Goal: Contribute content: Contribute content

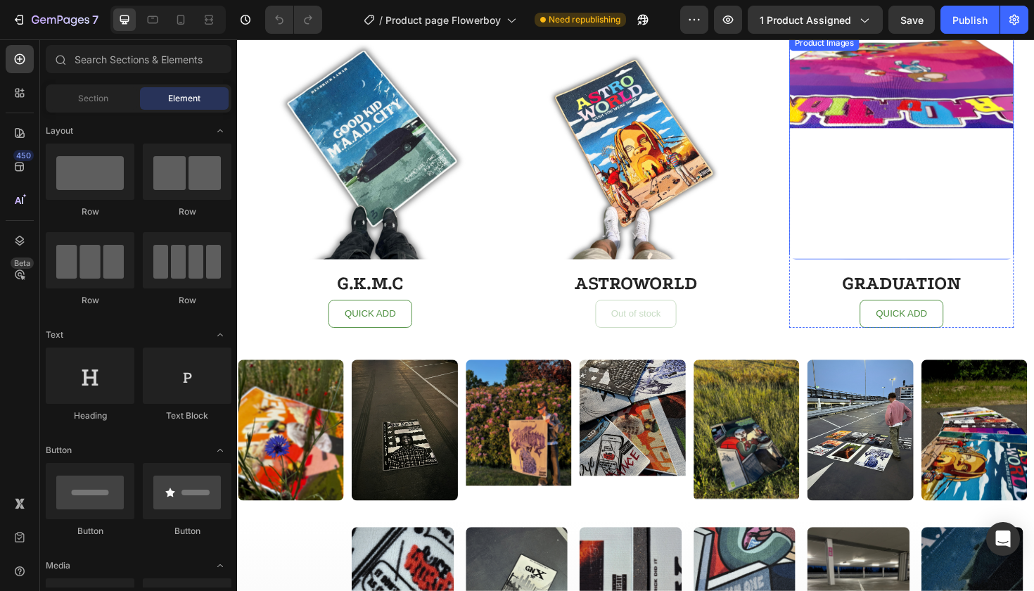
scroll to position [2770, 0]
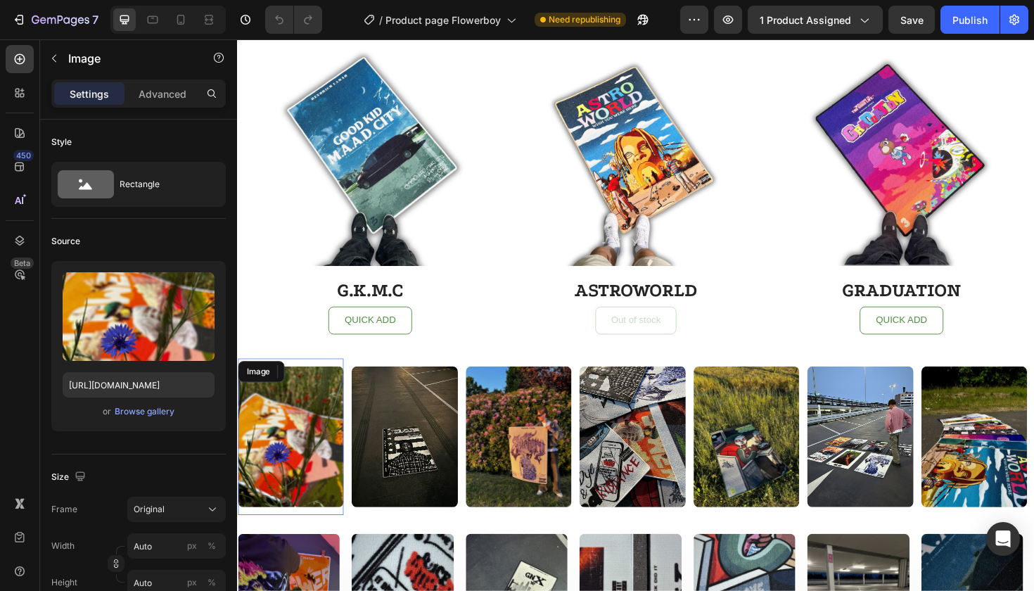
click at [309, 430] on img at bounding box center [294, 460] width 112 height 150
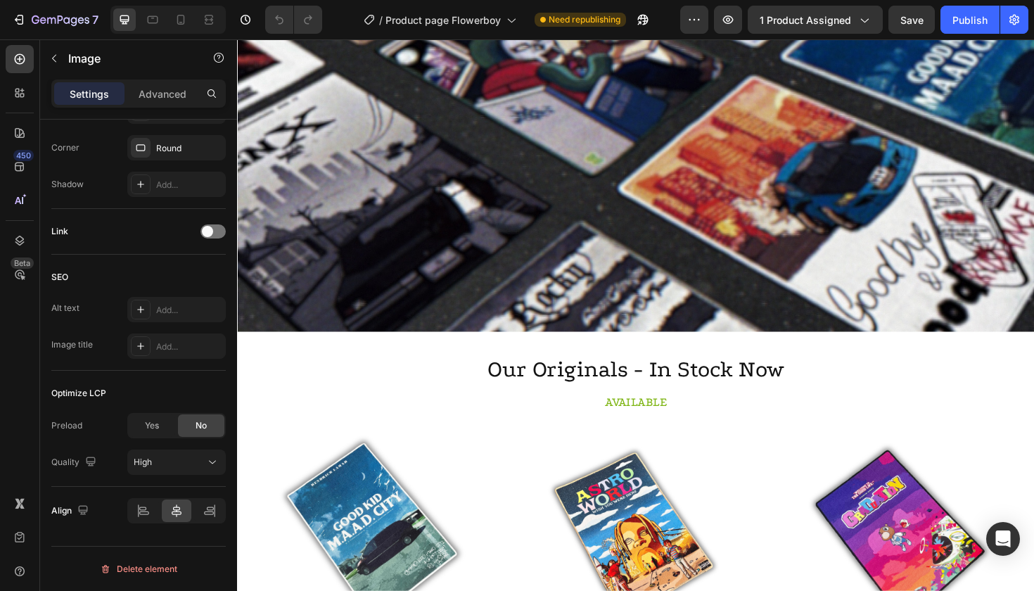
scroll to position [2333, 0]
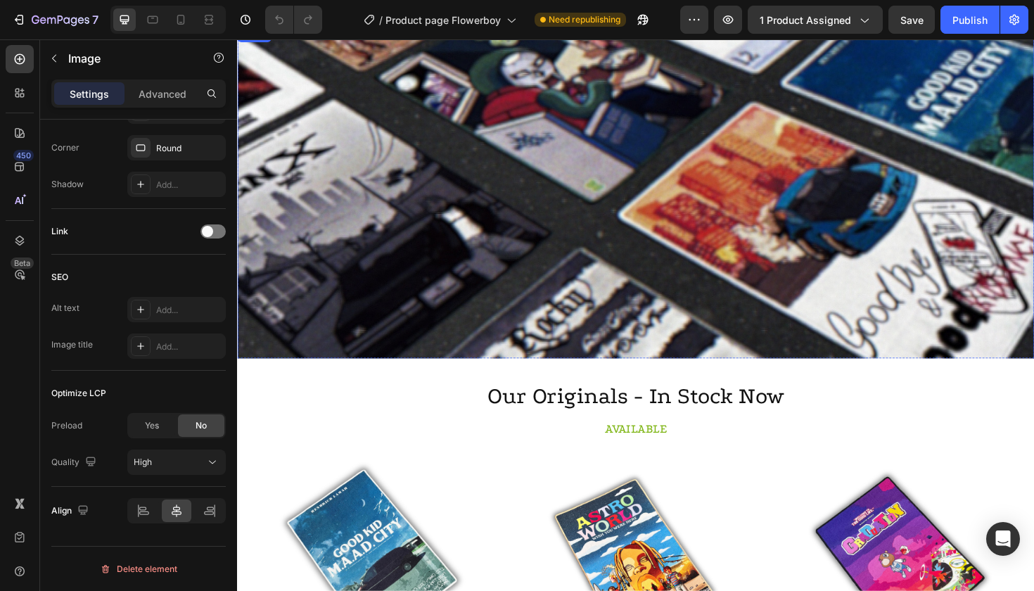
click at [527, 241] on img at bounding box center [659, 223] width 844 height 396
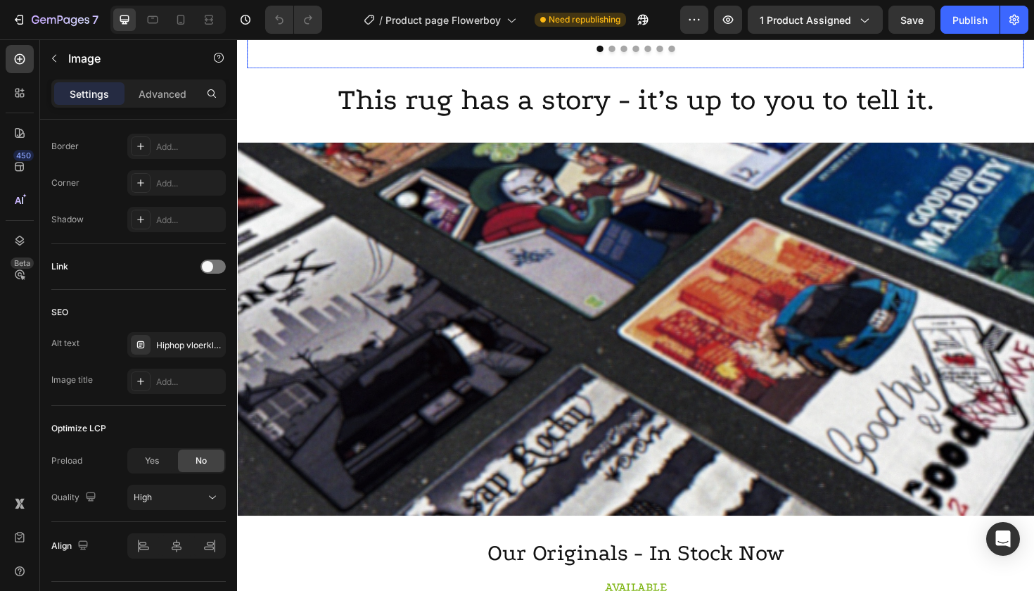
scroll to position [2246, 0]
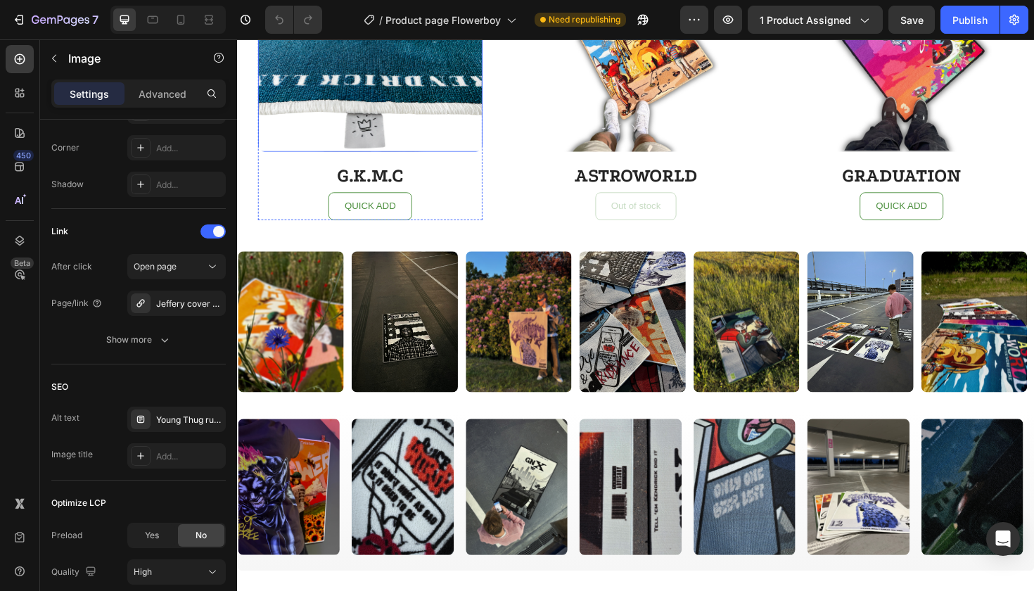
scroll to position [3231, 0]
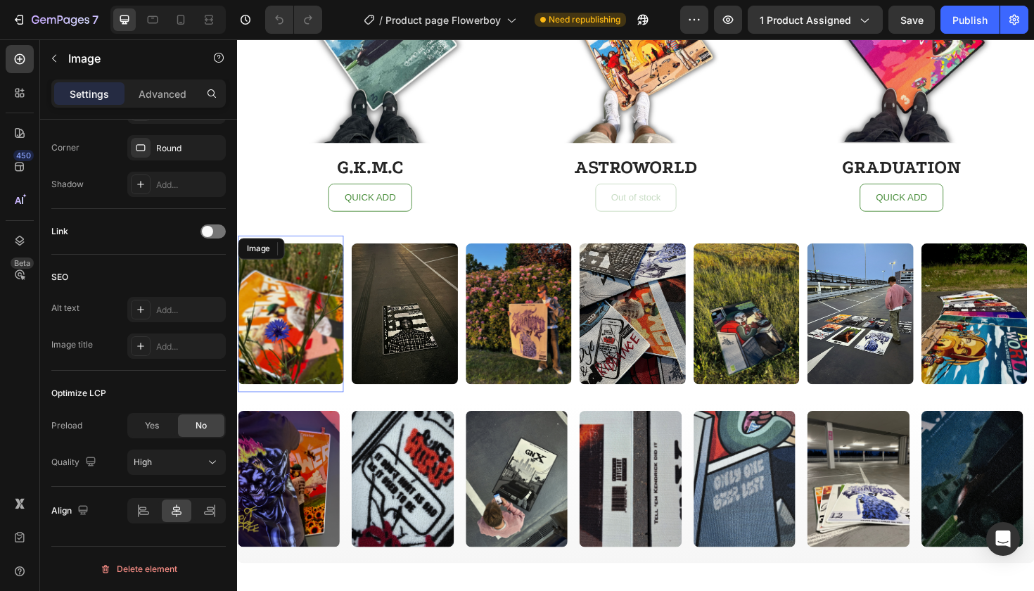
click at [309, 317] on img at bounding box center [294, 330] width 112 height 150
click at [138, 319] on div at bounding box center [141, 310] width 20 height 20
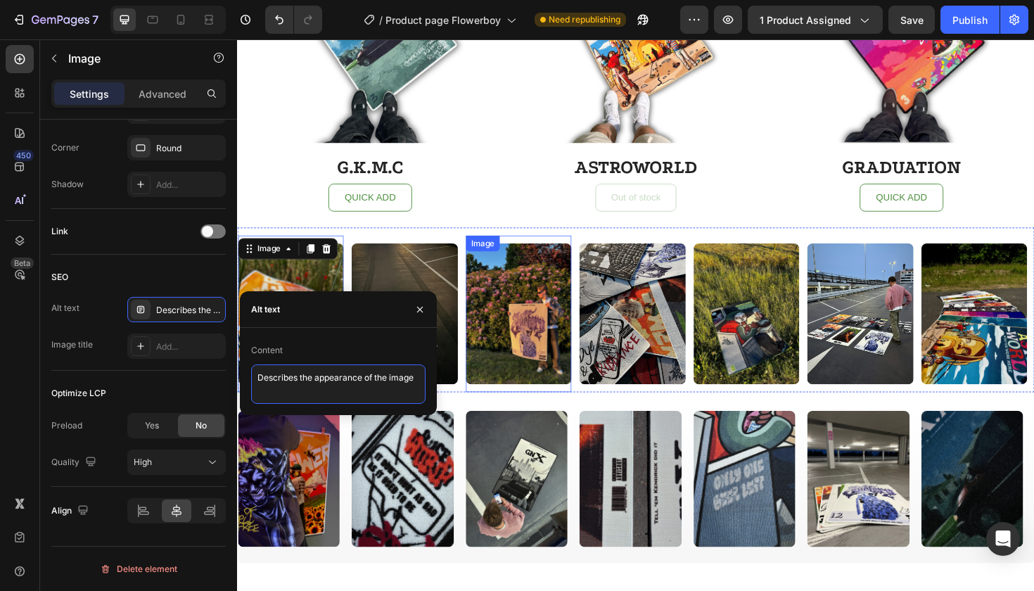
drag, startPoint x: 494, startPoint y: 418, endPoint x: 515, endPoint y: 399, distance: 27.9
paste textarea "Flower Boy hip hop rug – unique merch gift for music lovers"
type textarea "Flower Boy hip hop rug – unique merch gift for music lovers"
click at [440, 276] on img at bounding box center [414, 330] width 112 height 150
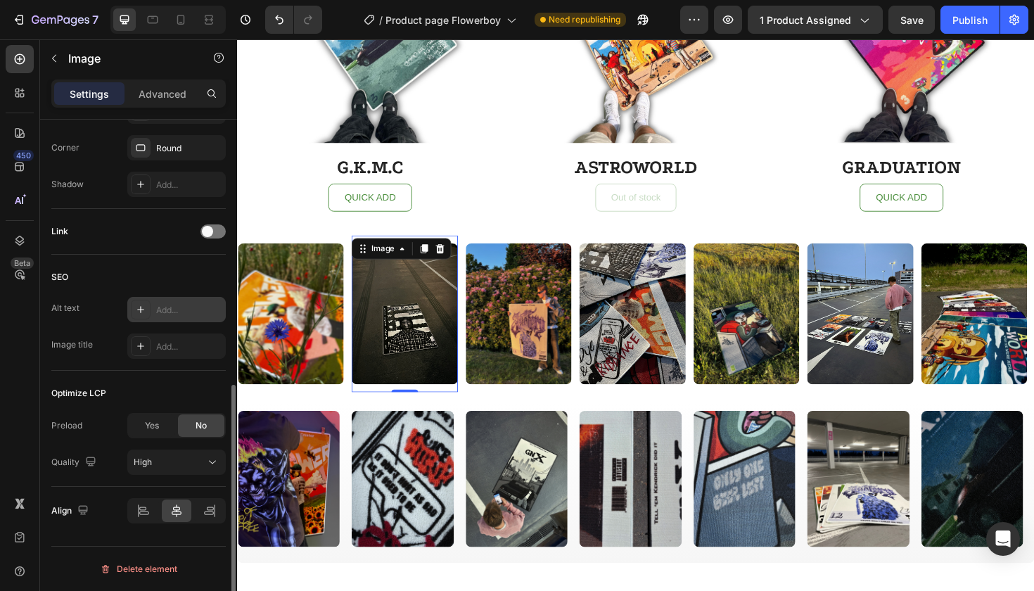
click at [129, 314] on div "Add..." at bounding box center [176, 309] width 98 height 25
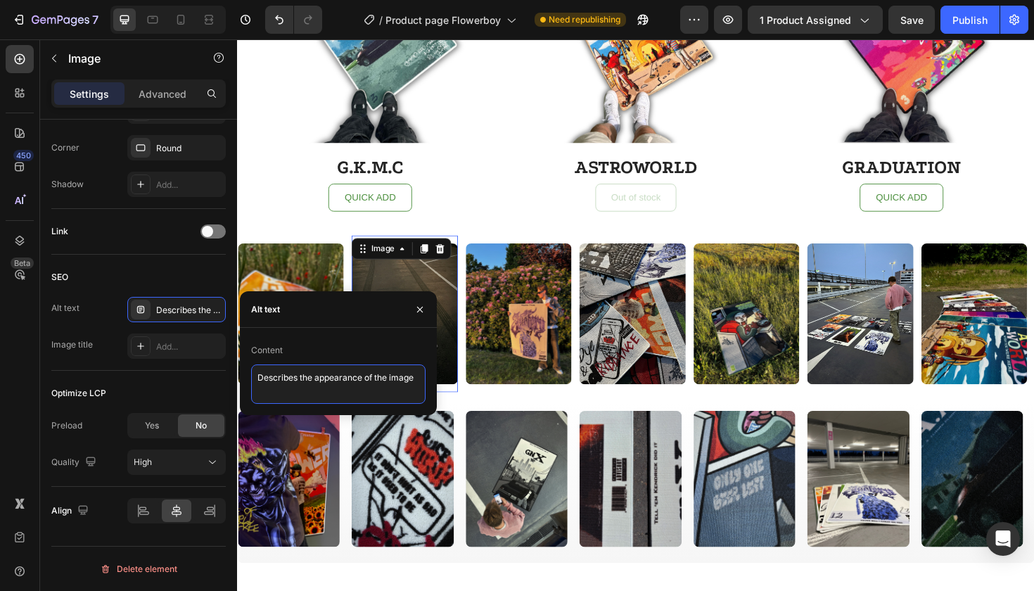
drag, startPoint x: 416, startPoint y: 378, endPoint x: 0, endPoint y: 374, distance: 416.3
click at [0, 374] on div "450 Beta Sections(18) Elements(84) Section Element Hero Section Product Detail …" at bounding box center [118, 314] width 237 height 551
paste textarea "A$AP Rocky rug – classic rap album cover home decoration"
type textarea "A$AP Rocky rug – classic rap album cover home decoration"
click at [522, 304] on img at bounding box center [535, 330] width 112 height 150
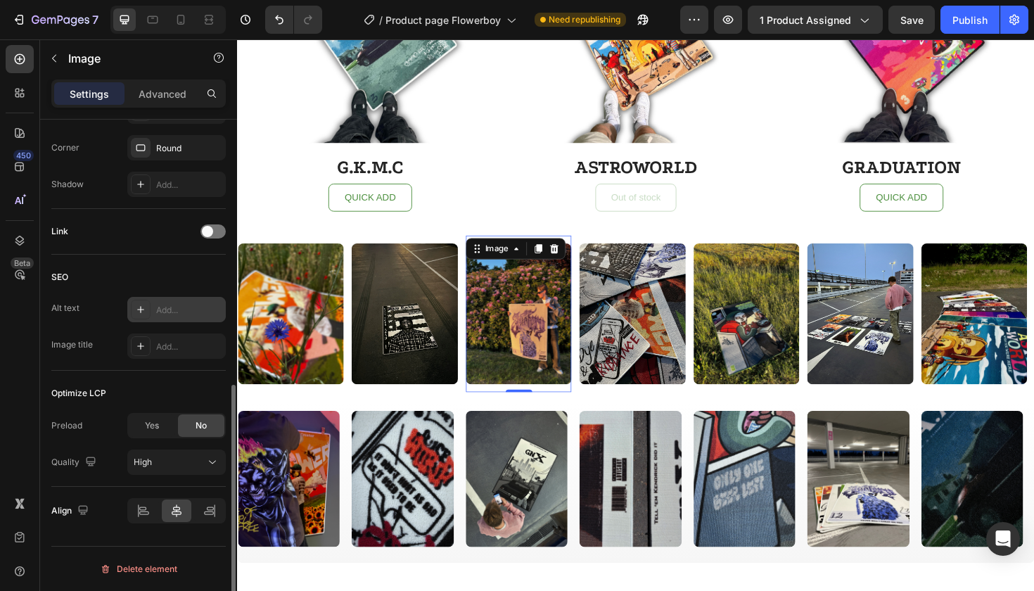
click at [139, 307] on icon at bounding box center [140, 309] width 11 height 11
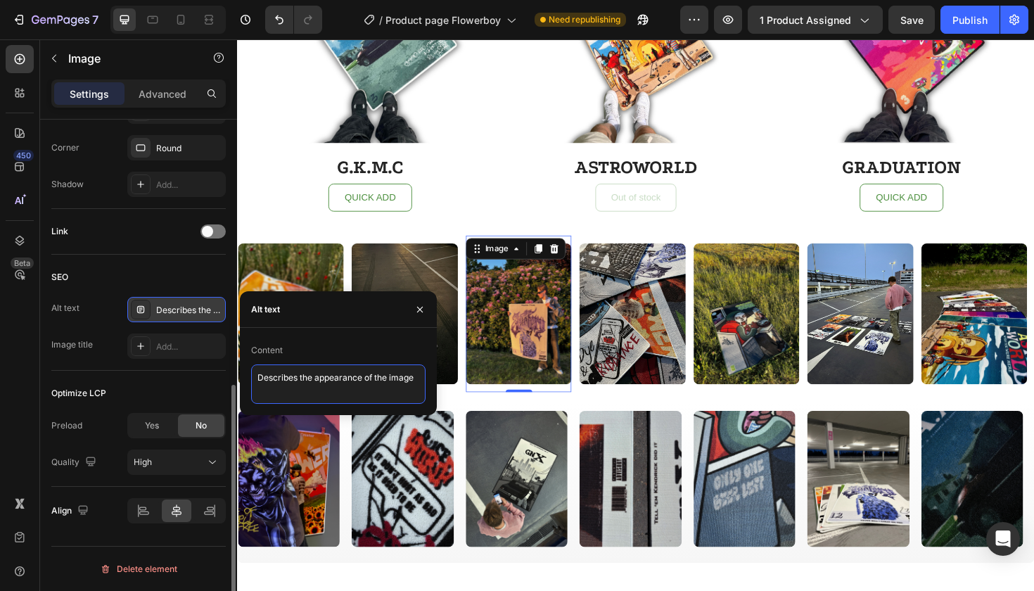
drag, startPoint x: 419, startPoint y: 382, endPoint x: 209, endPoint y: 379, distance: 210.3
click at [209, 379] on div "450 Beta Sections(18) Elements(84) Section Element Hero Section Product Detail …" at bounding box center [118, 314] width 237 height 551
paste textarea "Young Thug rug – colorful rap cover decor for hip hop lovers"
type textarea "Young Thug rug – colorful rap cover decor for hip hop lovers"
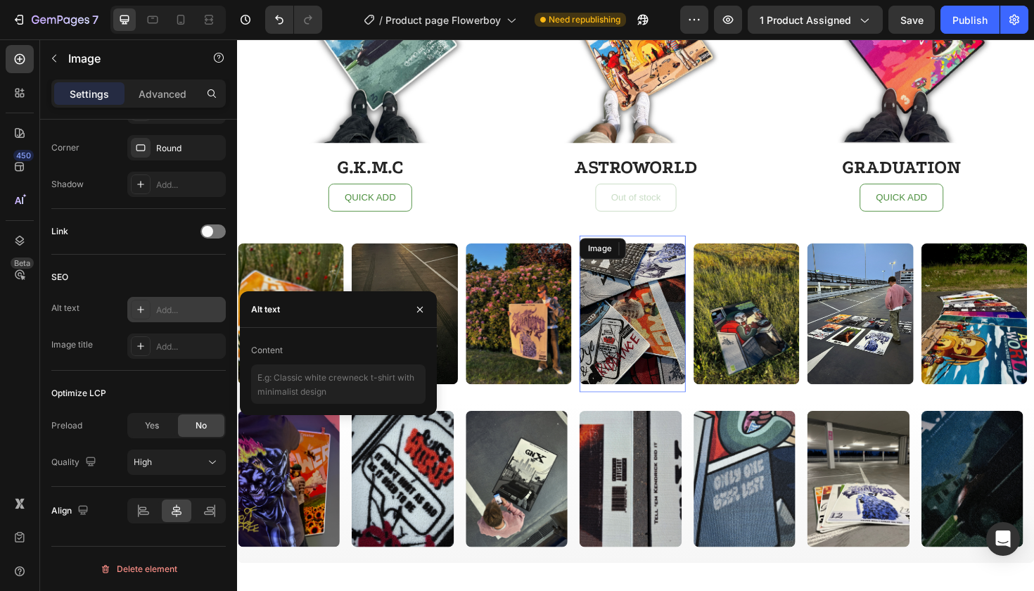
click at [677, 335] on img at bounding box center [655, 330] width 112 height 150
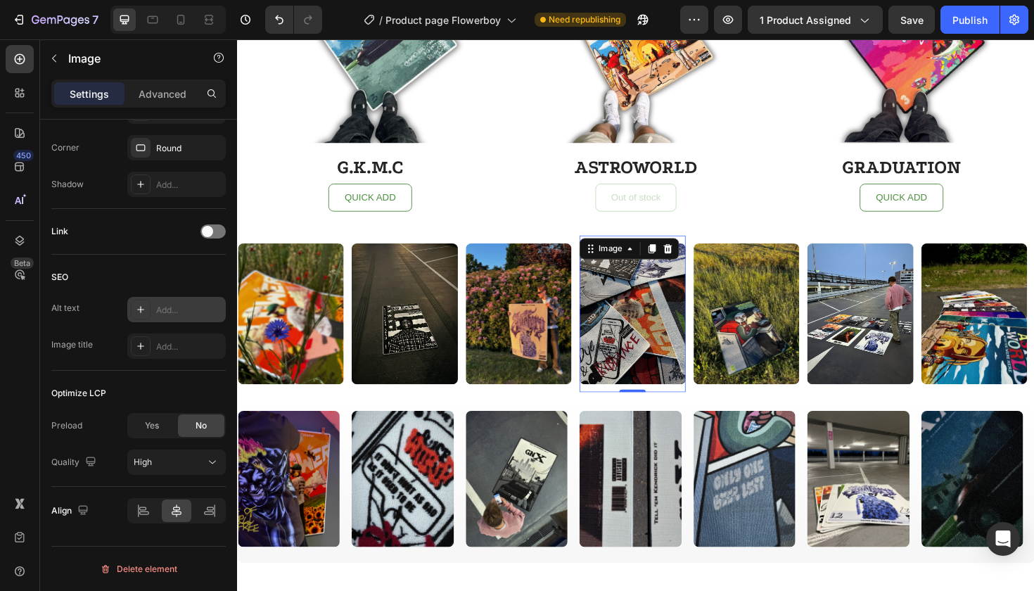
click at [153, 293] on div "SEO Alt text Add... Image title Add..." at bounding box center [138, 313] width 174 height 116
click at [153, 303] on div "Add..." at bounding box center [176, 309] width 98 height 25
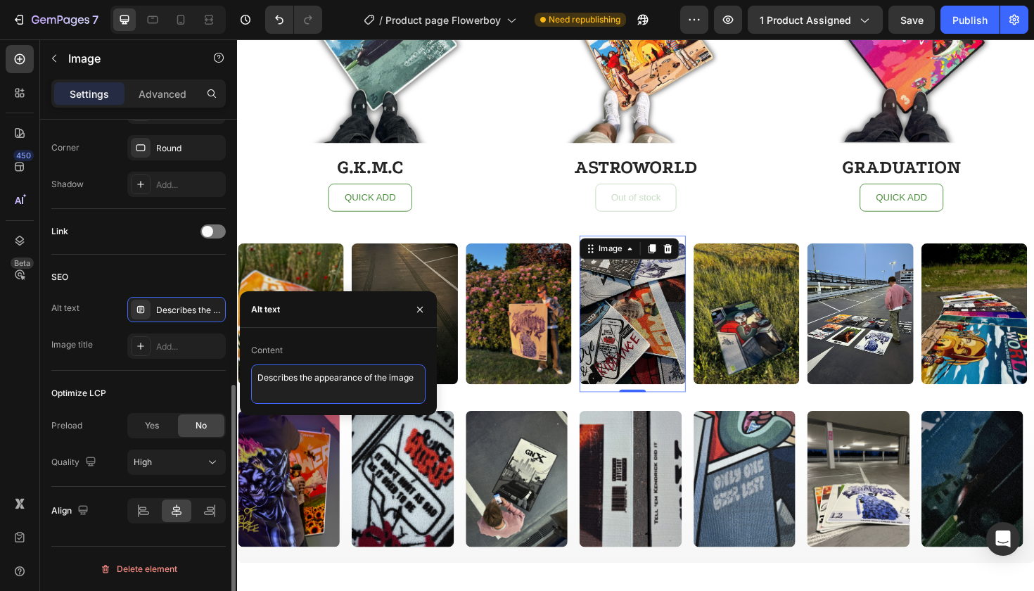
drag, startPoint x: 418, startPoint y: 377, endPoint x: 214, endPoint y: 371, distance: 204.7
click at [214, 372] on div "450 Beta Sections(18) Elements(84) Section Element Hero Section Product Detail …" at bounding box center [118, 314] width 237 height 551
paste textarea "Rap album rug pack – perfect gift set for music lovers"
type textarea "Rap album rug pack – perfect gift set for music lovers"
click at [422, 309] on icon "button" at bounding box center [419, 309] width 11 height 11
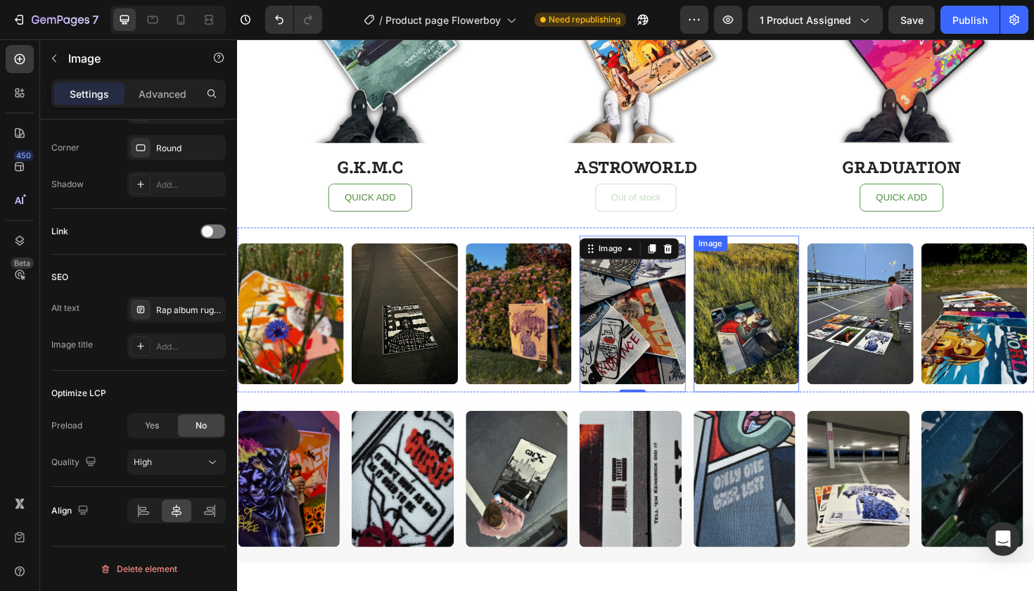
click at [768, 312] on img at bounding box center [776, 330] width 112 height 150
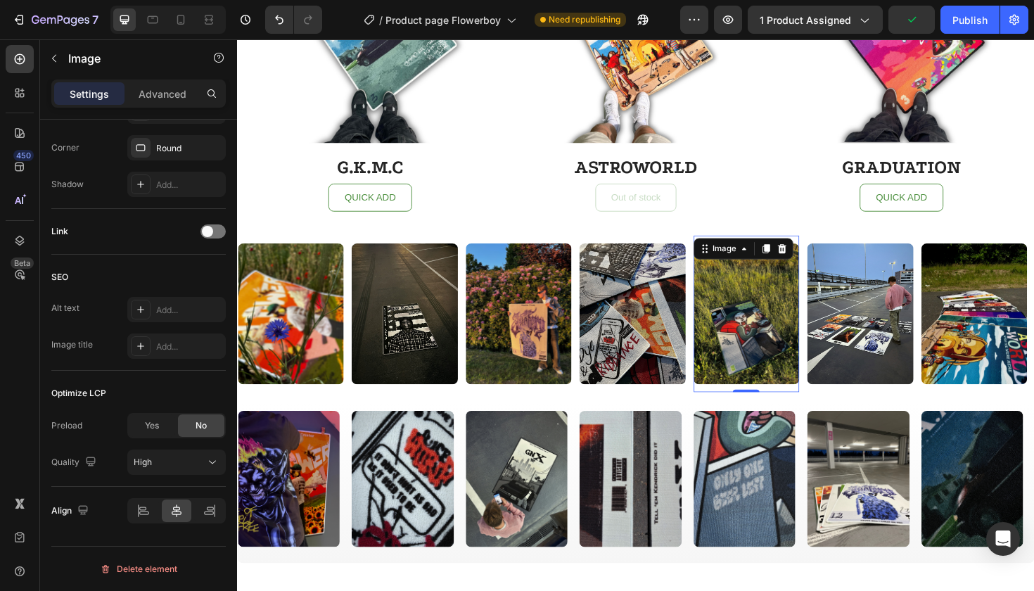
click at [139, 309] on icon at bounding box center [140, 309] width 11 height 11
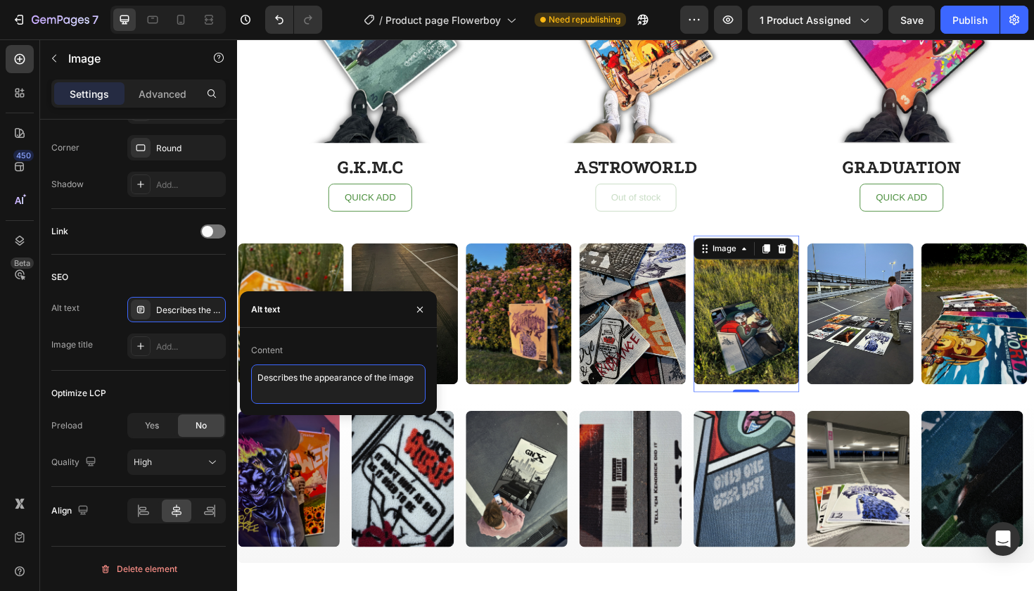
drag, startPoint x: 417, startPoint y: 378, endPoint x: 33, endPoint y: 373, distance: 384.0
click at [33, 373] on div "450 Beta Sections(18) Elements(84) Section Element Hero Section Product Detail …" at bounding box center [118, 314] width 237 height 551
paste textarea "MF DOOM album rug – stylish merch and gift idea"
type textarea "MF DOOM album rug – stylish merch and gift idea"
drag, startPoint x: 425, startPoint y: 302, endPoint x: 693, endPoint y: 247, distance: 273.0
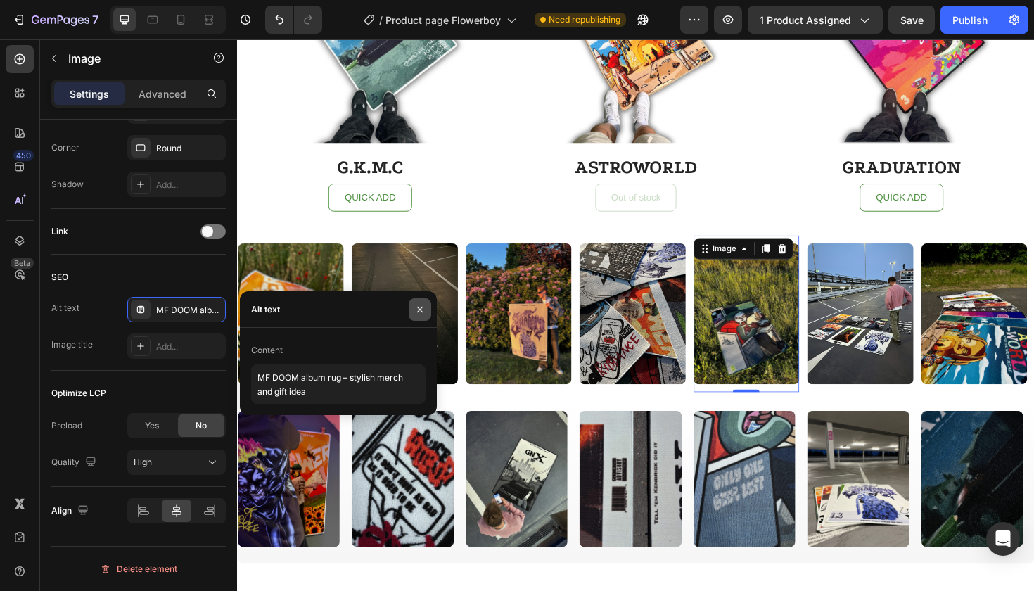
click at [425, 302] on button "button" at bounding box center [420, 309] width 23 height 23
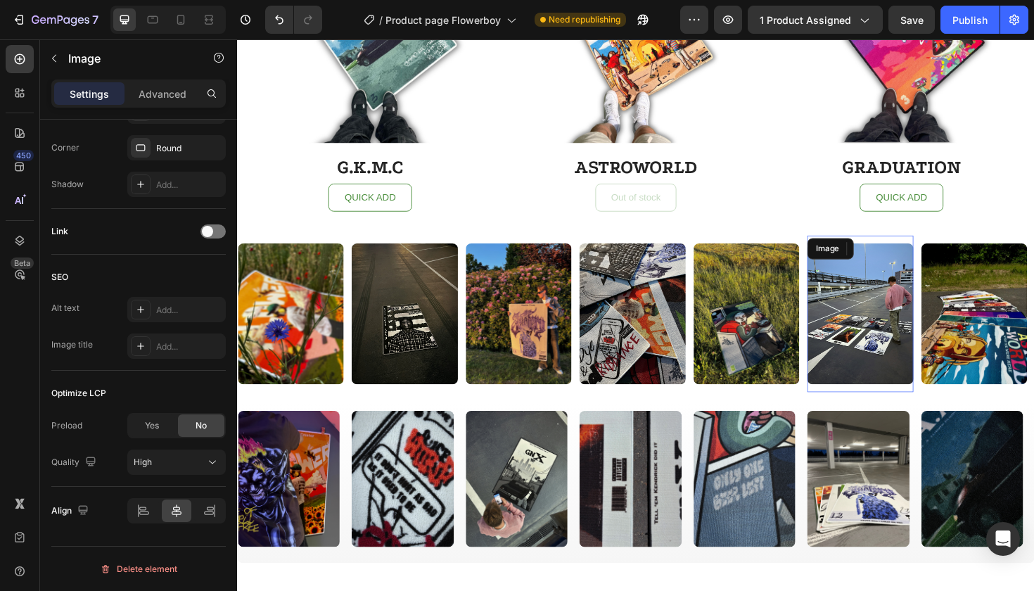
click at [899, 307] on img at bounding box center [896, 330] width 112 height 150
click at [153, 305] on div "Add..." at bounding box center [176, 309] width 98 height 25
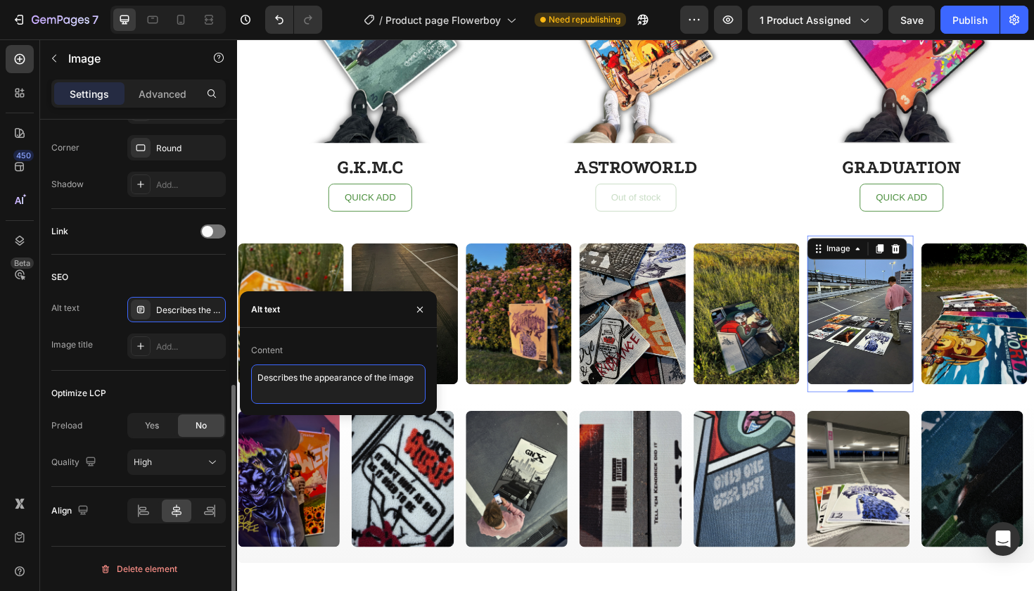
drag, startPoint x: 418, startPoint y: 377, endPoint x: 120, endPoint y: 382, distance: 298.2
click at [120, 382] on div "450 Beta Sections(18) Elements(84) Section Element Hero Section Product Detail …" at bounding box center [118, 314] width 237 height 551
paste textarea "Hip hop rug collection – iconic rap albums as stylish decor"
type textarea "Hip hop rug collection – iconic rap albums as stylish decor"
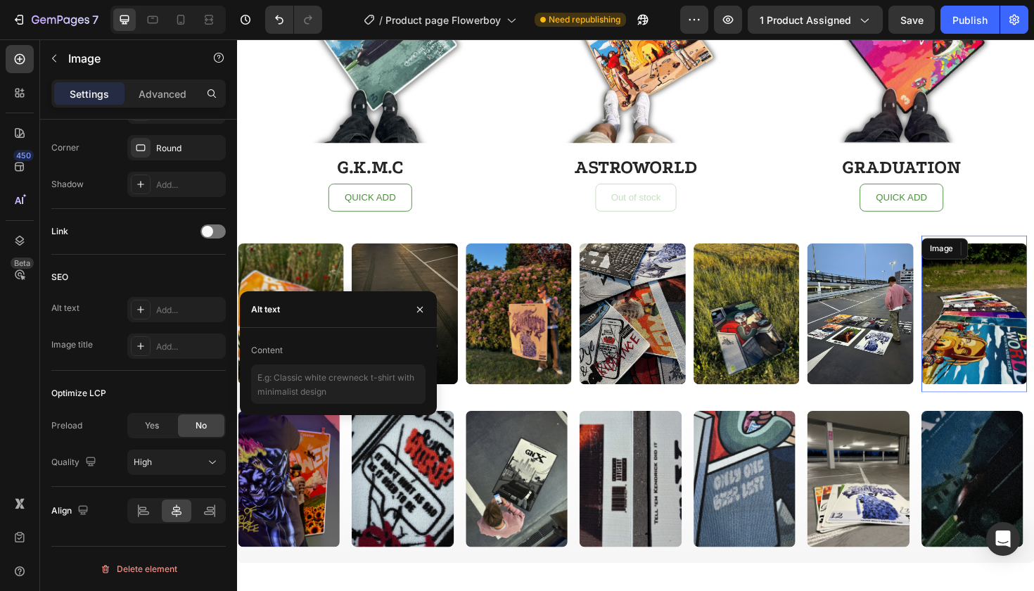
click at [999, 309] on img at bounding box center [1017, 330] width 112 height 150
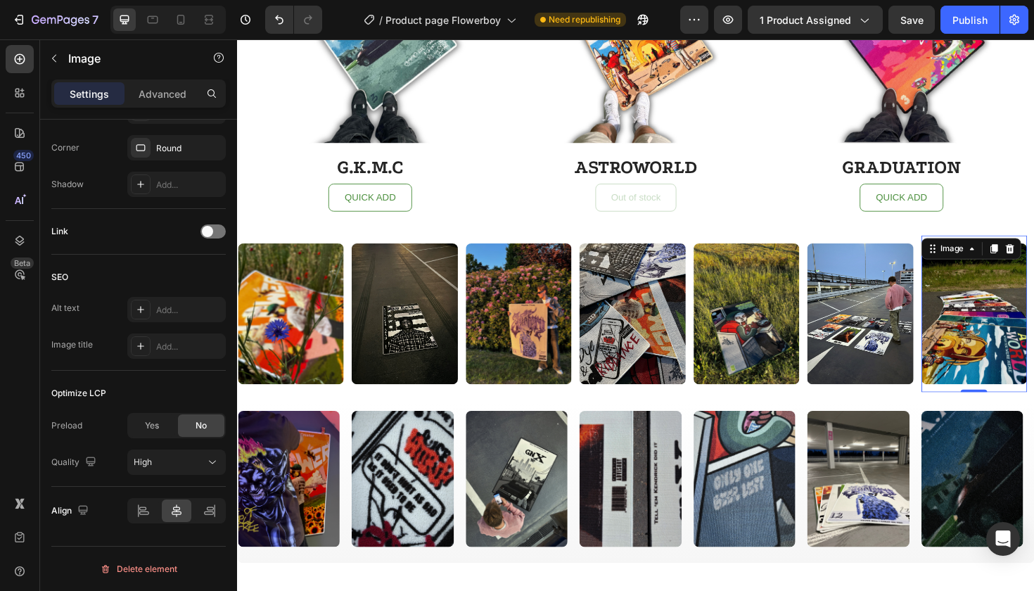
click at [139, 313] on icon at bounding box center [140, 309] width 11 height 11
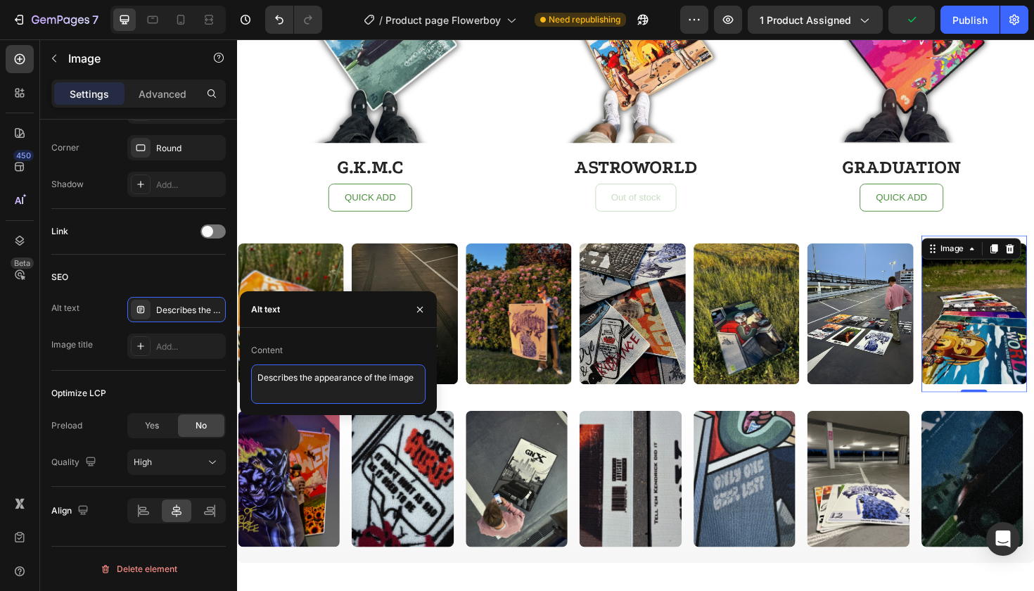
drag, startPoint x: 407, startPoint y: 379, endPoint x: 30, endPoint y: 376, distance: 377.0
click at [30, 376] on div "450 Beta Sections(18) Elements(84) Section Element Hero Section Product Detail …" at bounding box center [118, 314] width 237 height 551
paste textarea "Illmuse rap album rug collection – dope merch for music fans"
type textarea "Illmuse rap album rug collection – dope merch for music fans"
click at [421, 312] on icon "button" at bounding box center [419, 309] width 11 height 11
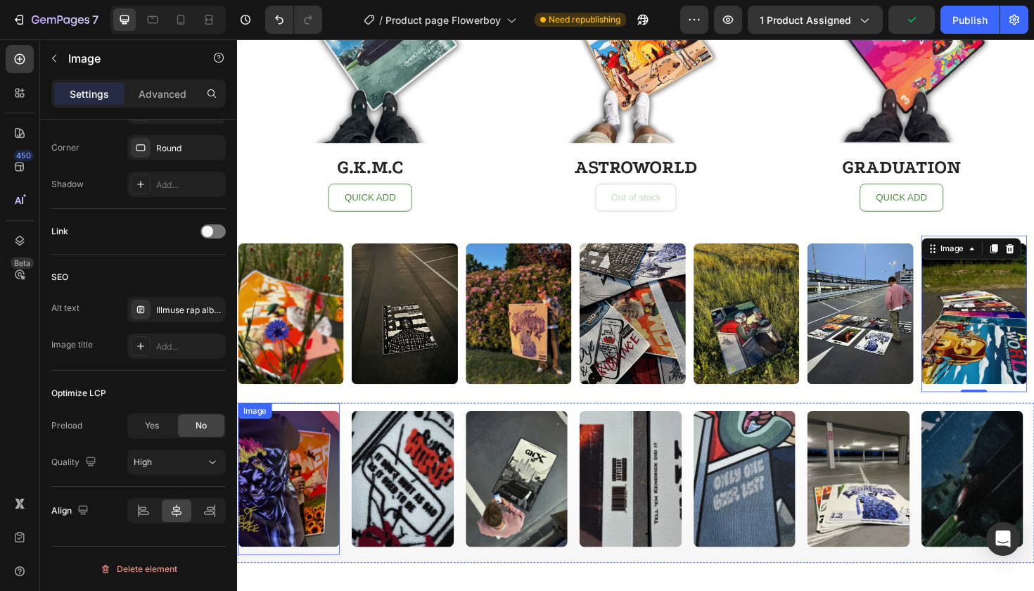
click at [309, 489] on img at bounding box center [292, 505] width 108 height 144
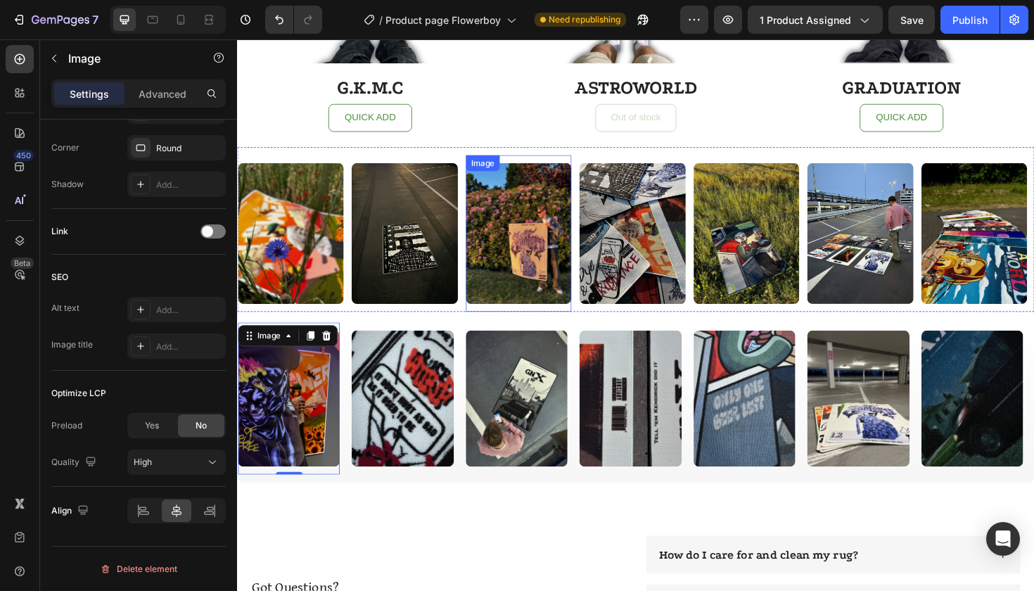
scroll to position [3362, 0]
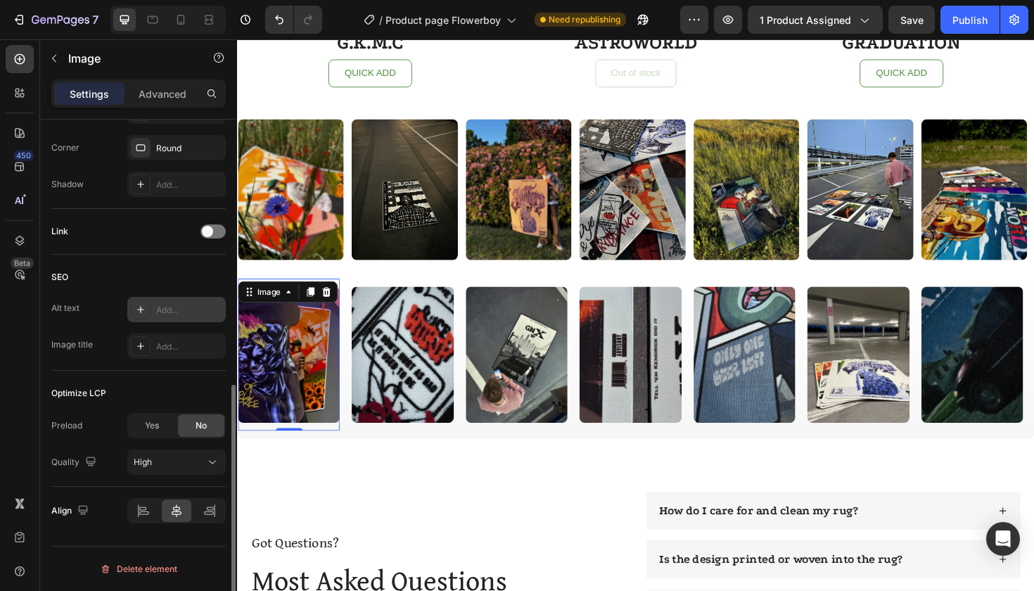
click at [165, 309] on div "Add..." at bounding box center [189, 310] width 66 height 13
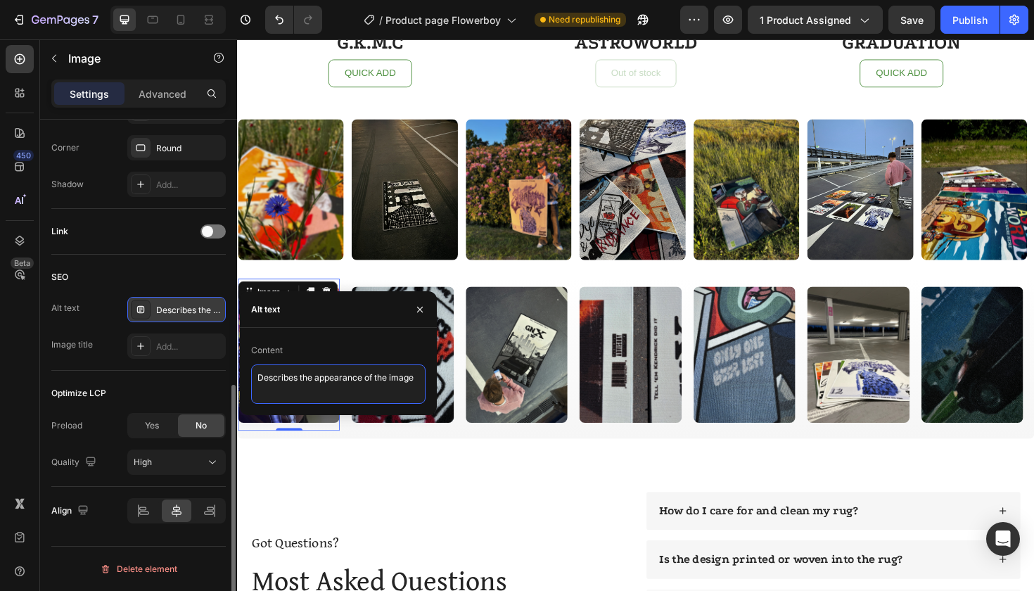
drag, startPoint x: 421, startPoint y: 378, endPoint x: 103, endPoint y: 375, distance: 318.6
click at [103, 376] on div "450 Beta Sections(18) Elements(84) Section Element Hero Section Product Detail …" at bounding box center [118, 314] width 237 height 551
paste textarea "Flower Boy kleed – hiphop cadeau idee voor fans"
type textarea "Flower Boy kleed – hiphop cadeau idee voor fans"
click at [423, 309] on icon "button" at bounding box center [419, 309] width 11 height 11
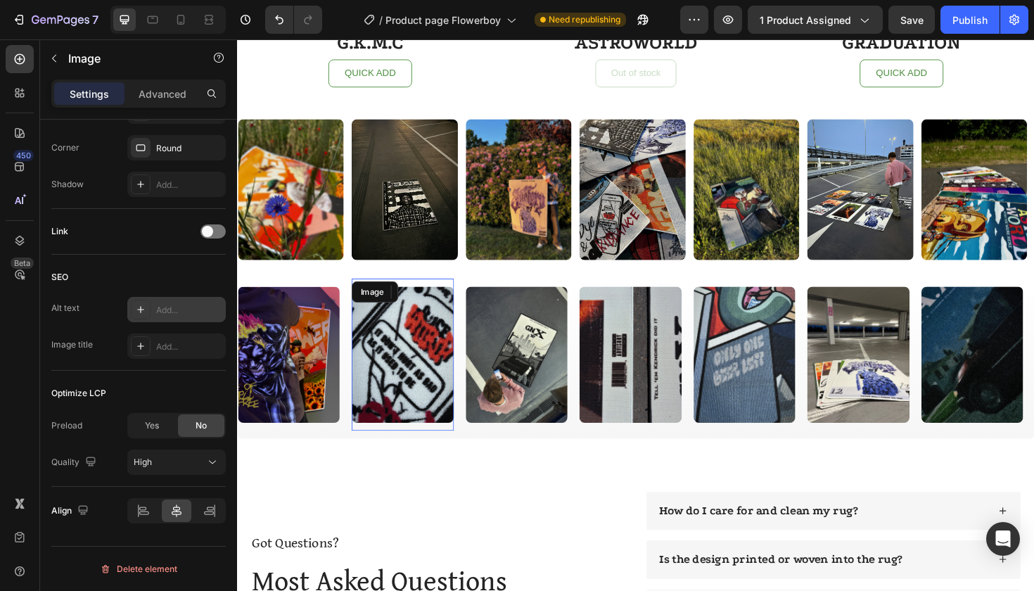
click at [423, 354] on img at bounding box center [412, 373] width 108 height 144
click at [145, 308] on icon at bounding box center [140, 309] width 11 height 11
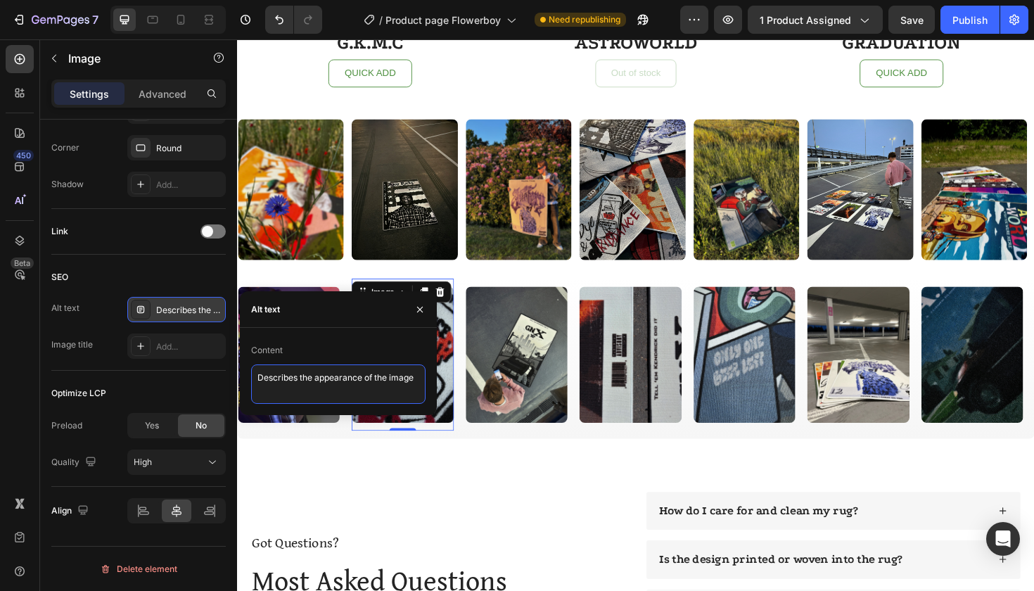
drag, startPoint x: 413, startPoint y: 376, endPoint x: 34, endPoint y: 374, distance: 378.4
click at [34, 374] on div "450 Beta Sections(18) Elements(84) Section Element Hero Section Product Detail …" at bounding box center [118, 314] width 237 height 551
paste textarea "Juice WRLD rug – Goodbye & Good Riddance album cover rug"
type textarea "Juice WRLD rug – Goodbye & Good Riddance album cover rug"
click at [525, 364] on img at bounding box center [533, 373] width 108 height 144
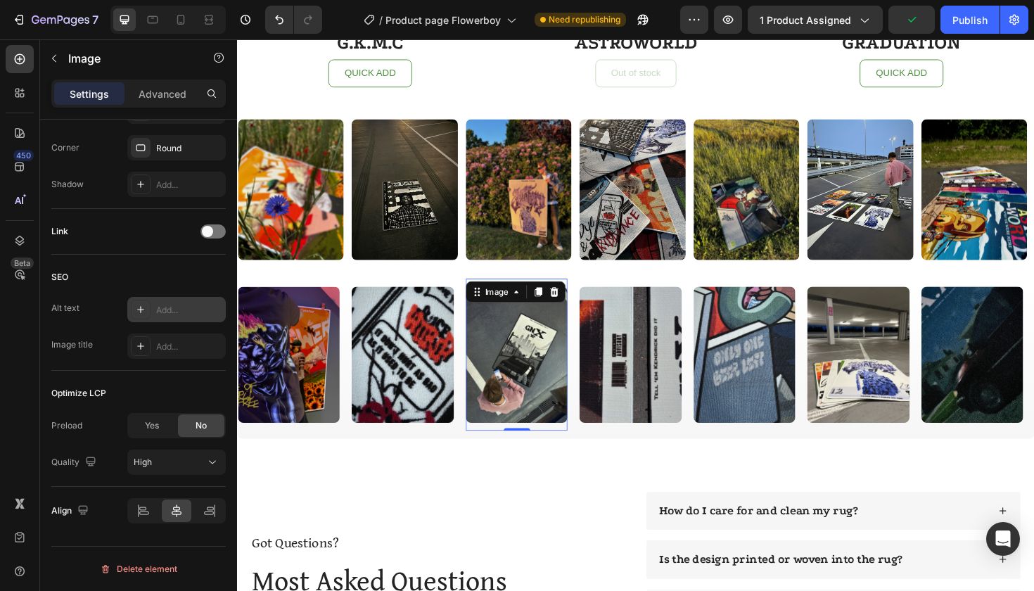
click at [141, 300] on div at bounding box center [141, 310] width 20 height 20
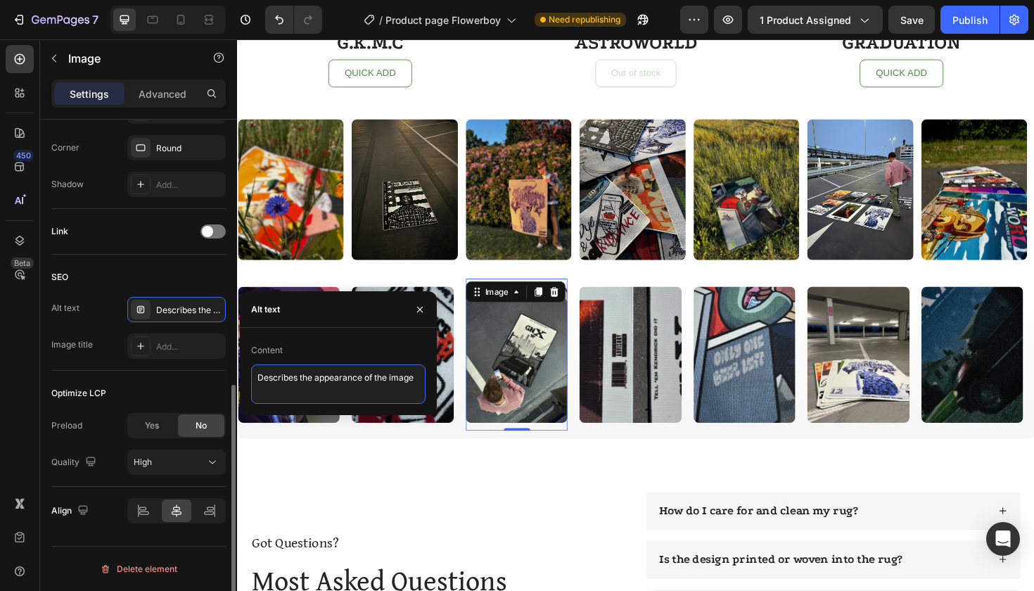
drag, startPoint x: 418, startPoint y: 383, endPoint x: 100, endPoint y: 384, distance: 318.6
click at [101, 384] on div "450 Beta Sections(18) Elements(84) Section Element Hero Section Product Detail …" at bounding box center [118, 314] width 237 height 551
paste textarea "Album rug GNX – unique [PERSON_NAME] design for home style"
drag, startPoint x: 410, startPoint y: 404, endPoint x: 226, endPoint y: 328, distance: 199.3
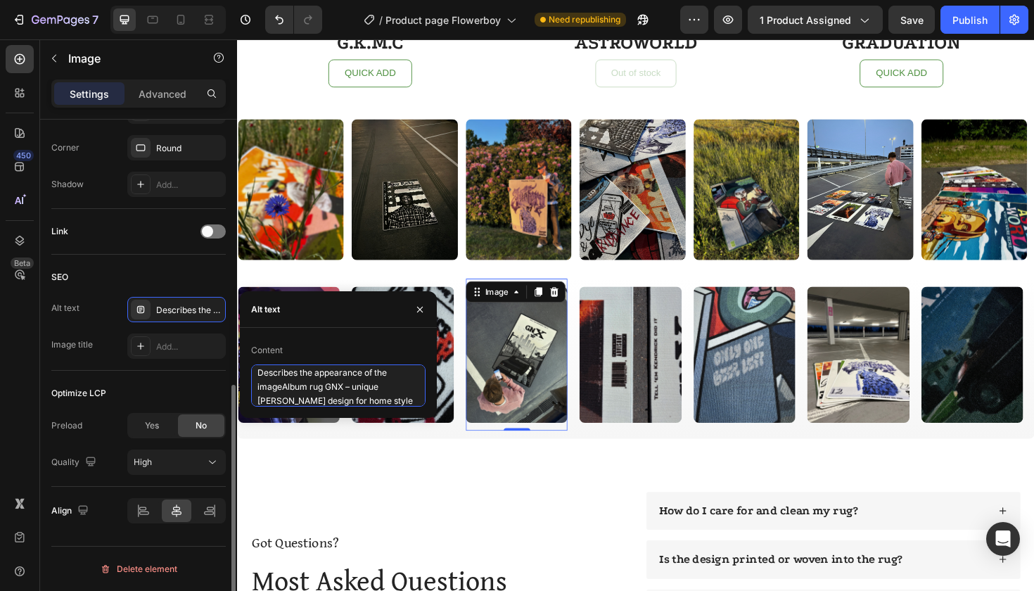
click at [226, 328] on div "450 Beta Sections(18) Elements(84) Section Element Hero Section Product Detail …" at bounding box center [118, 314] width 237 height 551
paste textarea
type textarea "Album rug GNX – unique [PERSON_NAME] design for home style"
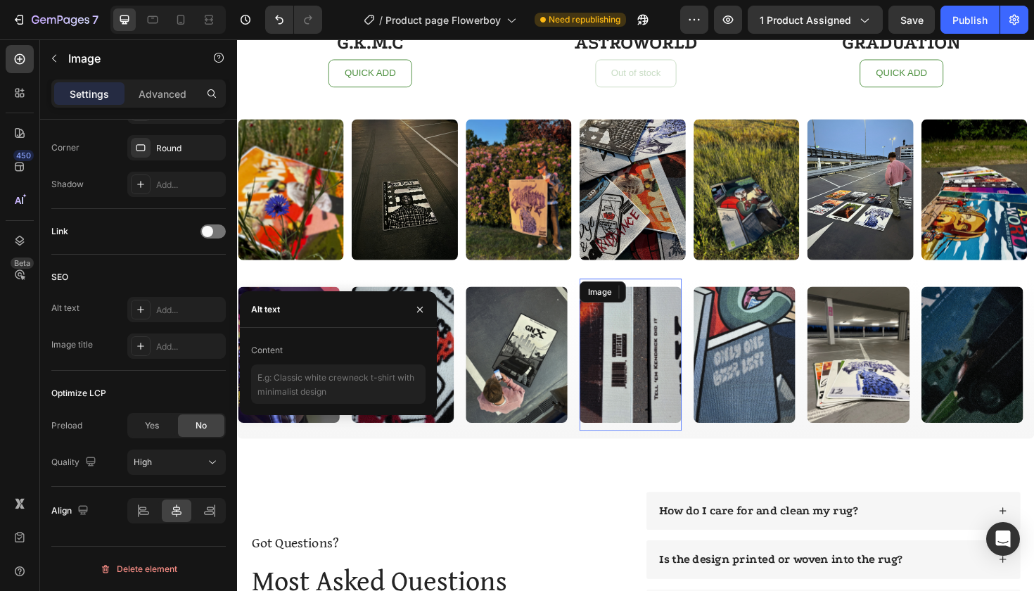
click at [641, 374] on img at bounding box center [653, 373] width 108 height 144
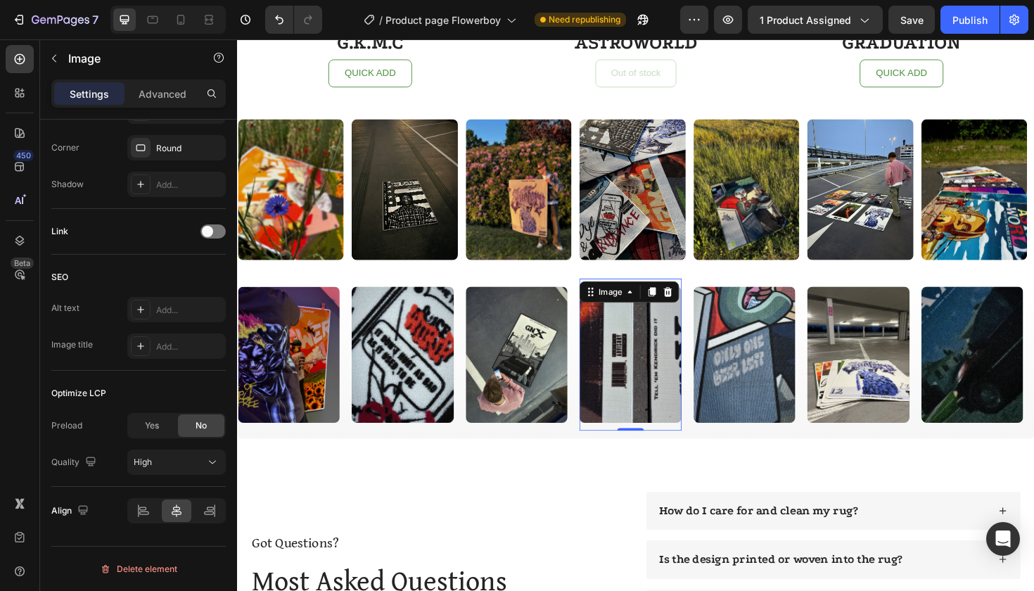
click at [146, 312] on icon at bounding box center [140, 309] width 11 height 11
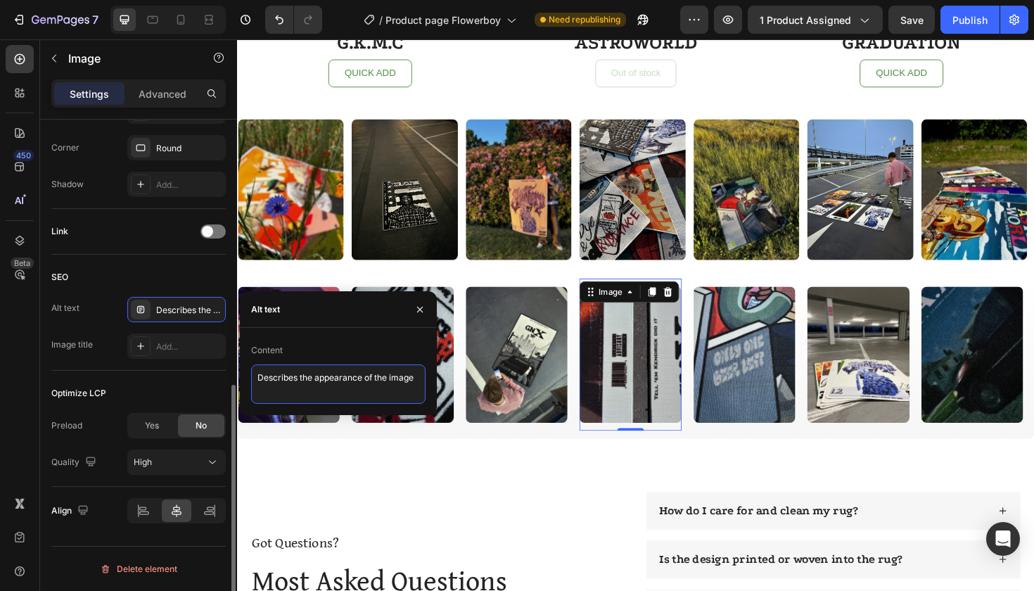
drag, startPoint x: 412, startPoint y: 380, endPoint x: 79, endPoint y: 380, distance: 332.6
click at [80, 380] on div "450 Beta Sections(18) Elements(84) Section Element Hero Section Product Detail …" at bounding box center [118, 314] width 237 height 551
paste textarea "GNX rug – stoer muziek vloerkleed voor hiphop liefhebbers"
type textarea "GNX rug – stoer muziek vloerkleed voor hiphop liefhebbers"
click at [423, 301] on button "button" at bounding box center [420, 309] width 23 height 23
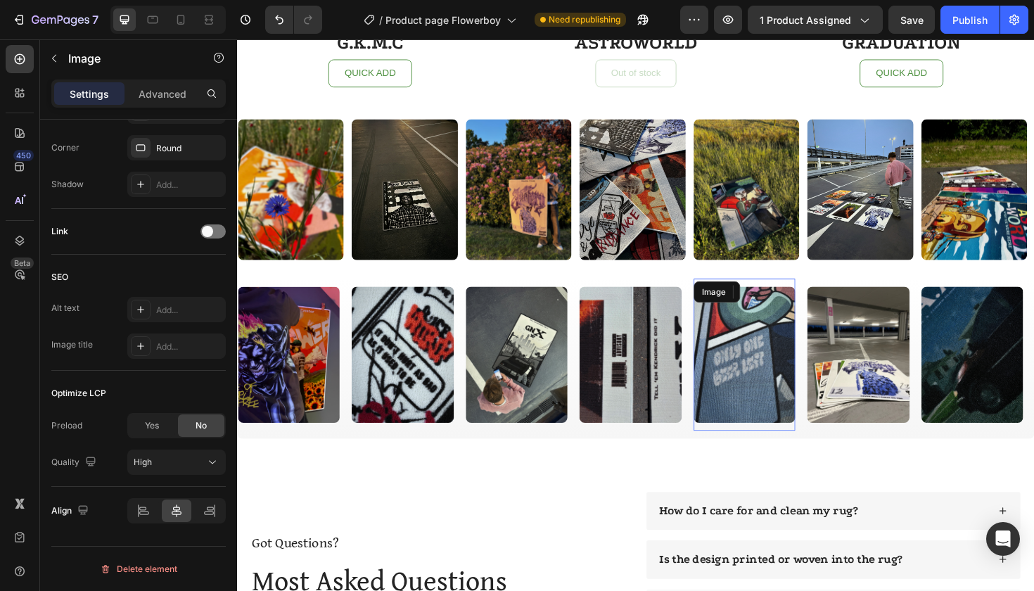
click at [783, 350] on img at bounding box center [774, 373] width 108 height 144
click at [141, 309] on icon at bounding box center [140, 309] width 7 height 7
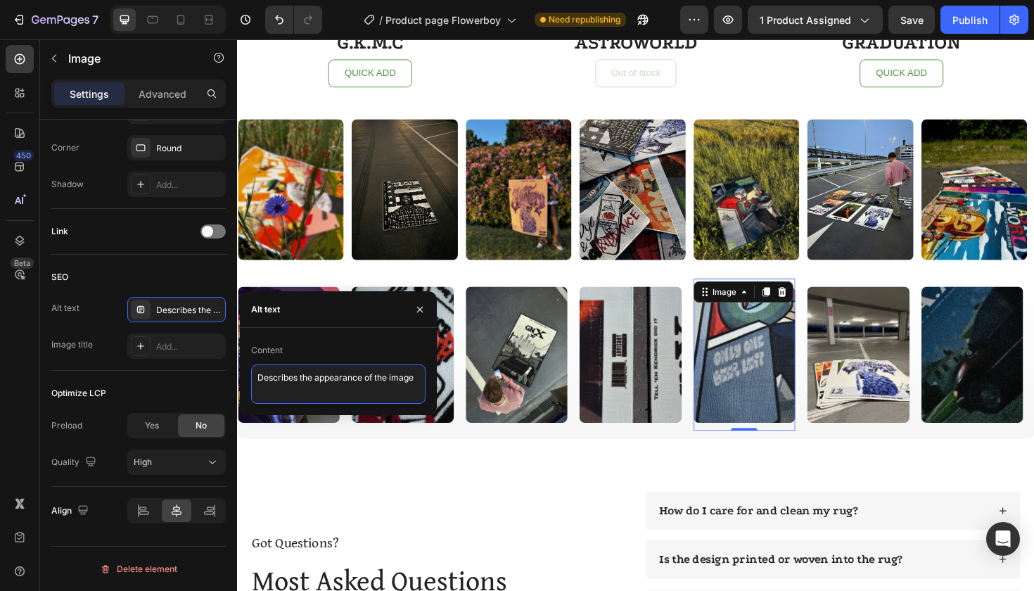
drag, startPoint x: 419, startPoint y: 379, endPoint x: 39, endPoint y: 369, distance: 380.6
click at [39, 369] on div "450 Beta Sections(18) Elements(84) Section Element Hero Section Product Detail …" at bounding box center [118, 314] width 237 height 551
paste textarea "MF DOOM vloerkleed – MM…FOOD hiphop decoratie stuk"
type textarea "MF DOOM vloerkleed – MM…FOOD hiphop decoratie stuk"
click at [899, 352] on img at bounding box center [894, 373] width 108 height 144
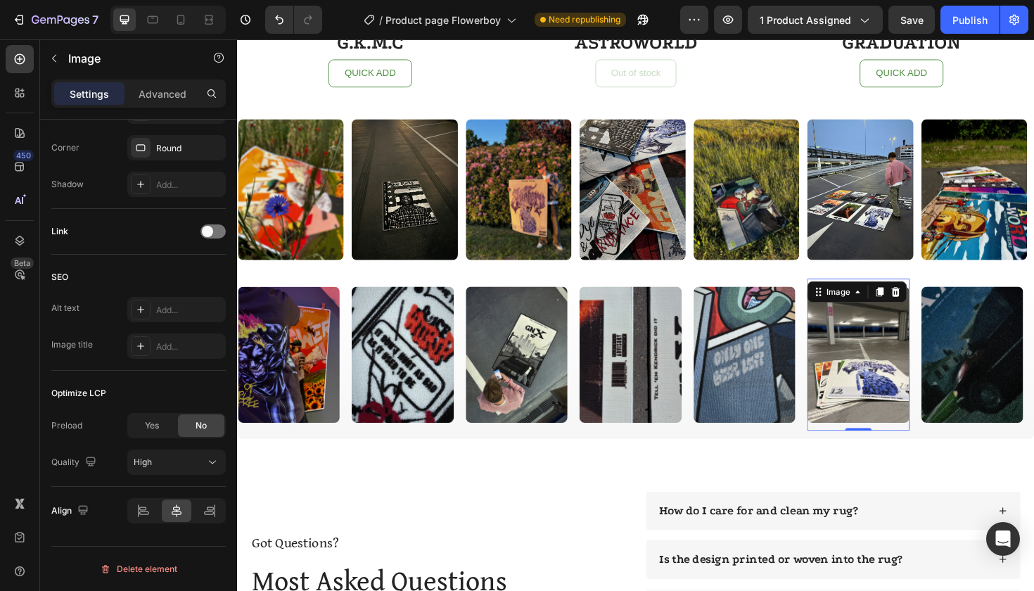
click at [139, 307] on icon at bounding box center [140, 309] width 11 height 11
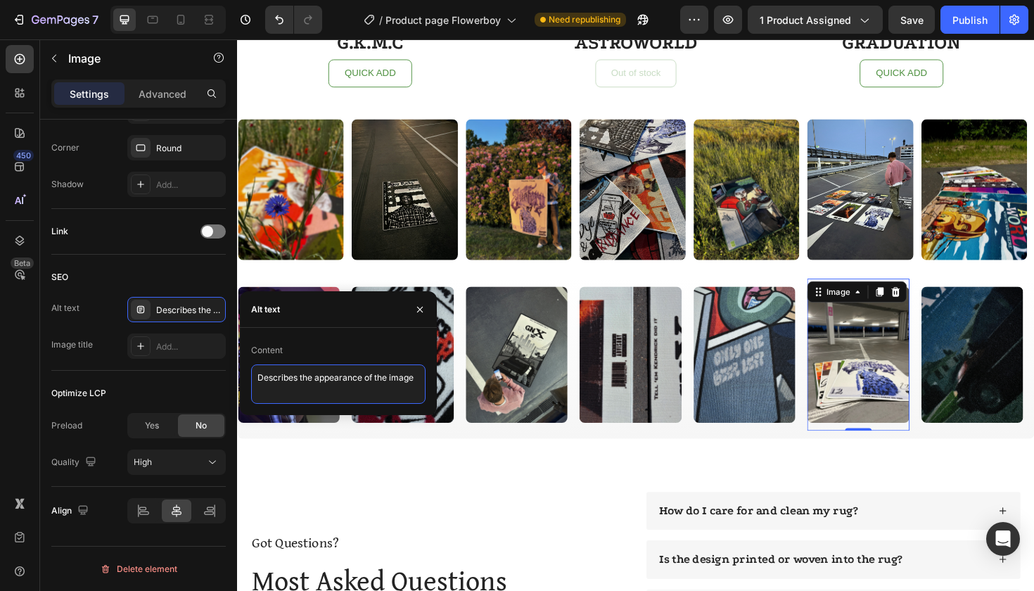
drag, startPoint x: 418, startPoint y: 380, endPoint x: 39, endPoint y: 369, distance: 379.2
click at [39, 369] on div "450 Beta Sections(18) Elements(84) Section Element Hero Section Product Detail …" at bounding box center [118, 314] width 237 height 551
paste textarea "Rap vloerkleden – bundel cadeau voor muziekliefhebbers"
type textarea "Rap vloerkleden – bundel cadeau voor muziekliefhebbers"
click at [1016, 340] on img at bounding box center [1015, 373] width 108 height 144
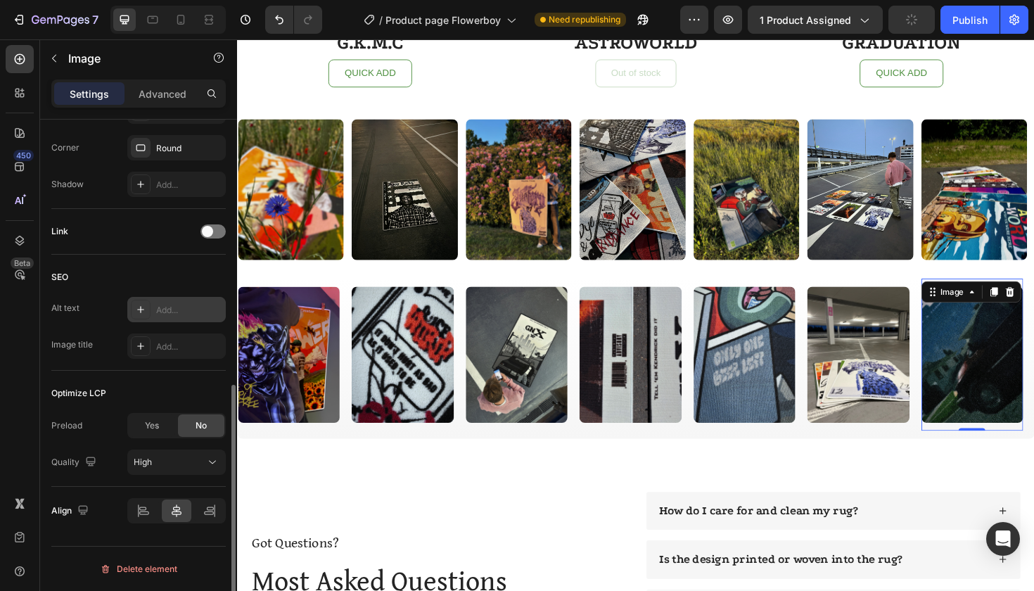
click at [141, 309] on icon at bounding box center [140, 309] width 11 height 11
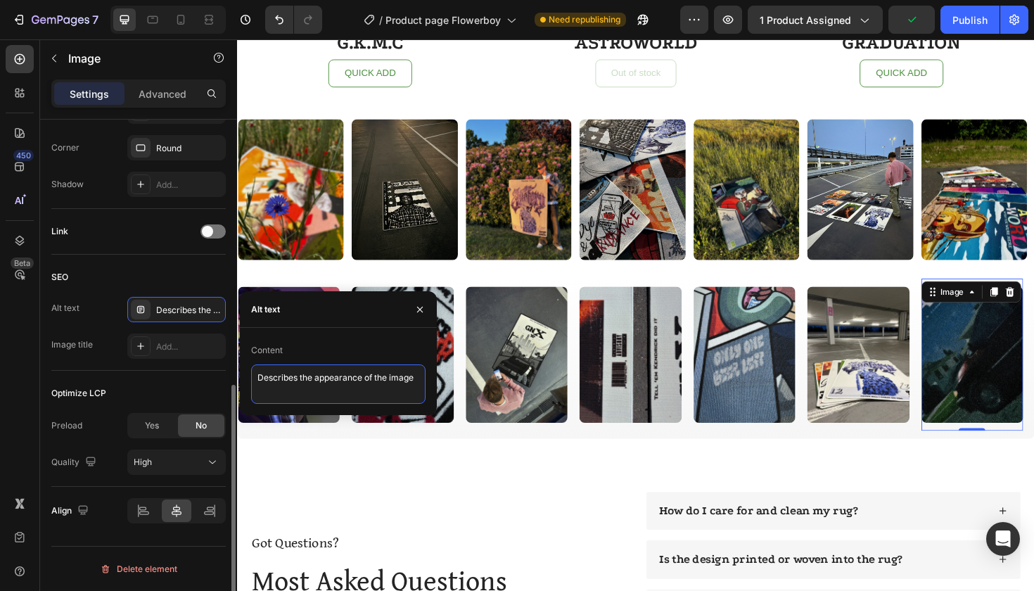
drag, startPoint x: 422, startPoint y: 380, endPoint x: 88, endPoint y: 357, distance: 334.8
click at [88, 357] on div "450 Beta Sections(18) Elements(84) Section Element Hero Section Product Detail …" at bounding box center [118, 314] width 237 height 551
paste textarea "GKMC rug – [PERSON_NAME] iconic rap album rug for fans"
type textarea "GKMC rug – [PERSON_NAME] iconic rap album rug for fans"
click at [423, 309] on icon "button" at bounding box center [419, 309] width 11 height 11
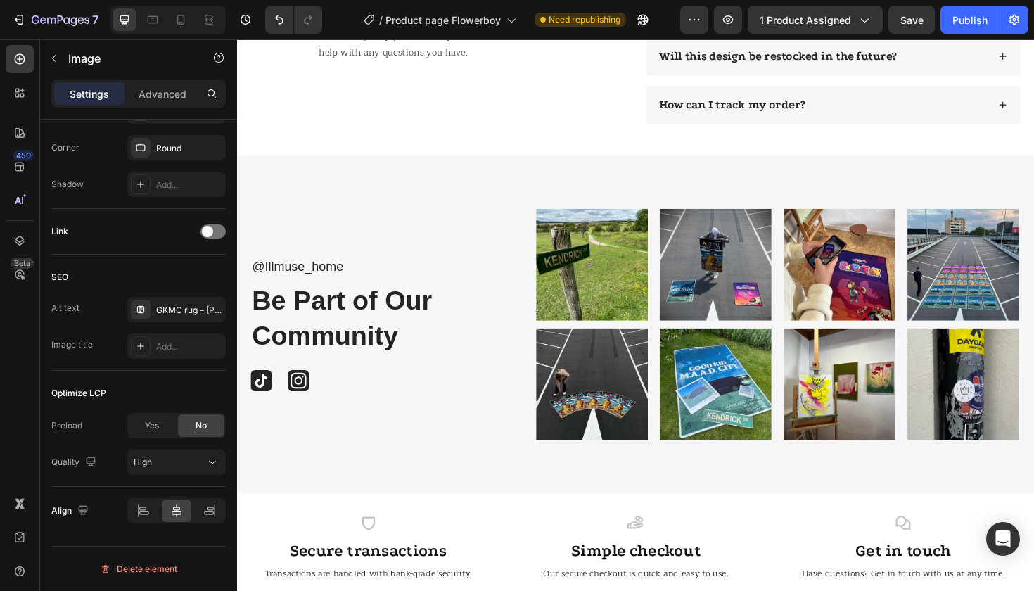
scroll to position [4052, 0]
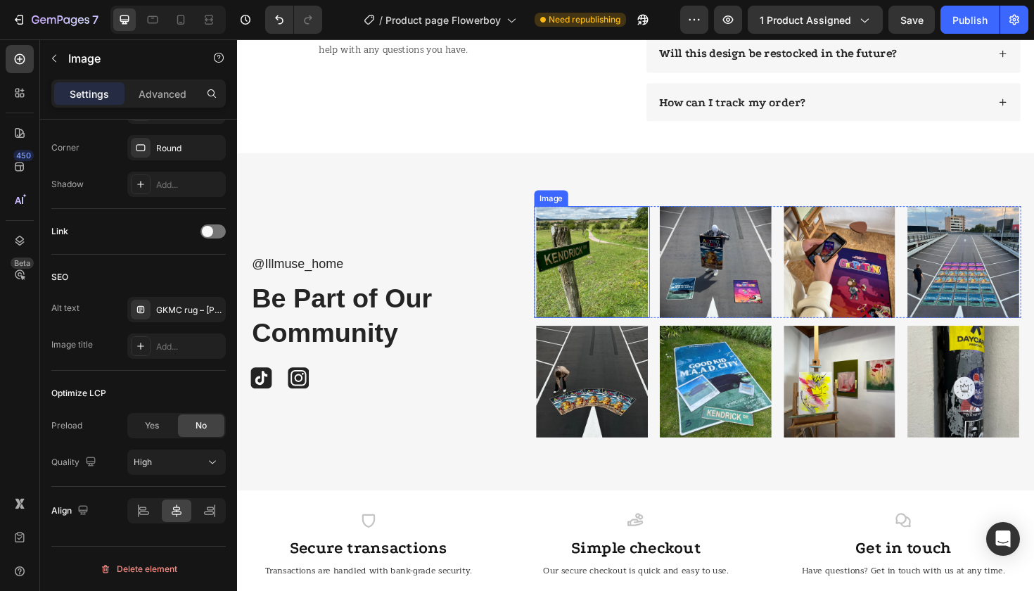
click at [600, 269] on img at bounding box center [612, 275] width 122 height 118
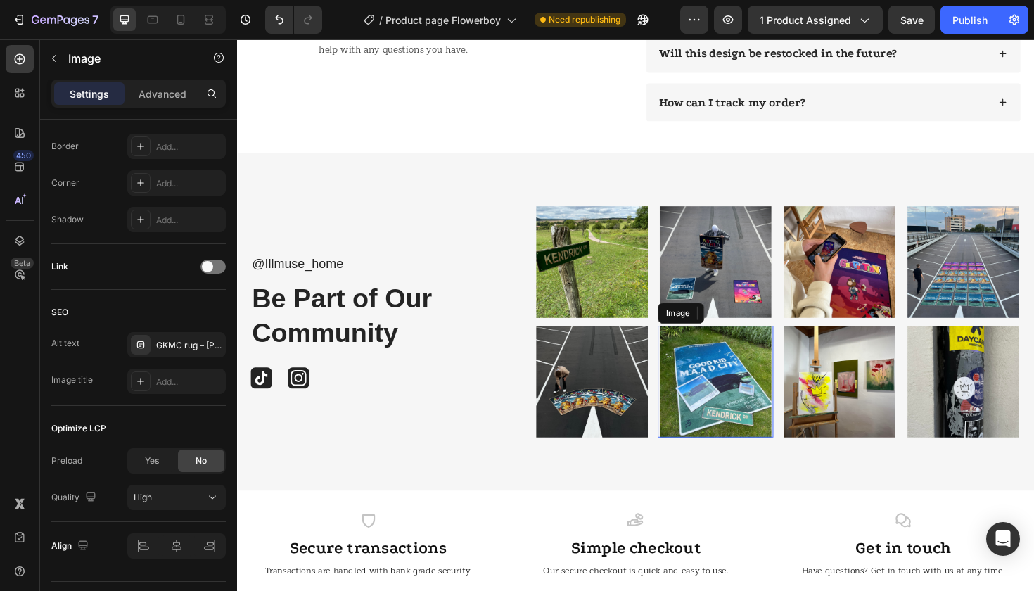
click at [771, 405] on img at bounding box center [743, 401] width 122 height 118
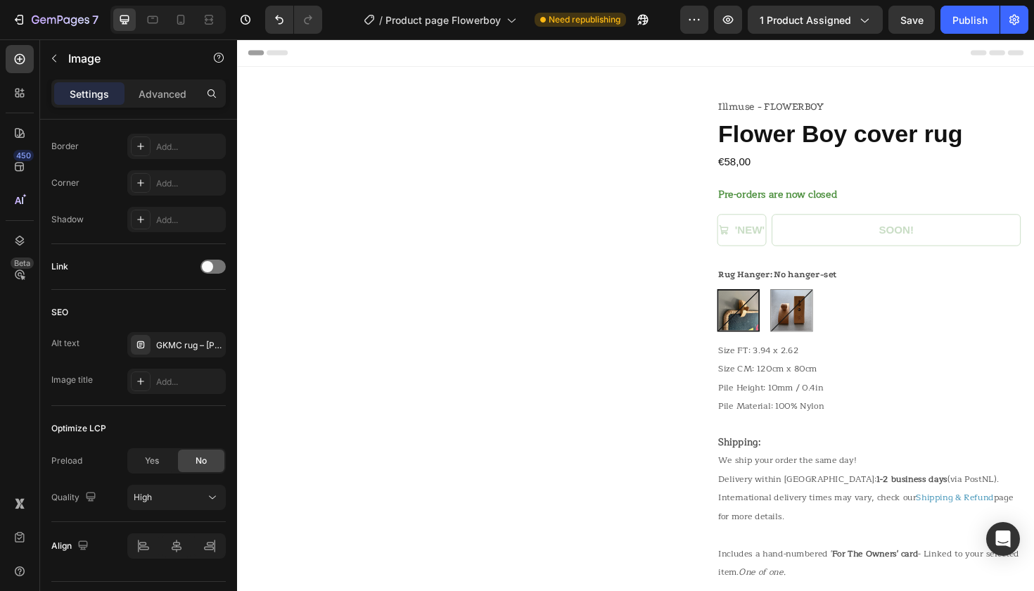
scroll to position [0, 0]
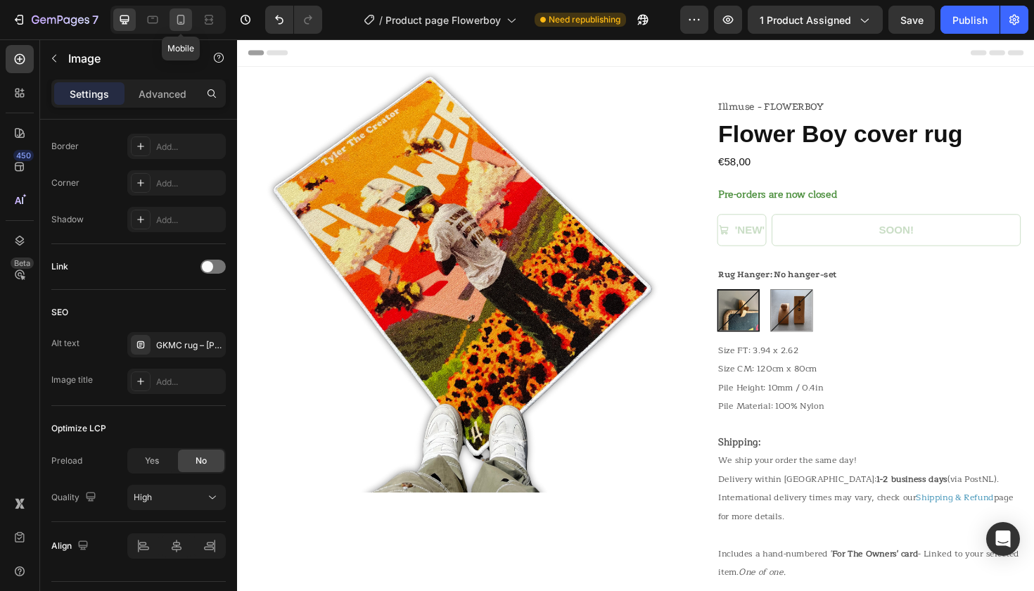
click at [183, 20] on icon at bounding box center [181, 20] width 14 height 14
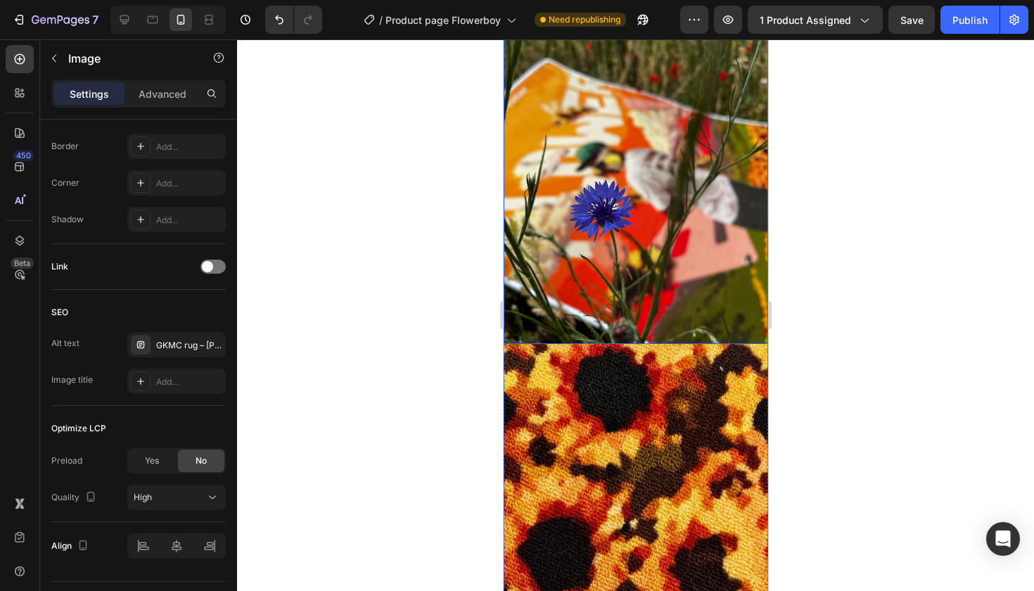
scroll to position [803, 0]
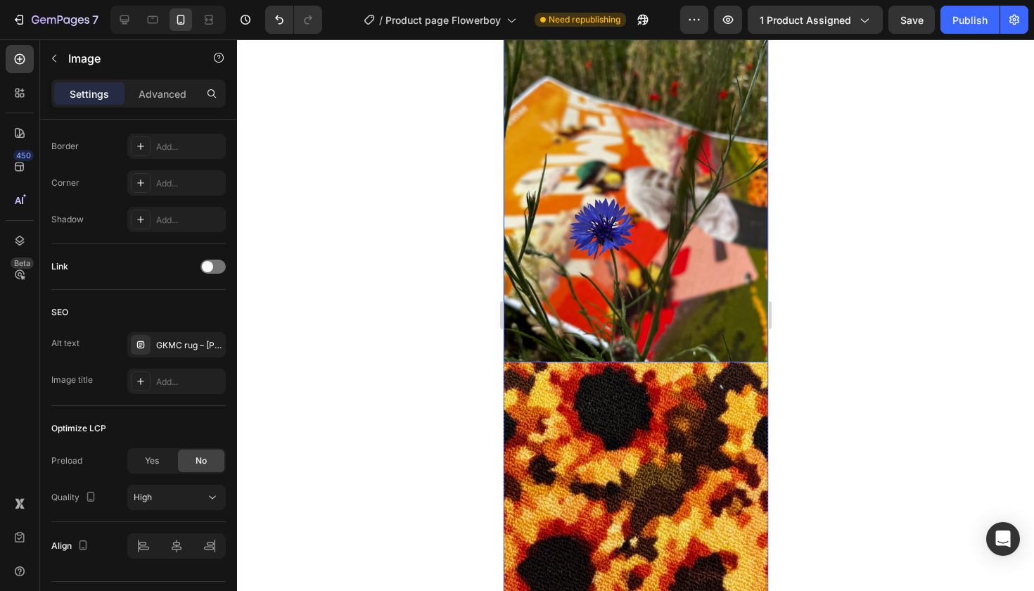
click at [627, 241] on img at bounding box center [635, 186] width 264 height 352
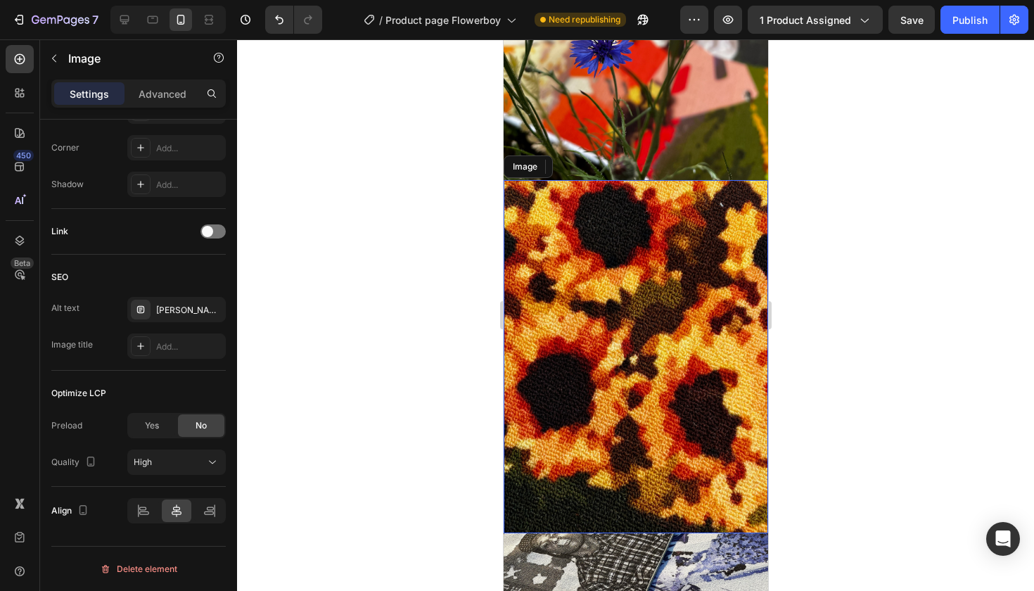
click at [633, 340] on img at bounding box center [635, 356] width 264 height 352
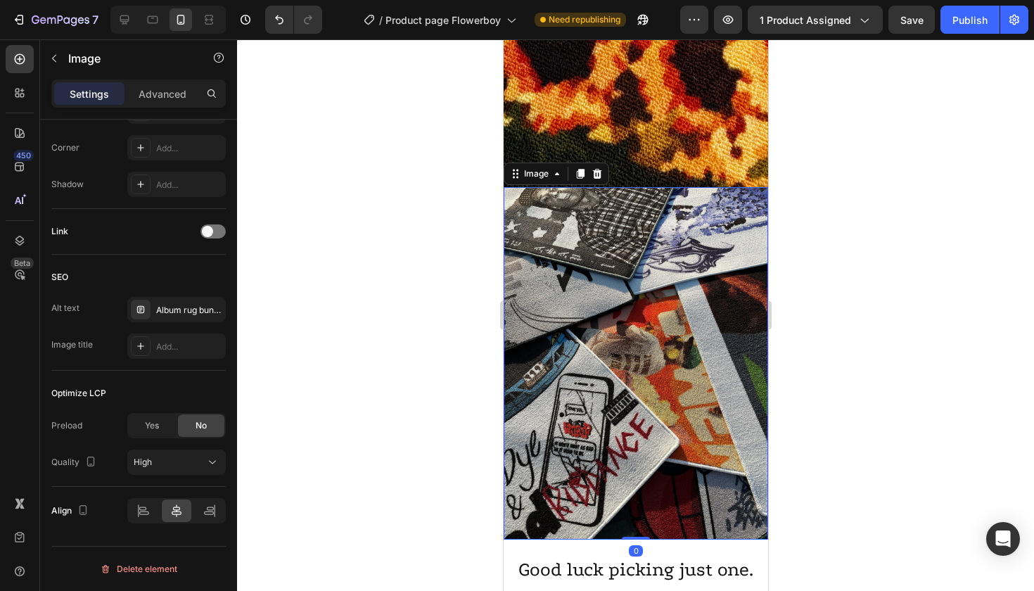
click at [667, 342] on img at bounding box center [635, 363] width 264 height 352
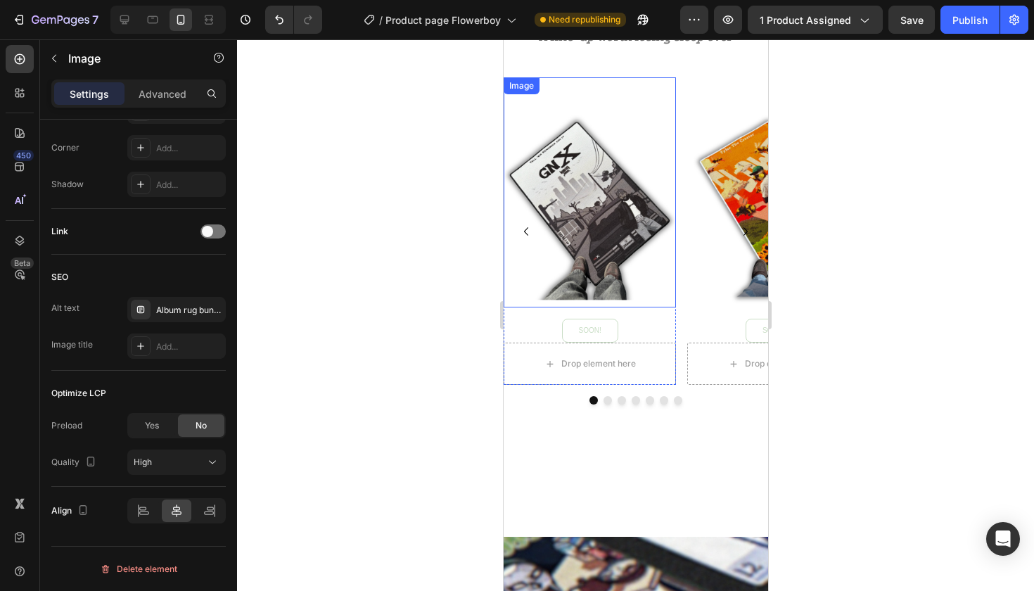
scroll to position [1900, 0]
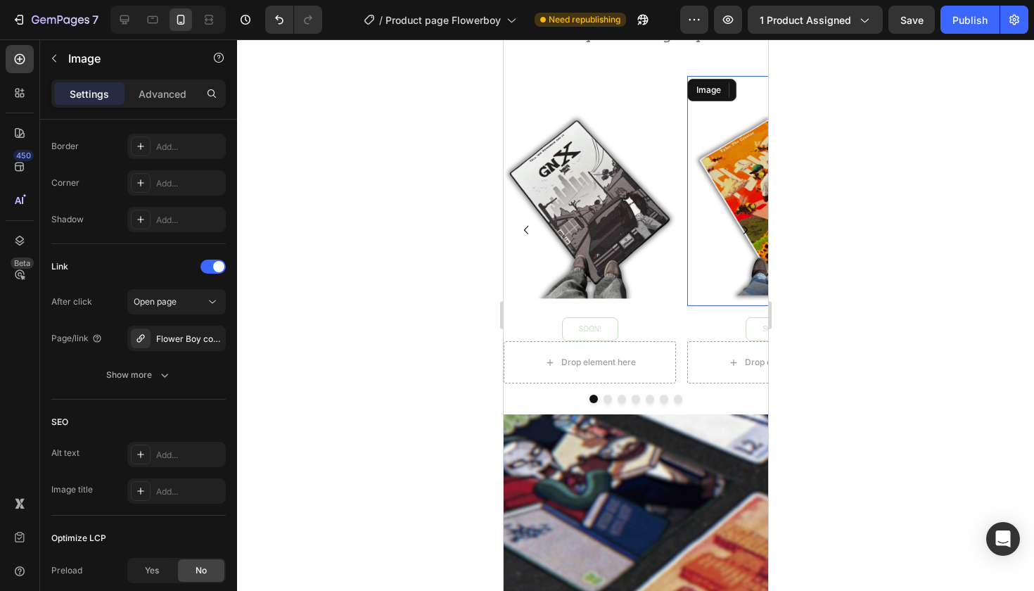
click at [712, 198] on img at bounding box center [772, 191] width 172 height 230
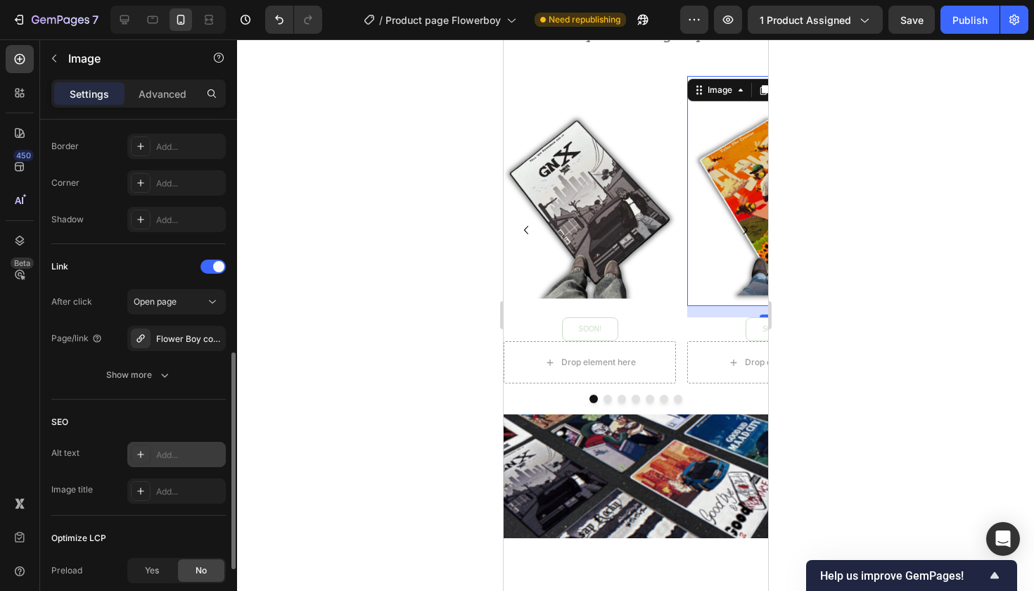
click at [153, 453] on div "Add..." at bounding box center [176, 454] width 98 height 25
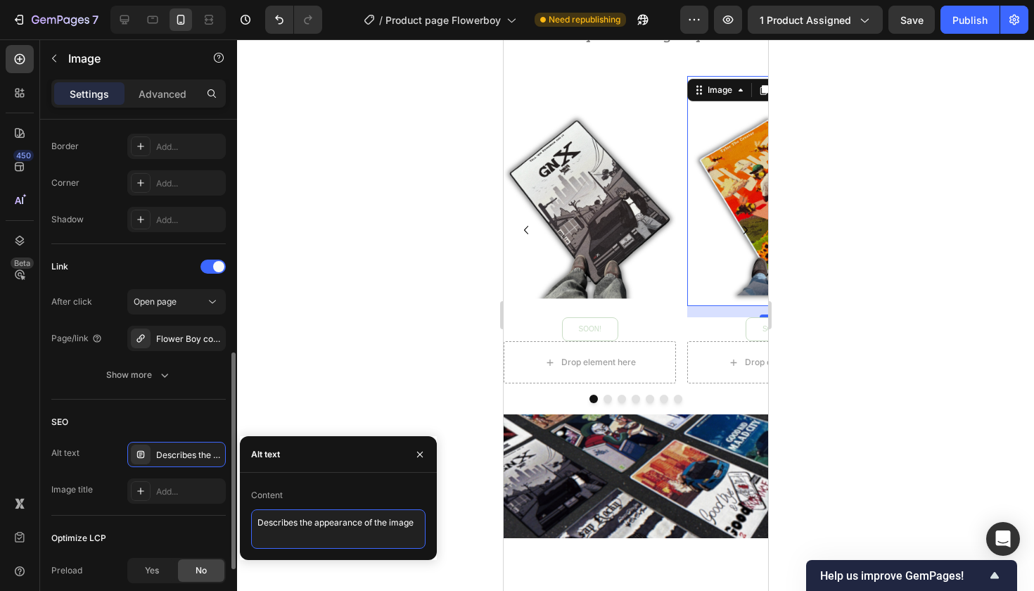
drag, startPoint x: 419, startPoint y: 523, endPoint x: 115, endPoint y: 516, distance: 304.6
click at [115, 516] on div "450 Beta Sections(18) Elements(84) Section Element Hero Section Product Detail …" at bounding box center [118, 314] width 237 height 551
paste textarea "Flower Boy rug – kleurrijk hip hop albumkleed voor je kamer"
type textarea "Flower Boy rug – kleurrijk hip hop albumkleed voor je kamer"
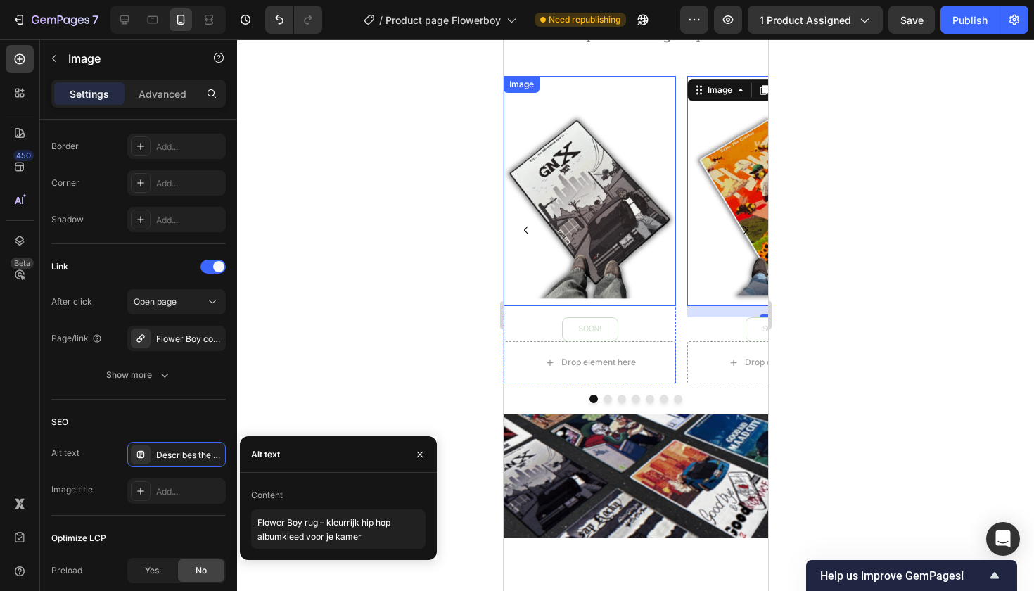
click at [570, 201] on img at bounding box center [589, 191] width 172 height 230
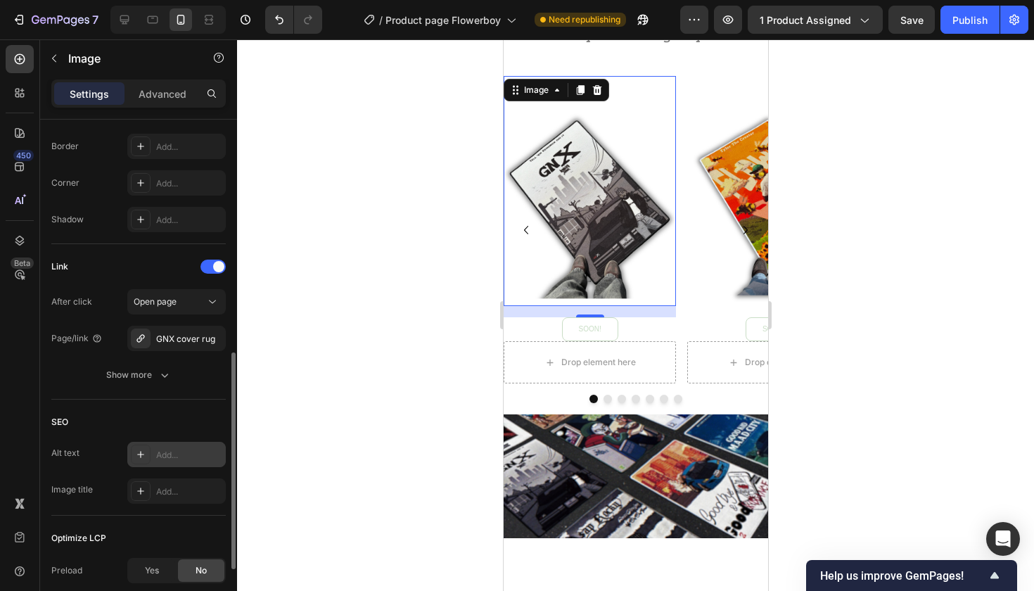
click at [149, 449] on div at bounding box center [141, 454] width 20 height 20
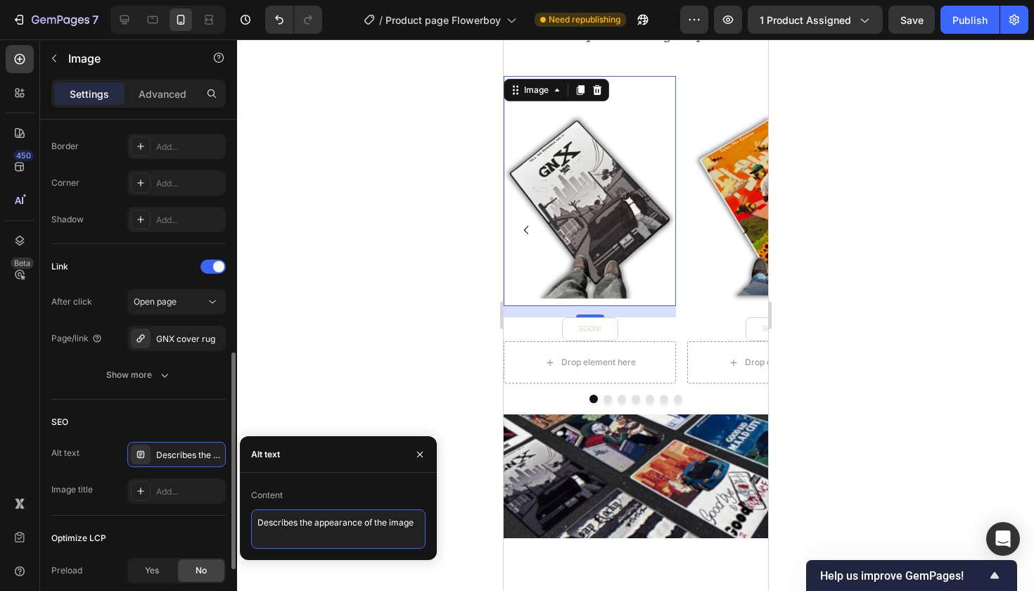
drag, startPoint x: 421, startPoint y: 522, endPoint x: 59, endPoint y: 522, distance: 362.2
click at [60, 522] on div "450 Beta Sections(18) Elements(84) Section Element Hero Section Product Detail …" at bounding box center [118, 314] width 237 height 551
paste textarea "GNX vloerkleed – muziek geïnspireerde hiphop decorati"
type textarea "GNX vloerkleed – muziek geïnspireerde hiphop decoratie"
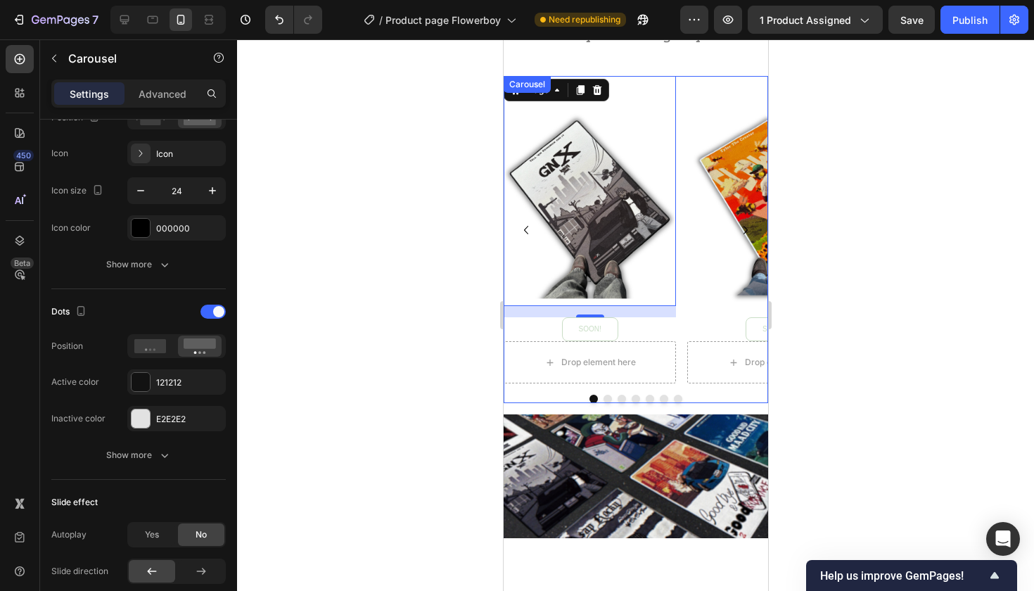
click at [525, 231] on icon "Carousel Back Arrow" at bounding box center [525, 230] width 4 height 8
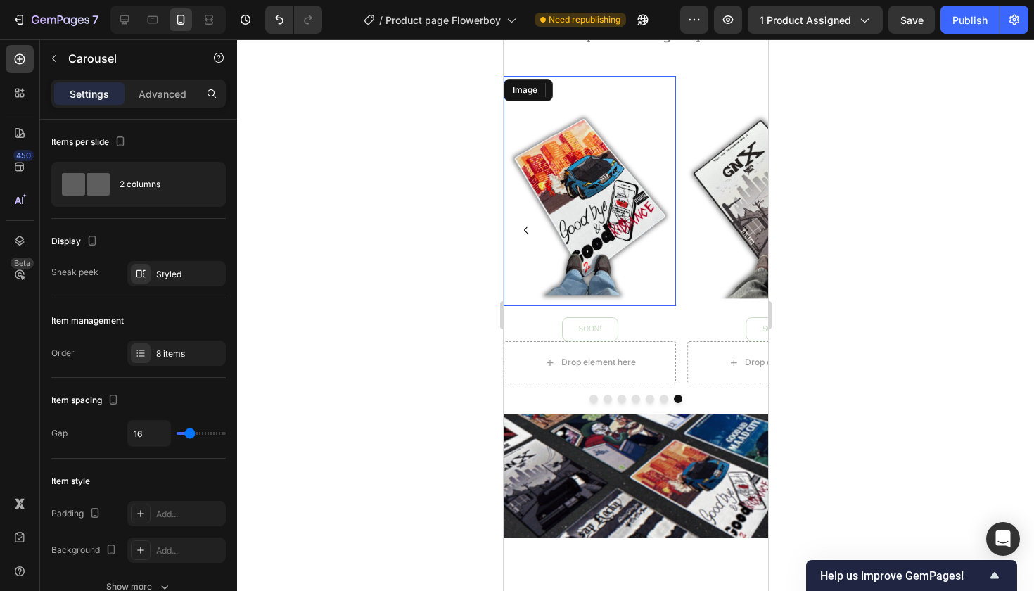
click at [632, 190] on img at bounding box center [589, 191] width 172 height 230
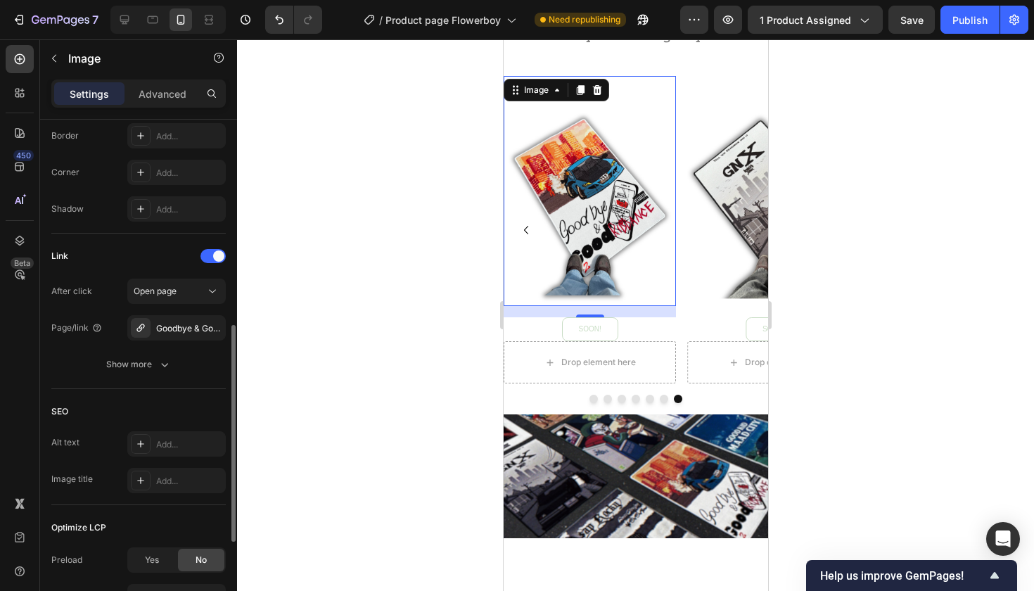
scroll to position [586, 0]
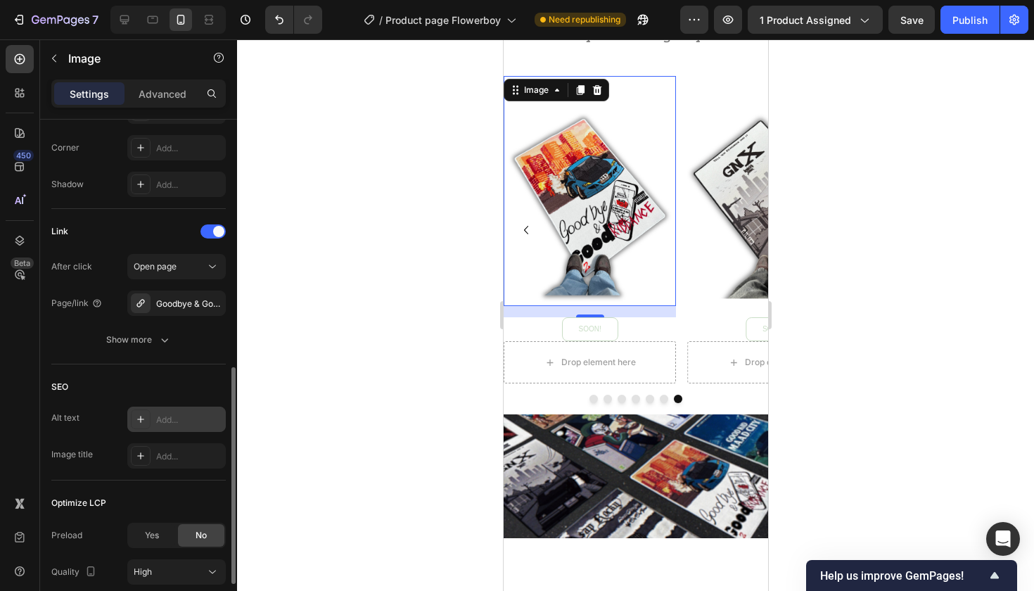
click at [143, 416] on icon at bounding box center [140, 419] width 11 height 11
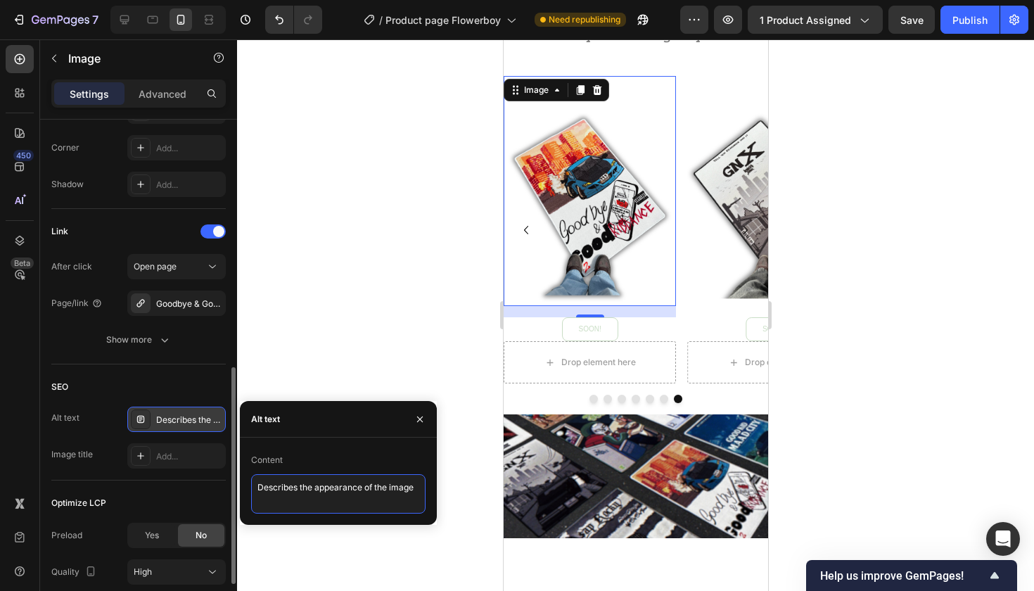
drag, startPoint x: 418, startPoint y: 484, endPoint x: 150, endPoint y: 472, distance: 268.2
click at [150, 472] on div "450 Beta Sections(18) Elements(84) Section Element Hero Section Product Detail …" at bounding box center [118, 314] width 237 height 551
paste textarea "Juice WRLD rug – Goodbye & Good Riddance hiphop vloerkleed"
type textarea "Juice WRLD rug – Goodbye & Good Riddance hiphop vloerkleed"
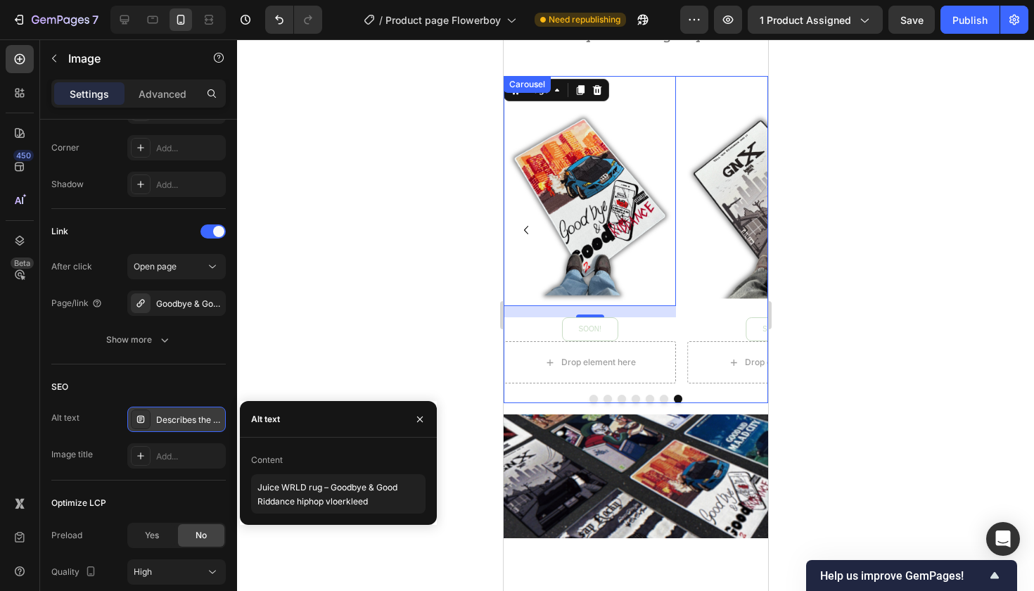
click at [525, 222] on icon "Carousel Back Arrow" at bounding box center [525, 230] width 17 height 17
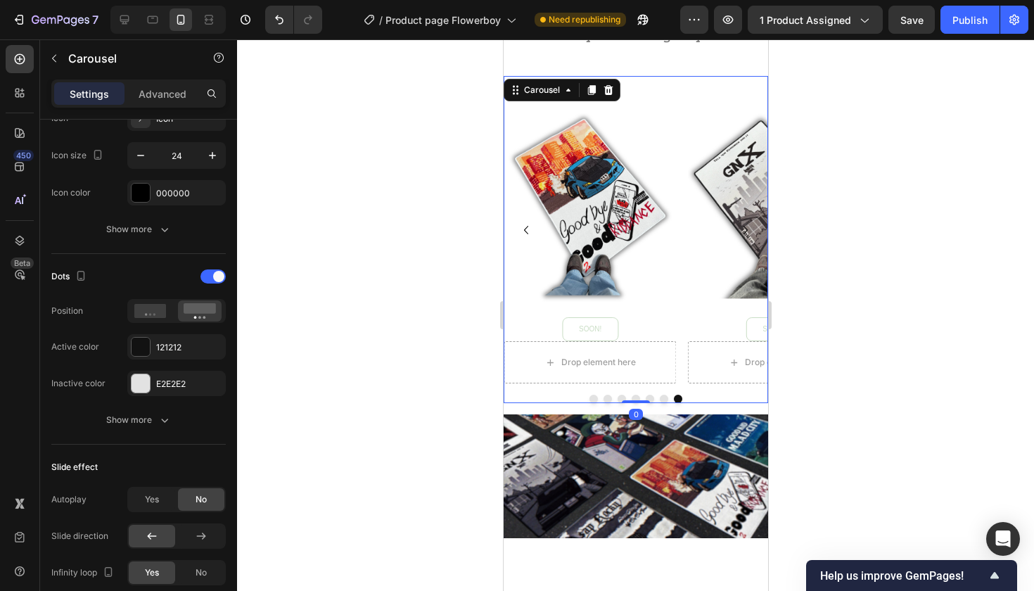
scroll to position [0, 0]
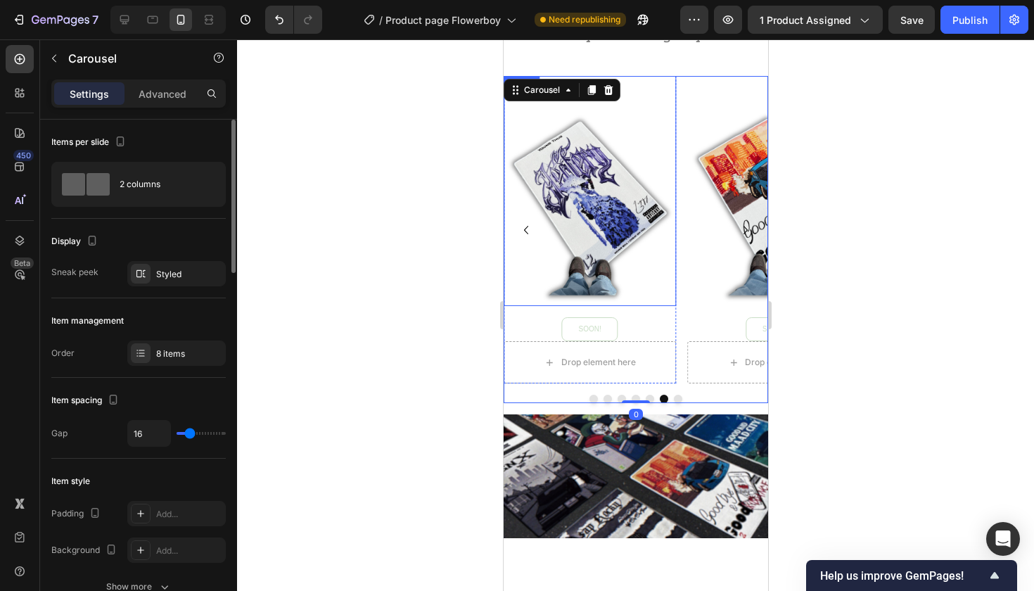
click at [611, 188] on img at bounding box center [589, 191] width 172 height 230
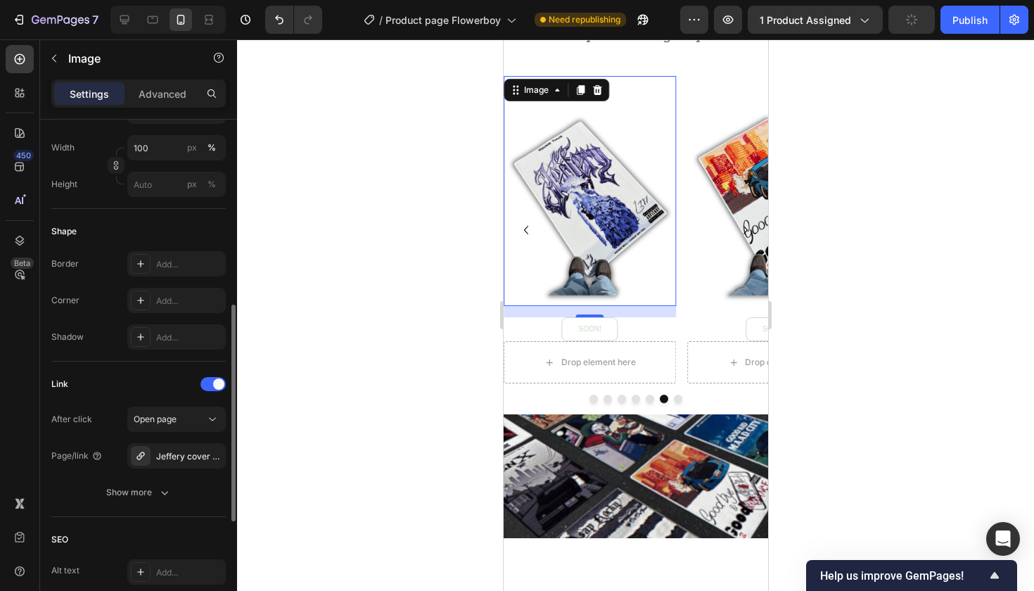
scroll to position [435, 0]
click at [141, 569] on icon at bounding box center [140, 570] width 7 height 7
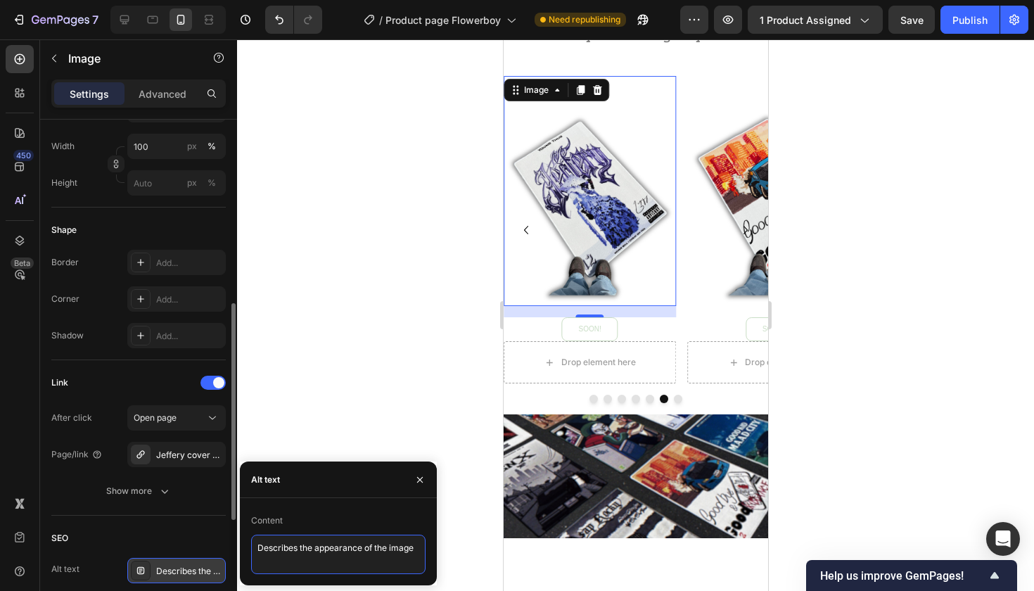
drag, startPoint x: 416, startPoint y: 547, endPoint x: 126, endPoint y: 534, distance: 290.8
click at [126, 534] on div "450 Beta Sections(18) Elements(84) Section Element Hero Section Product Detail …" at bounding box center [118, 314] width 237 height 551
paste textarea "Jeffery rug – bold hip hop room aesthetic en fan merch"
type textarea "Jeffery rug – bold hip hop room aesthetic en fan merch"
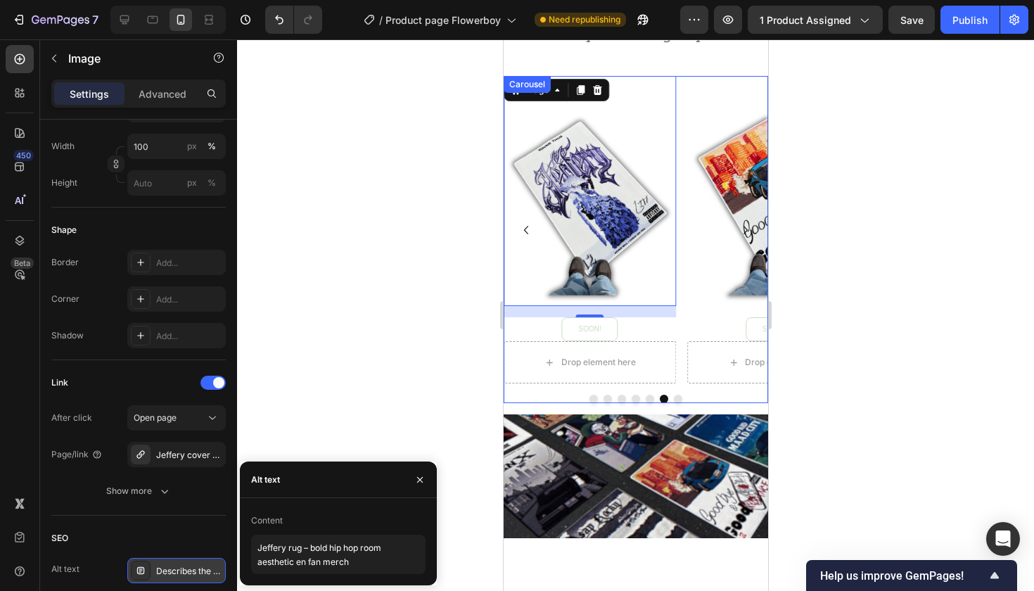
click at [525, 227] on icon "Carousel Back Arrow" at bounding box center [525, 230] width 17 height 17
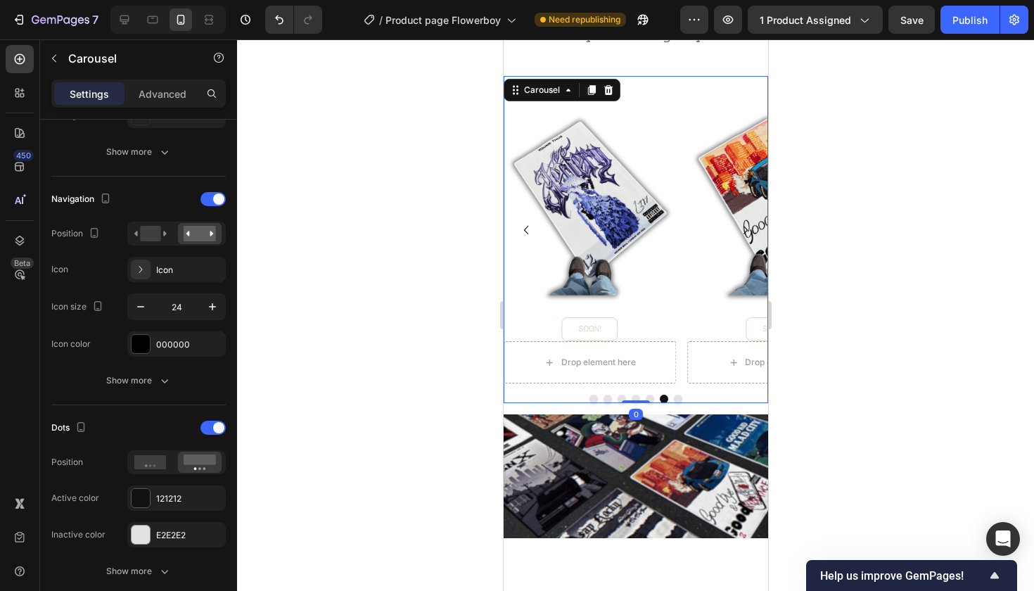
scroll to position [0, 0]
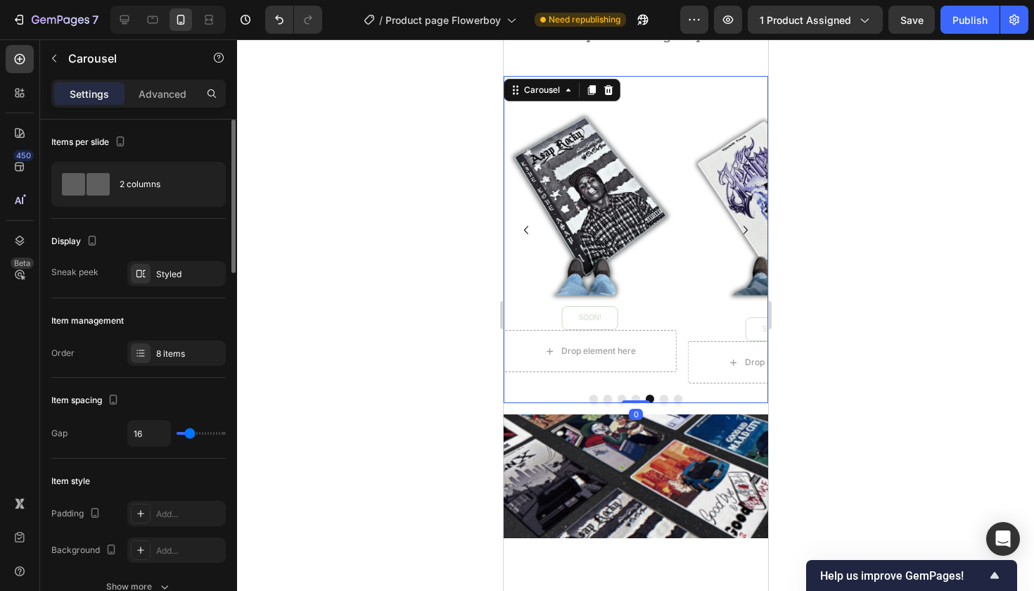
click at [525, 227] on icon "Carousel Back Arrow" at bounding box center [525, 230] width 17 height 17
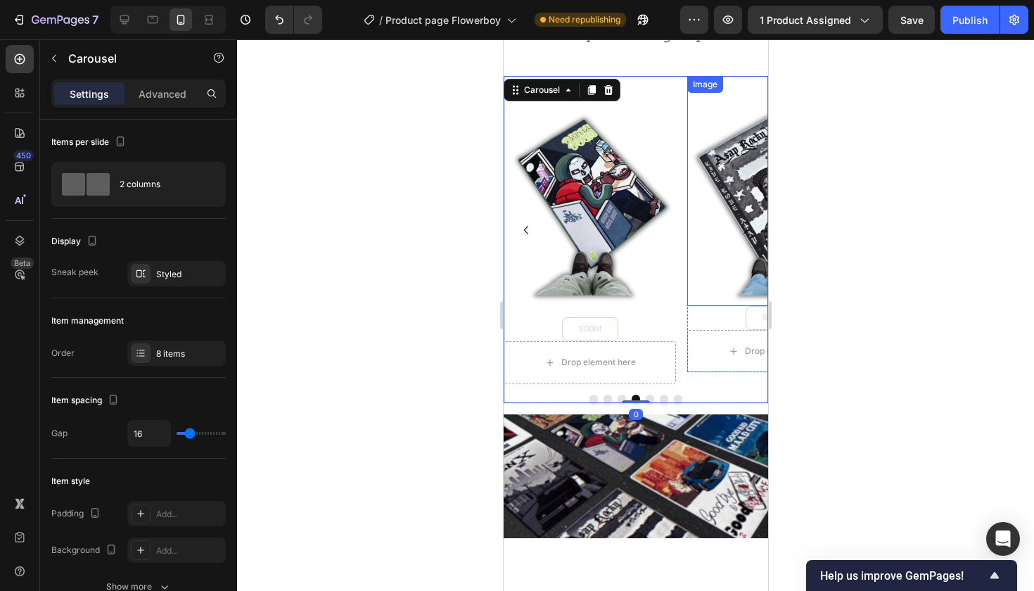
click at [743, 177] on img at bounding box center [772, 191] width 172 height 230
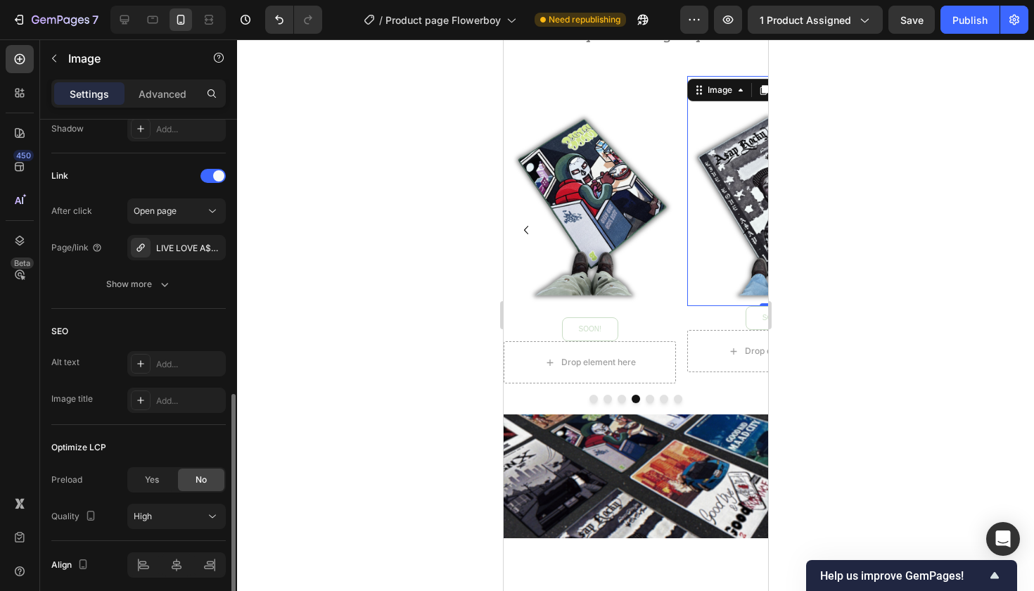
scroll to position [643, 0]
click at [139, 360] on icon at bounding box center [140, 361] width 11 height 11
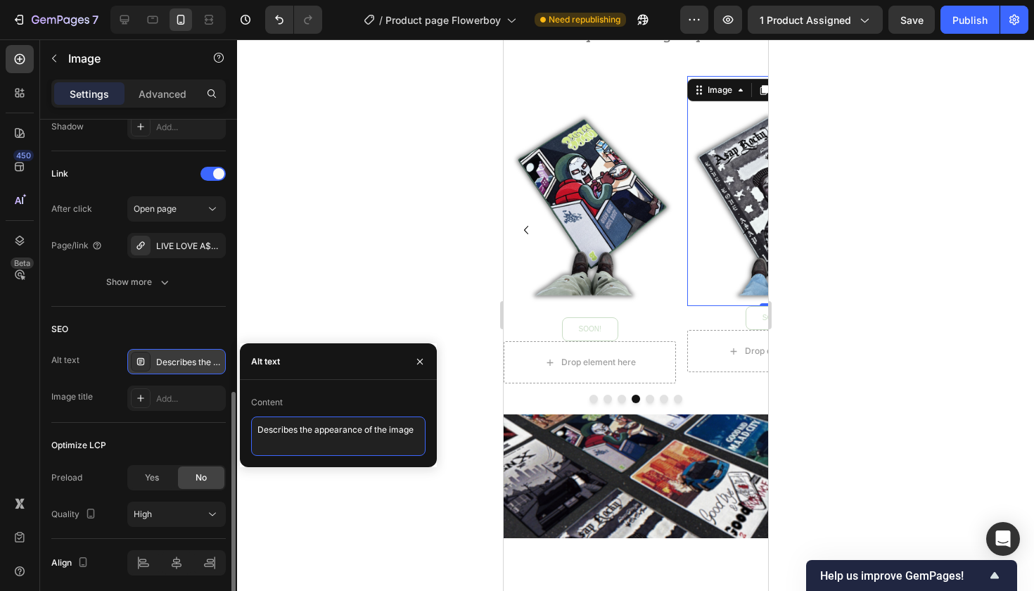
drag, startPoint x: 421, startPoint y: 435, endPoint x: 164, endPoint y: 438, distance: 256.7
click at [164, 438] on div "450 Beta Sections(18) Elements(84) Section Element Hero Section Product Detail …" at bounding box center [118, 314] width 237 height 551
paste textarea "A$AP vloerkleed – hiphop decoratie geïnspireerd door album art"
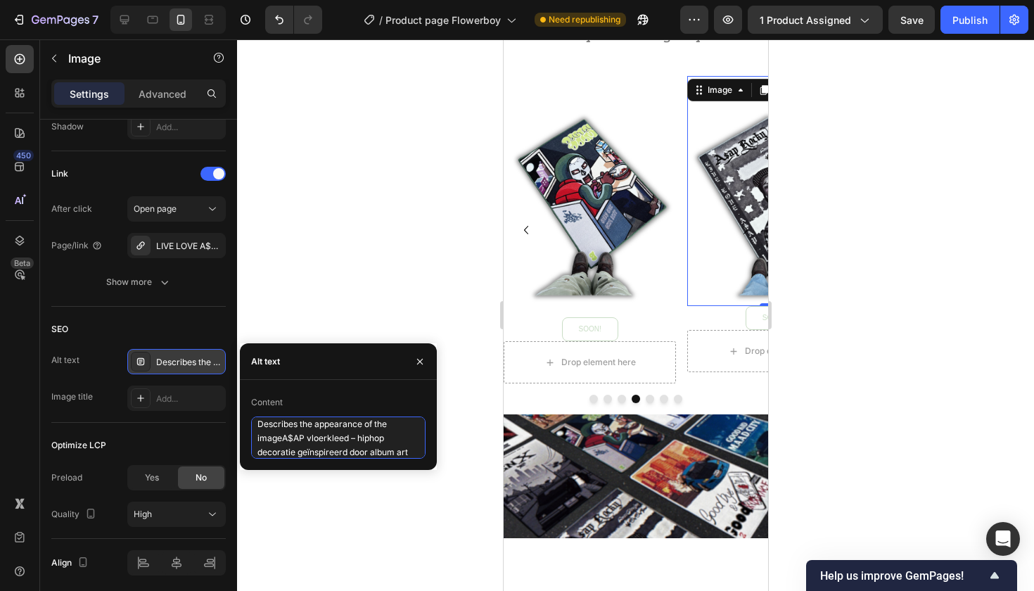
scroll to position [0, 0]
drag, startPoint x: 415, startPoint y: 454, endPoint x: 207, endPoint y: 376, distance: 221.9
click at [207, 376] on div "450 Beta Sections(18) Elements(84) Section Element Hero Section Product Detail …" at bounding box center [118, 314] width 237 height 551
paste textarea
type textarea "A$AP vloerkleed – hiphop decoratie geïnspireerd door album art"
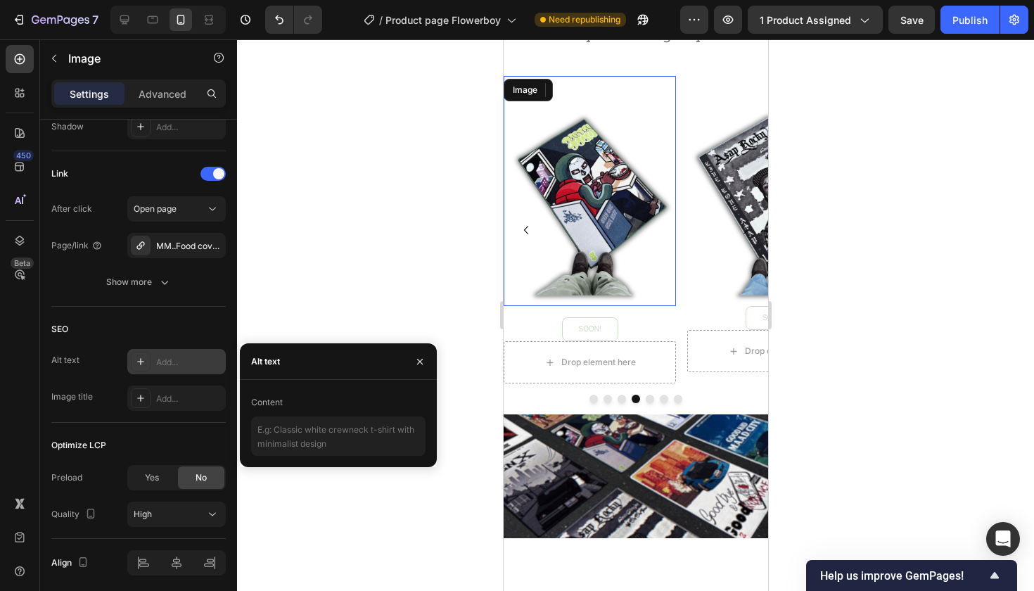
click at [629, 204] on img at bounding box center [589, 191] width 172 height 230
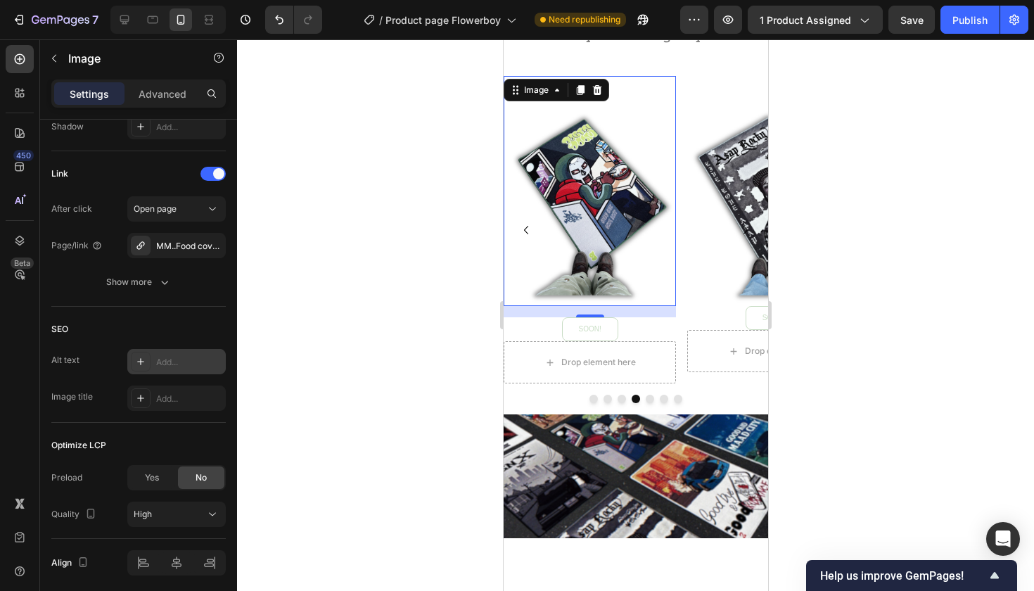
click at [144, 357] on icon at bounding box center [140, 361] width 11 height 11
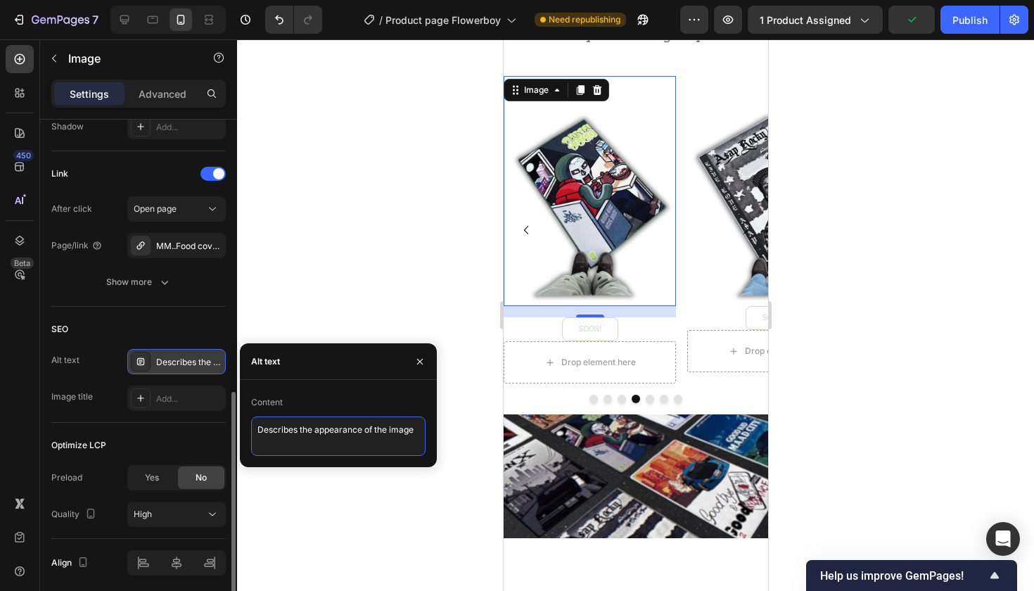
drag, startPoint x: 418, startPoint y: 429, endPoint x: 94, endPoint y: 425, distance: 324.2
click at [94, 425] on div "450 Beta Sections(18) Elements(84) Section Element Hero Section Product Detail …" at bounding box center [118, 314] width 237 height 551
paste textarea "MM…FOOD kleed – uniek rap album rug voor muziekfans"
type textarea "MM…FOOD kleed – uniek rap album rug voor muziekfans"
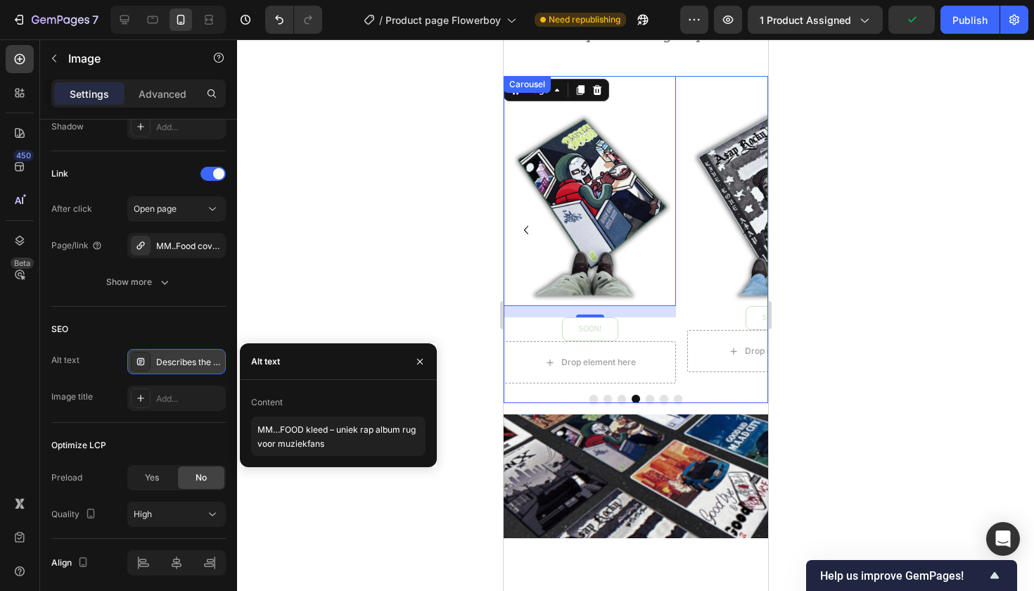
click at [526, 229] on icon "Carousel Back Arrow" at bounding box center [525, 230] width 17 height 17
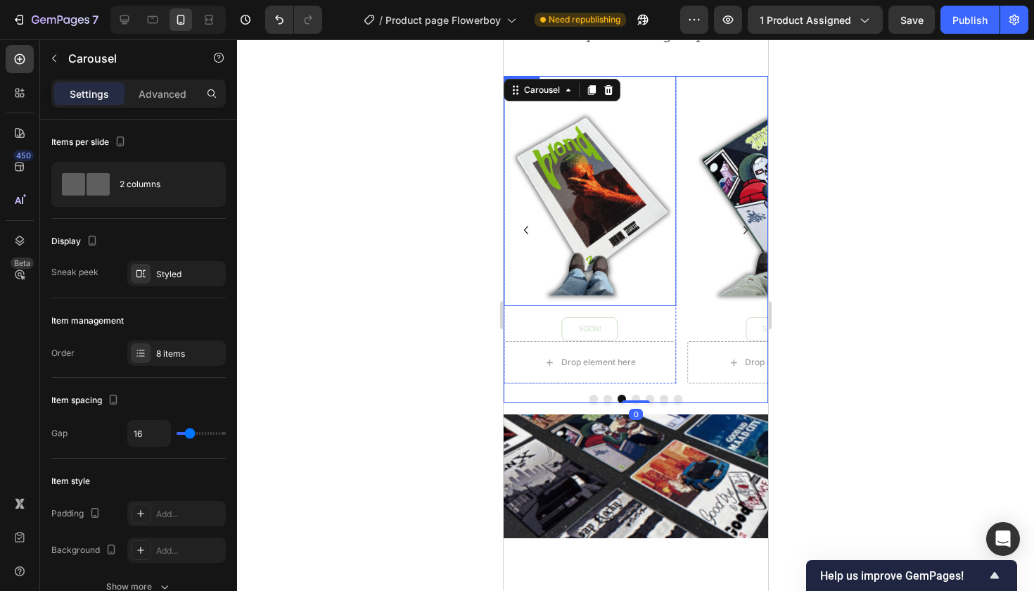
click at [589, 200] on img at bounding box center [589, 191] width 172 height 230
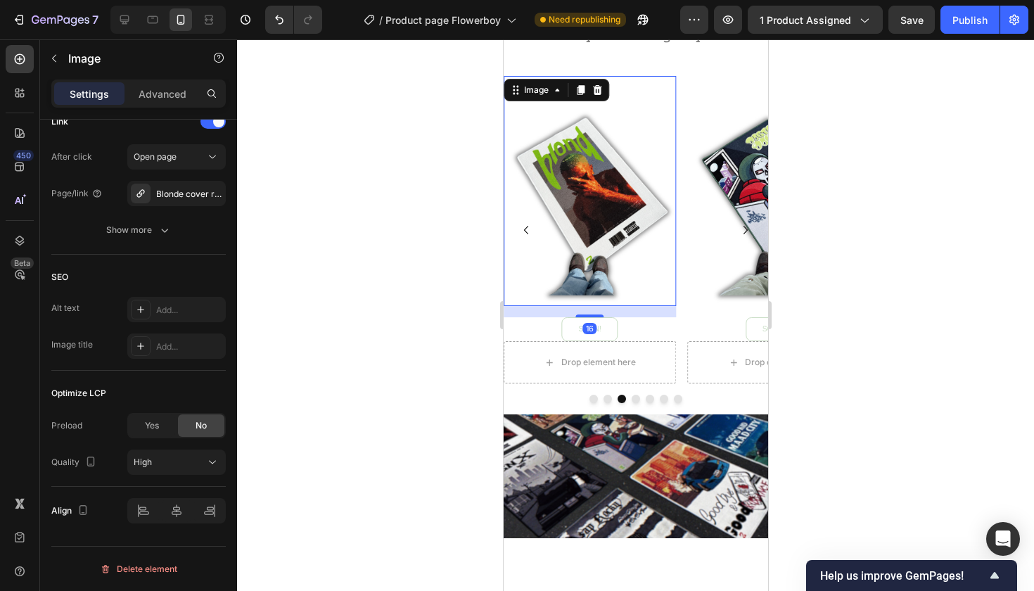
scroll to position [696, 0]
click at [139, 305] on icon at bounding box center [140, 309] width 11 height 11
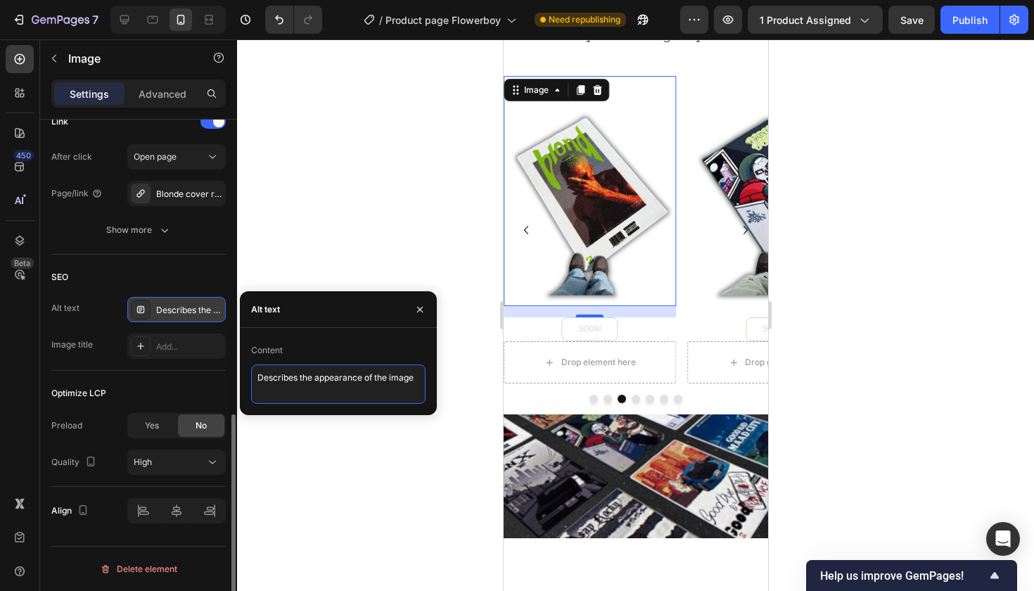
drag, startPoint x: 421, startPoint y: 378, endPoint x: 0, endPoint y: 376, distance: 420.6
click at [0, 378] on div "450 Beta Sections(18) Elements(84) Section Element Hero Section Product Detail …" at bounding box center [118, 314] width 237 height 551
paste textarea "Blonde albumkleed – uniek cadeau voor muziekliefhebbers"
type textarea "Blonde albumkleed – uniek cadeau voor muziekliefhebbers"
click at [436, 467] on div at bounding box center [635, 314] width 797 height 551
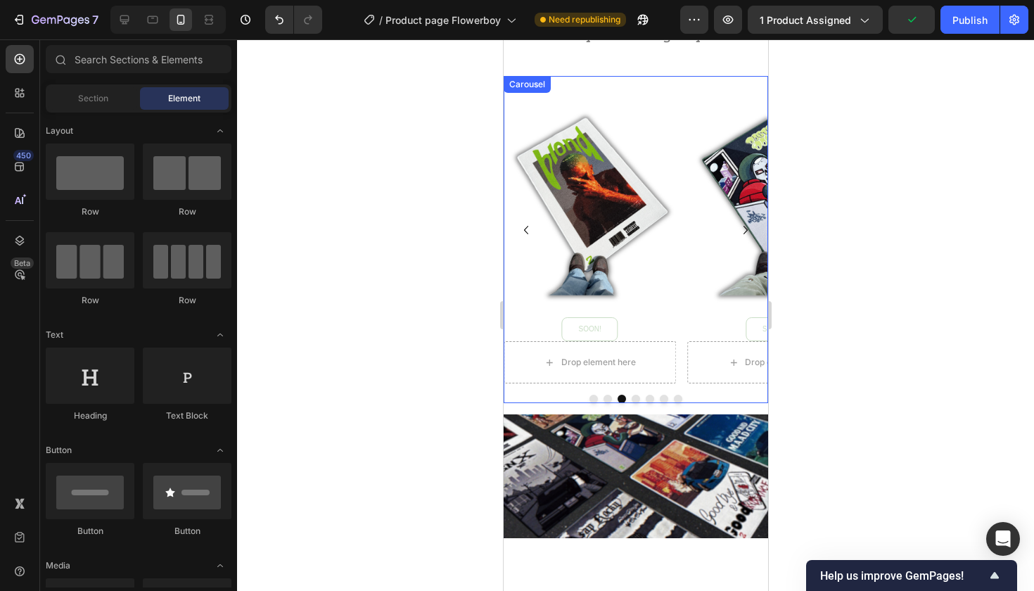
click at [524, 227] on icon "Carousel Back Arrow" at bounding box center [525, 230] width 17 height 17
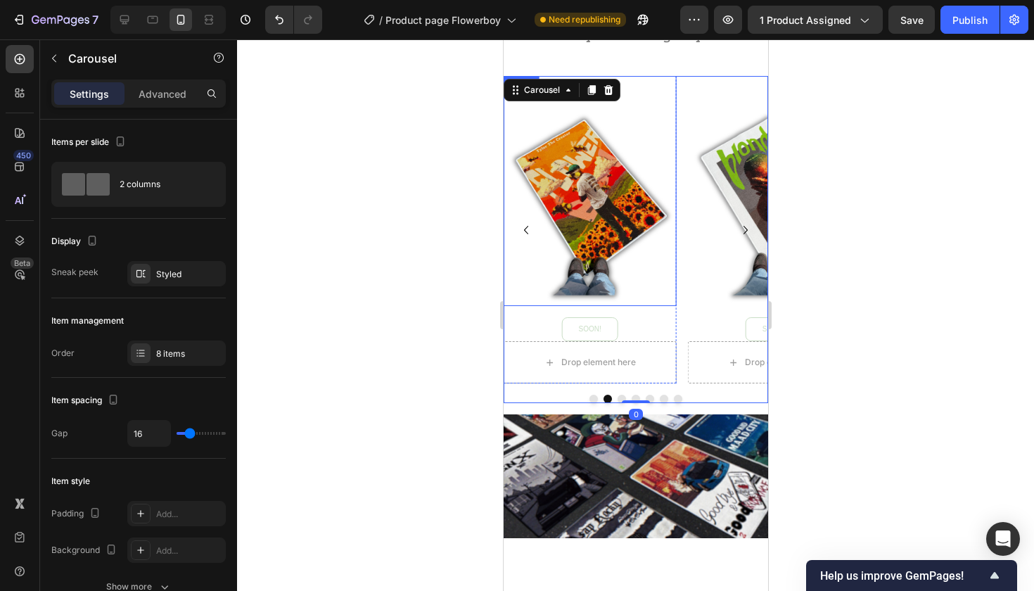
click at [592, 203] on img at bounding box center [589, 191] width 172 height 230
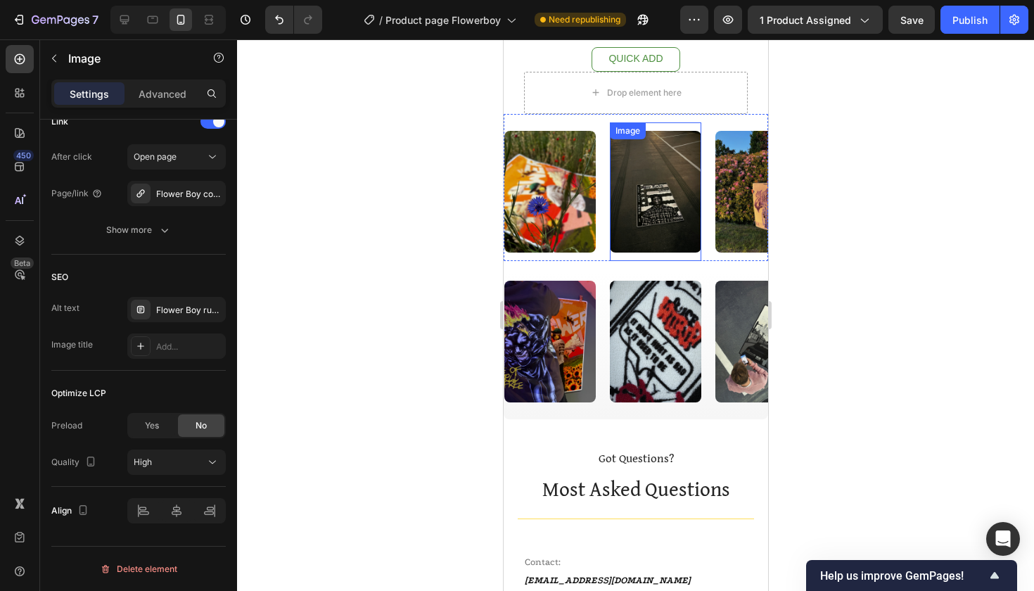
scroll to position [3394, 0]
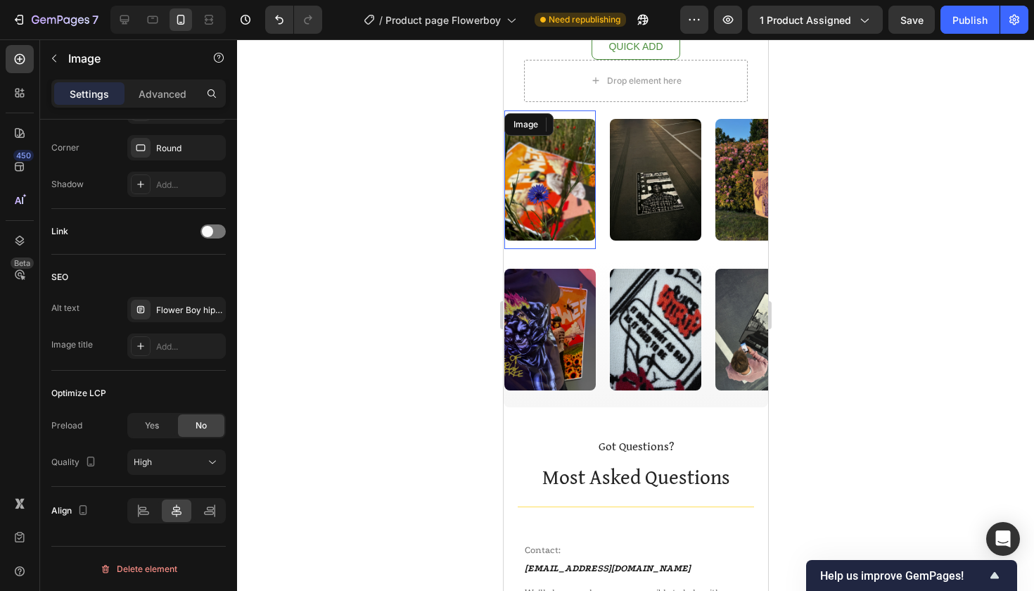
click at [542, 172] on img at bounding box center [549, 180] width 91 height 122
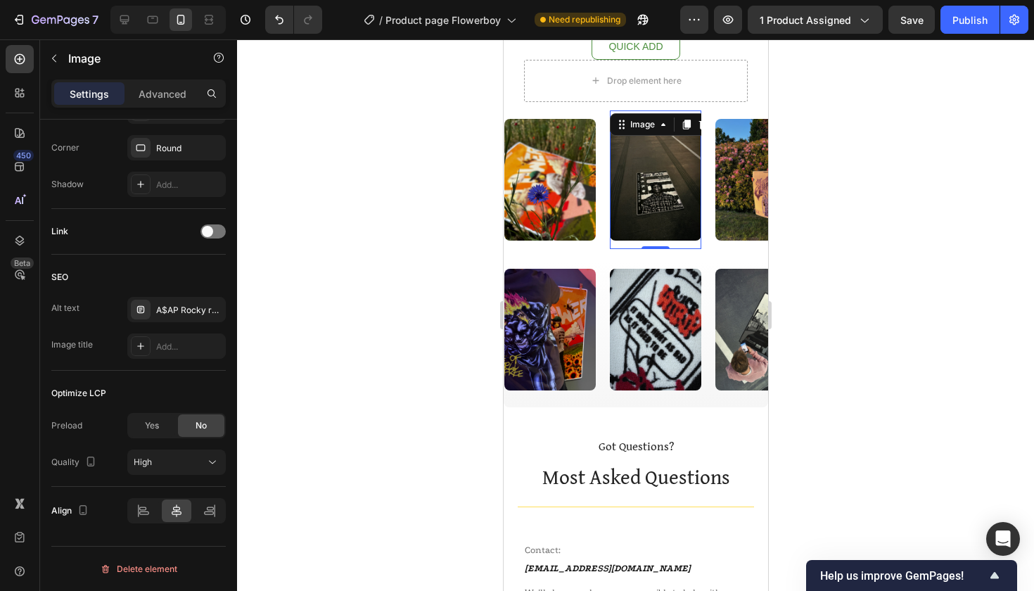
click at [643, 181] on img at bounding box center [654, 180] width 91 height 122
click at [741, 184] on img at bounding box center [760, 180] width 91 height 122
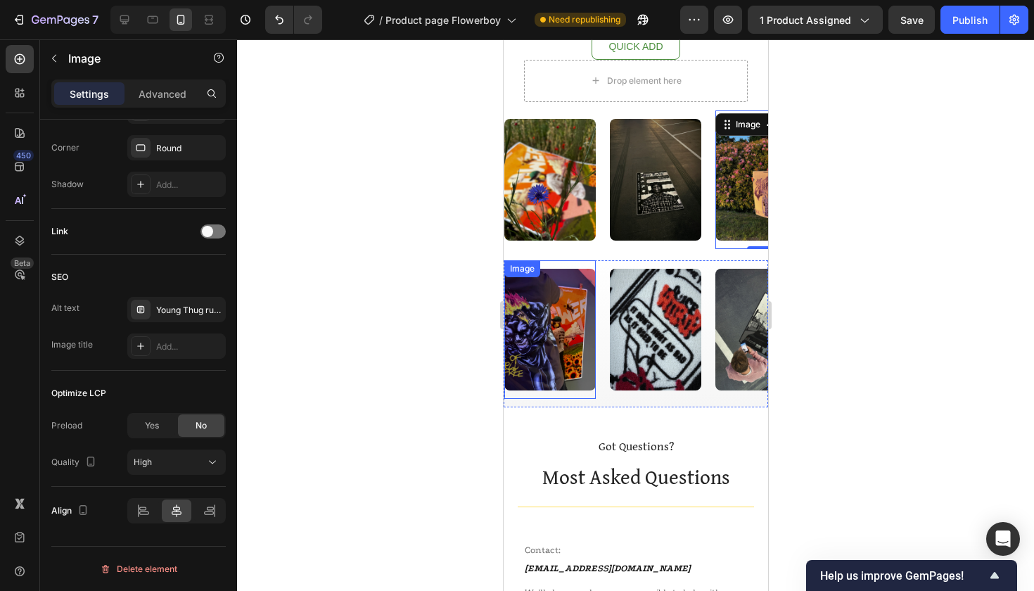
click at [542, 345] on img at bounding box center [549, 330] width 91 height 122
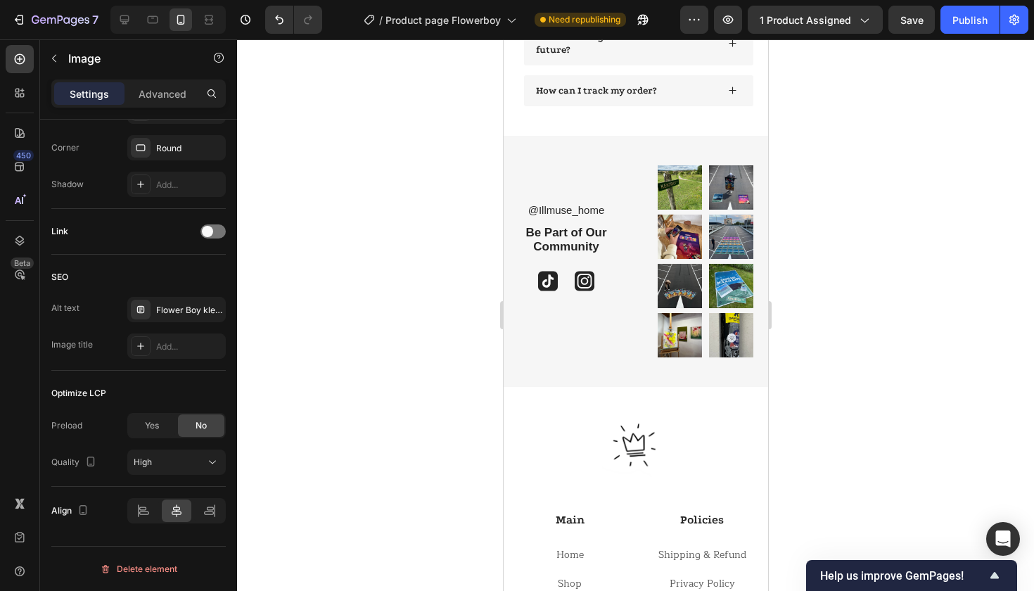
scroll to position [4190, 0]
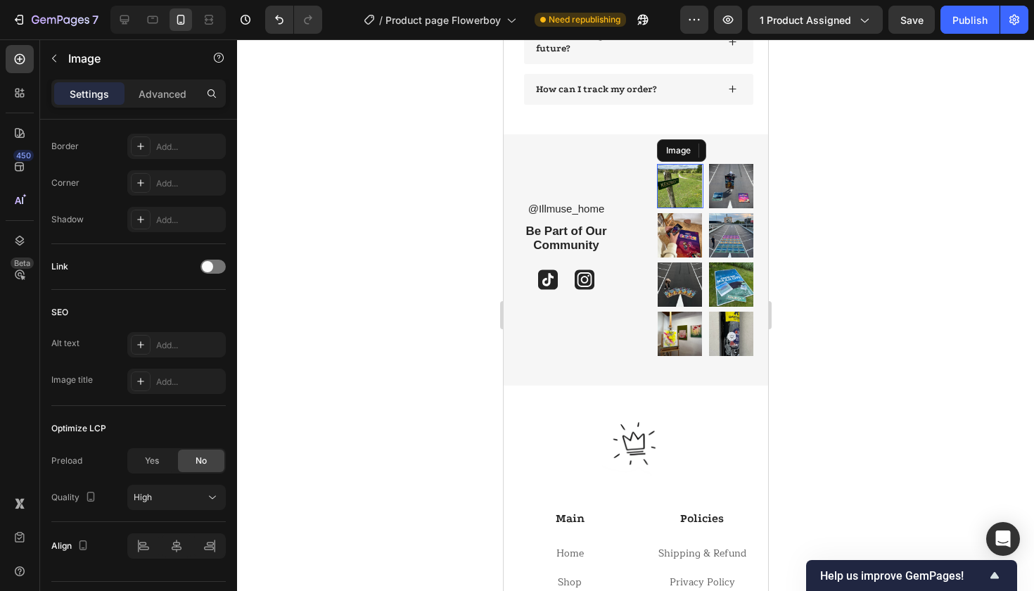
click at [680, 183] on img at bounding box center [679, 186] width 46 height 44
click at [146, 342] on div at bounding box center [141, 345] width 20 height 20
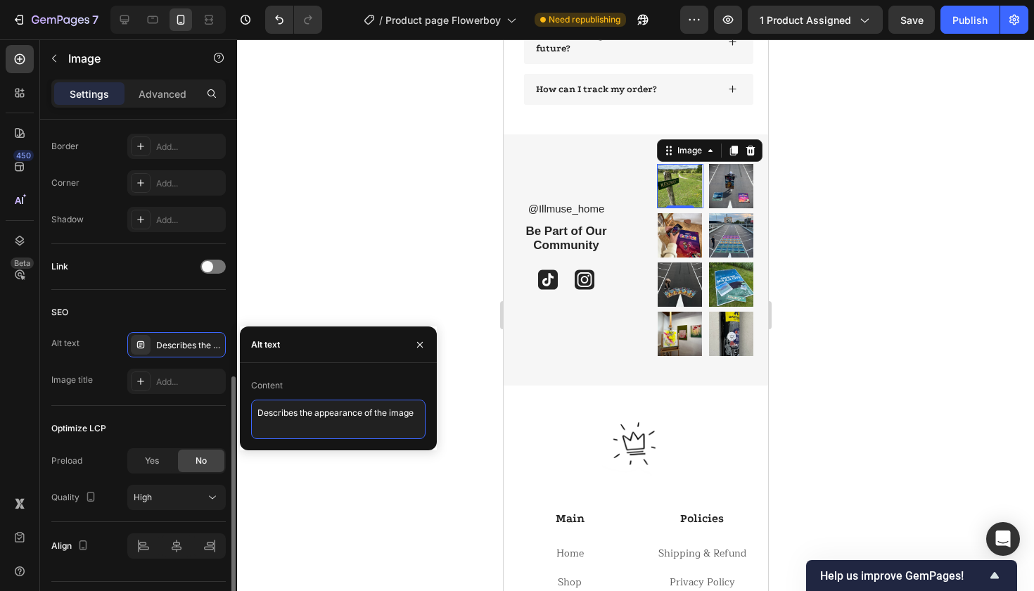
drag, startPoint x: 418, startPoint y: 414, endPoint x: 96, endPoint y: 414, distance: 322.1
click at [96, 414] on div "450 Beta Sections(18) Elements(84) Section Element Hero Section Product Detail …" at bounding box center [118, 314] width 237 height 551
paste textarea "GKMC album rug – iconic hiphop inspired room aesthetic"
type textarea "GKMC album rug – iconic hiphop inspired room aesthetic"
click at [731, 179] on img at bounding box center [730, 186] width 46 height 44
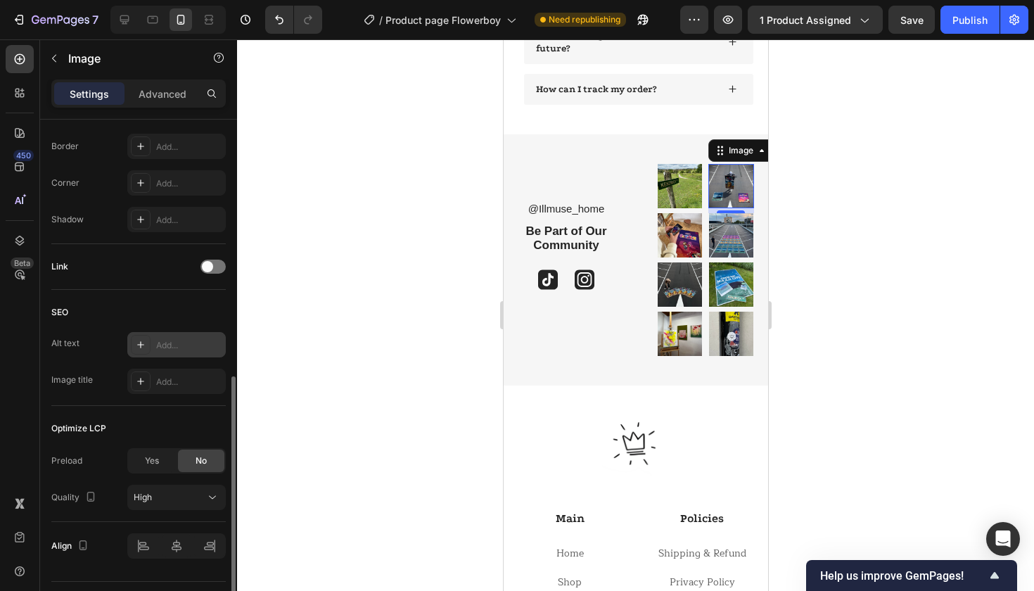
click at [153, 347] on div "Add..." at bounding box center [176, 344] width 98 height 25
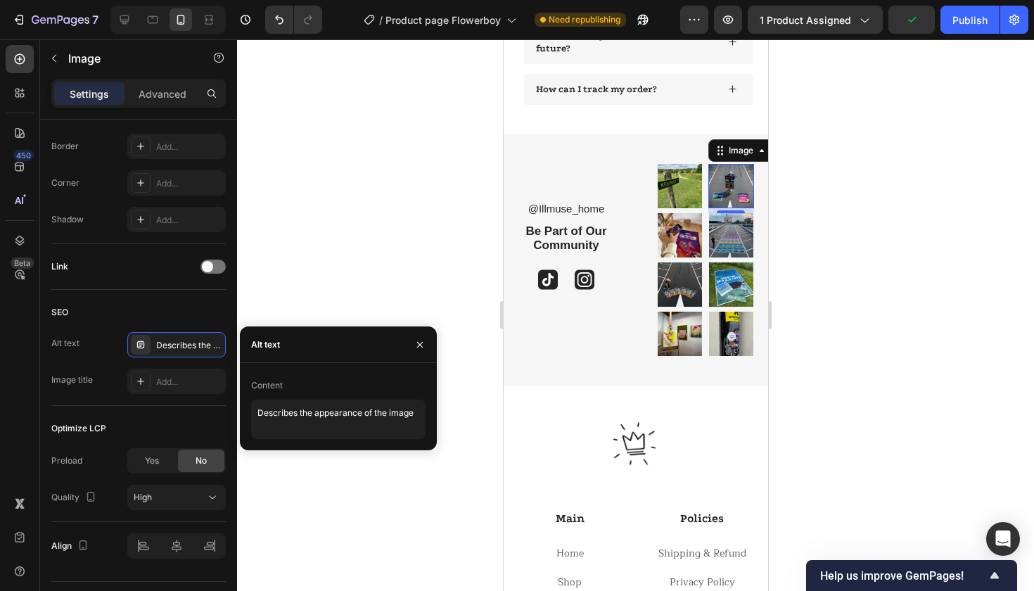
click at [426, 409] on div "Content Describes the appearance of the image" at bounding box center [338, 406] width 197 height 65
drag, startPoint x: 420, startPoint y: 411, endPoint x: 88, endPoint y: 404, distance: 332.0
click at [88, 404] on div "450 Beta Sections(18) Elements(84) Section Element Hero Section Product Detail …" at bounding box center [118, 314] width 237 height 551
paste textarea "[PERSON_NAME] – iconic hip hop album rug voor decorati"
type textarea "[PERSON_NAME] – iconic hip hop album rug voor decoratie"
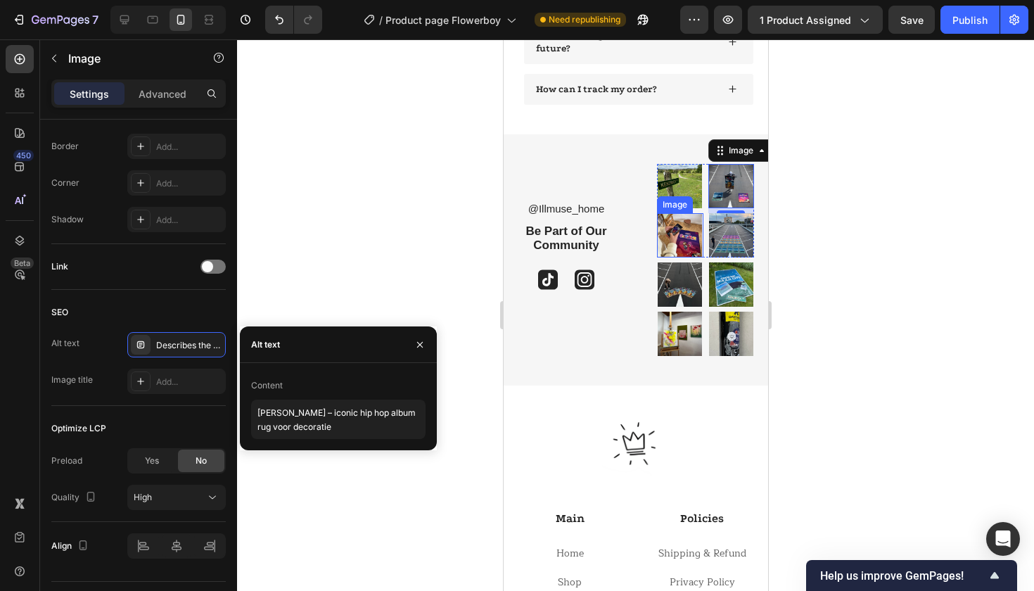
click at [678, 229] on img at bounding box center [679, 235] width 46 height 44
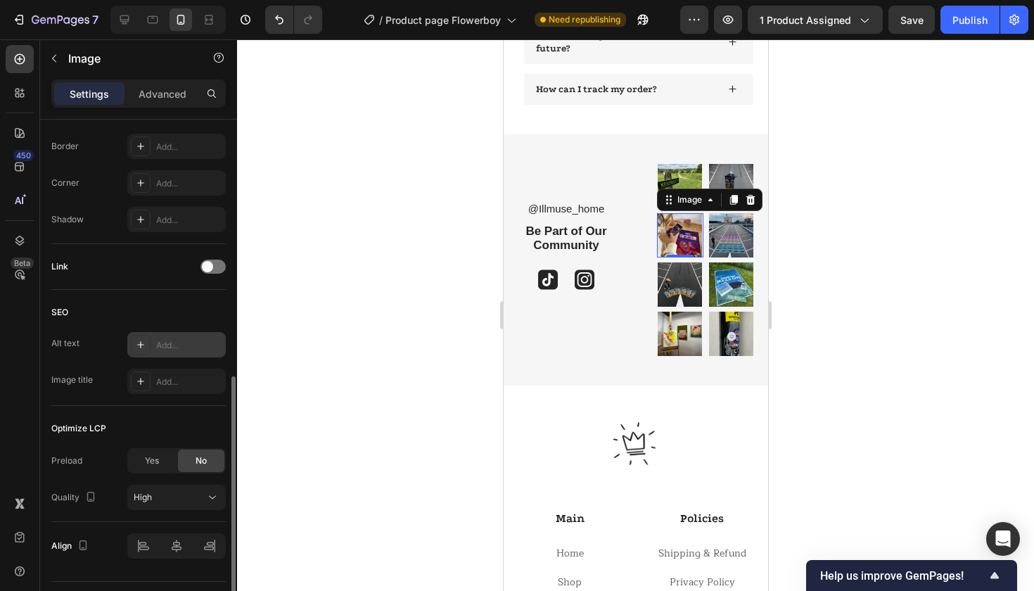
click at [147, 344] on div at bounding box center [141, 345] width 20 height 20
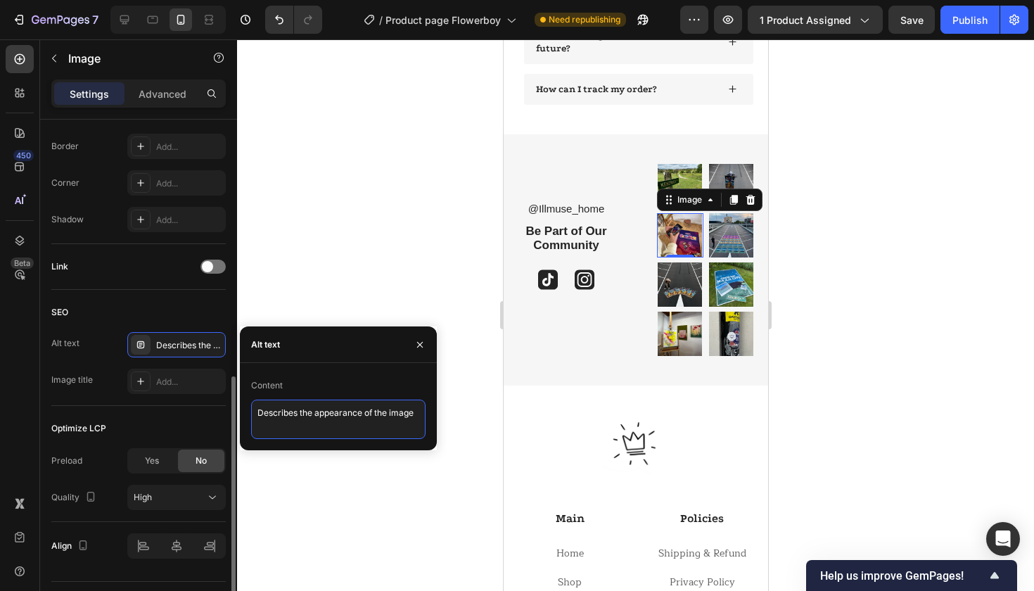
drag, startPoint x: 420, startPoint y: 412, endPoint x: 98, endPoint y: 414, distance: 322.1
click at [98, 414] on div "450 Beta Sections(18) Elements(84) Section Element Hero Section Product Detail …" at bounding box center [118, 314] width 237 height 551
paste textarea "Graduation rug – kleurrijk [PERSON_NAME] hip hop vloerkleed"
type textarea "Graduation rug – kleurrijk [PERSON_NAME] hip hop vloerkleed"
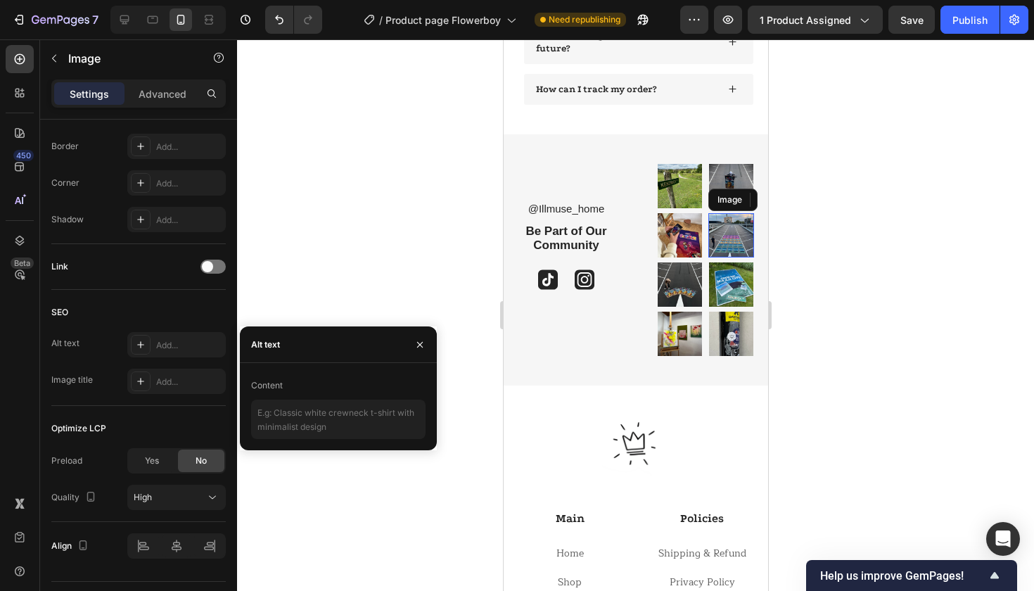
click at [731, 233] on img at bounding box center [730, 235] width 46 height 44
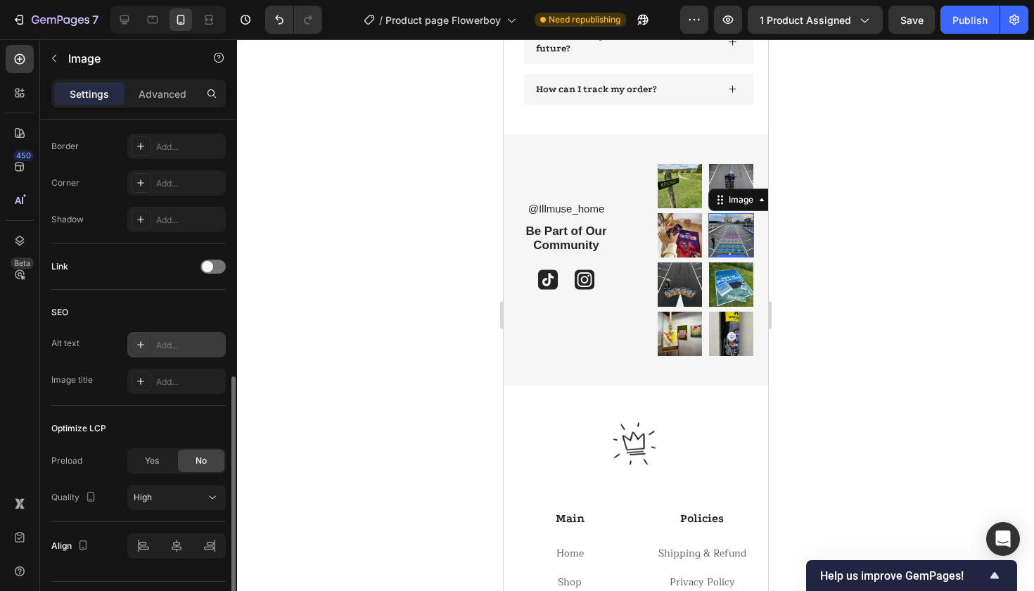
click at [143, 350] on icon at bounding box center [140, 344] width 11 height 11
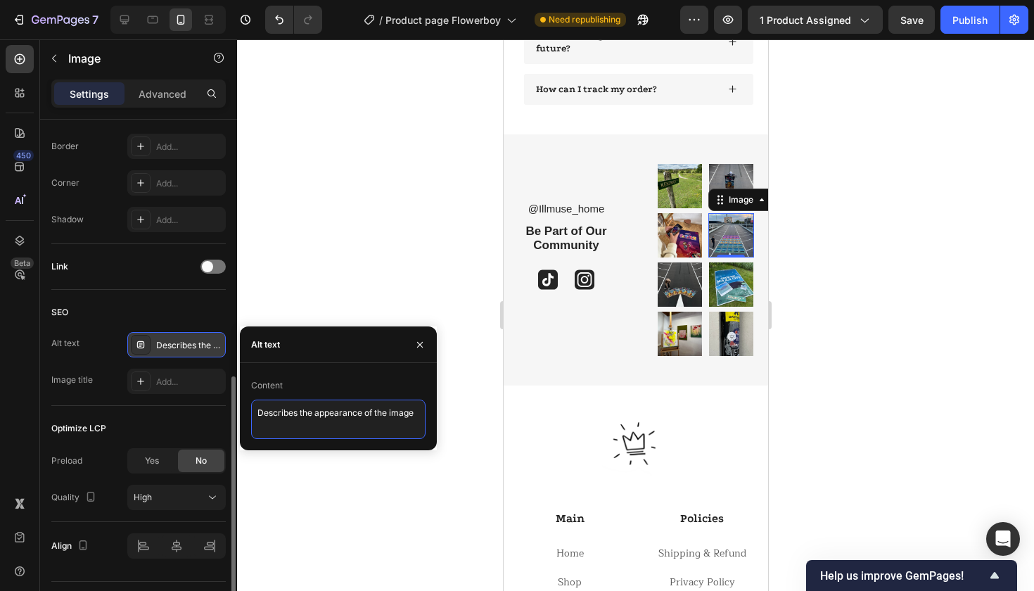
drag, startPoint x: 421, startPoint y: 412, endPoint x: 63, endPoint y: 401, distance: 358.1
click at [64, 402] on div "450 Beta Sections(18) Elements(84) Section Element Hero Section Product Detail …" at bounding box center [118, 314] width 237 height 551
paste textarea "Astroworld rug – [PERSON_NAME] rap album cover als vloerkleed"
type textarea "Astroworld rug – [PERSON_NAME] rap album cover als vloerkleed"
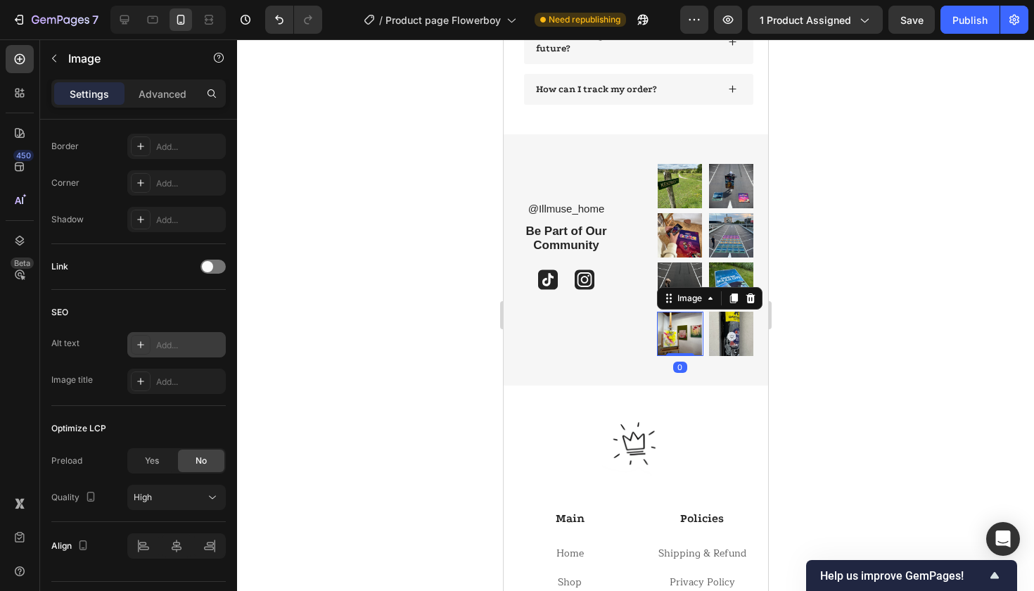
click at [688, 316] on img at bounding box center [679, 334] width 46 height 44
click at [679, 266] on img at bounding box center [679, 284] width 46 height 44
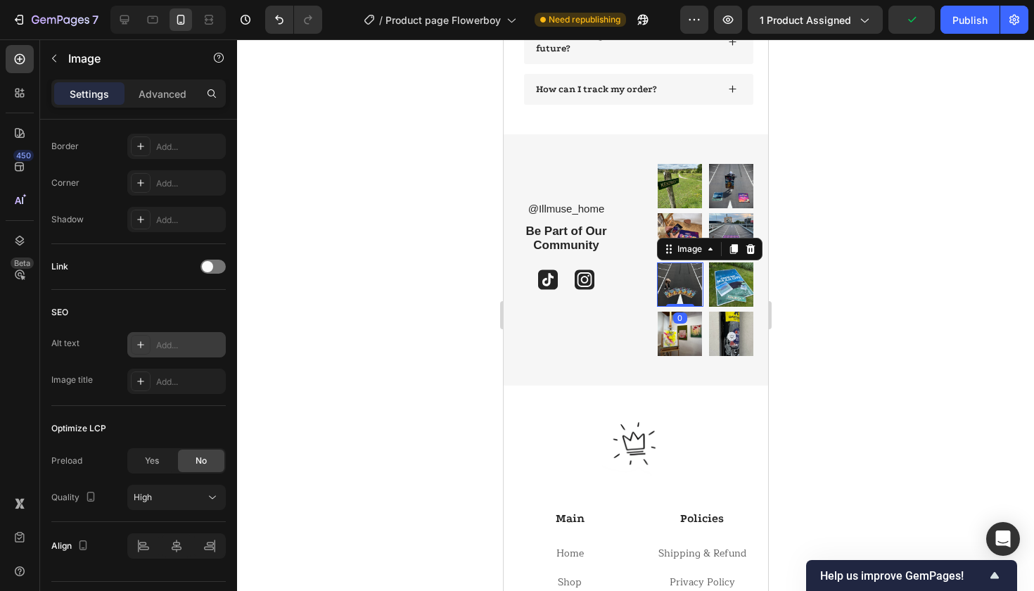
click at [146, 346] on div at bounding box center [141, 345] width 20 height 20
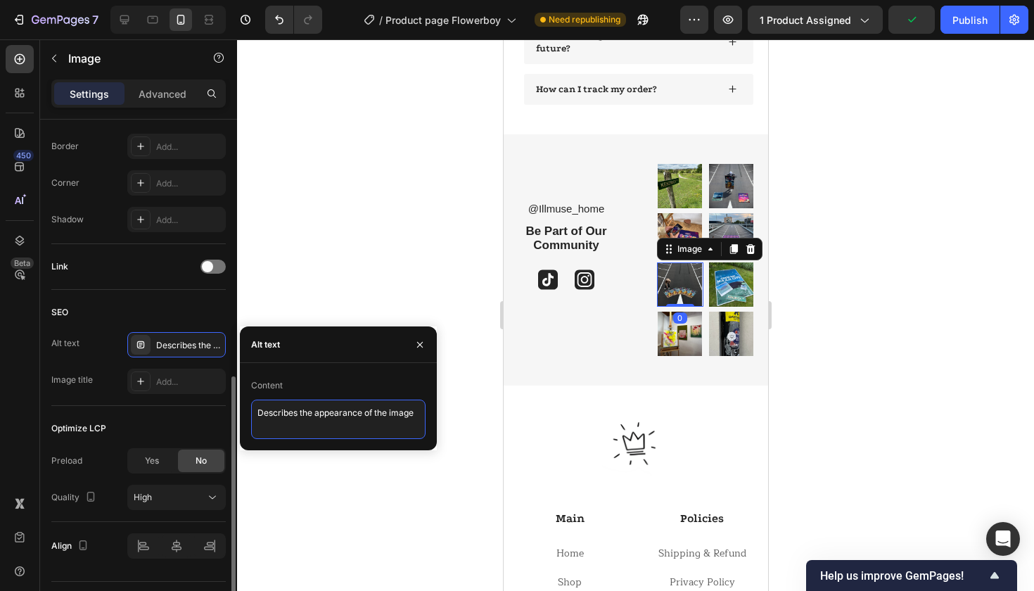
drag, startPoint x: 424, startPoint y: 418, endPoint x: 105, endPoint y: 411, distance: 319.3
click at [105, 412] on div "450 Beta Sections(18) Elements(84) Section Element Hero Section Product Detail …" at bounding box center [118, 314] width 237 height 551
paste textarea "Astroworld rug – dope hip hop inspired decor piec"
type textarea "Astroworld rug – dope hip hop inspired decor piece"
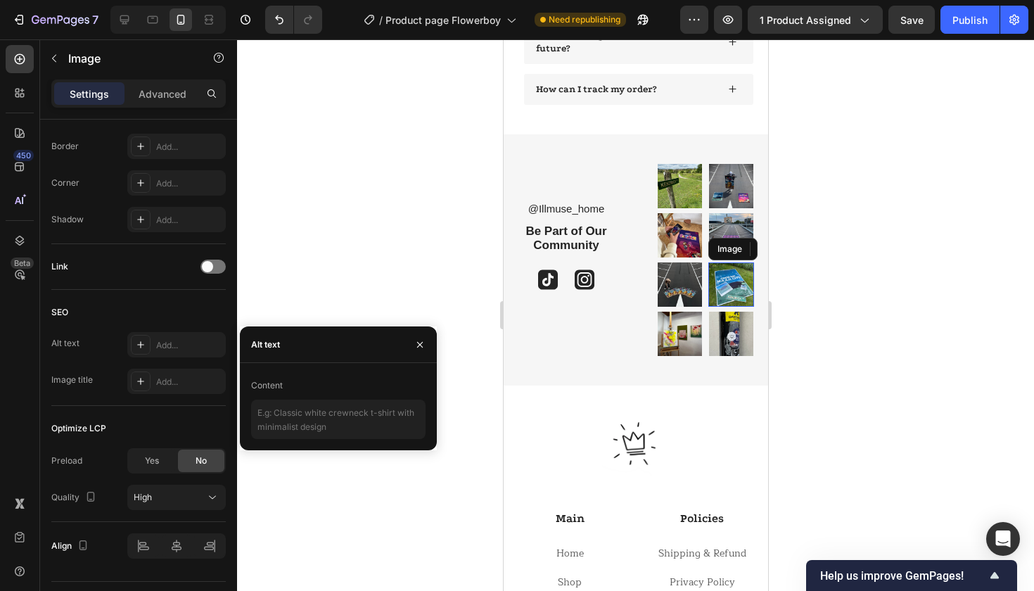
click at [733, 285] on img at bounding box center [730, 284] width 46 height 44
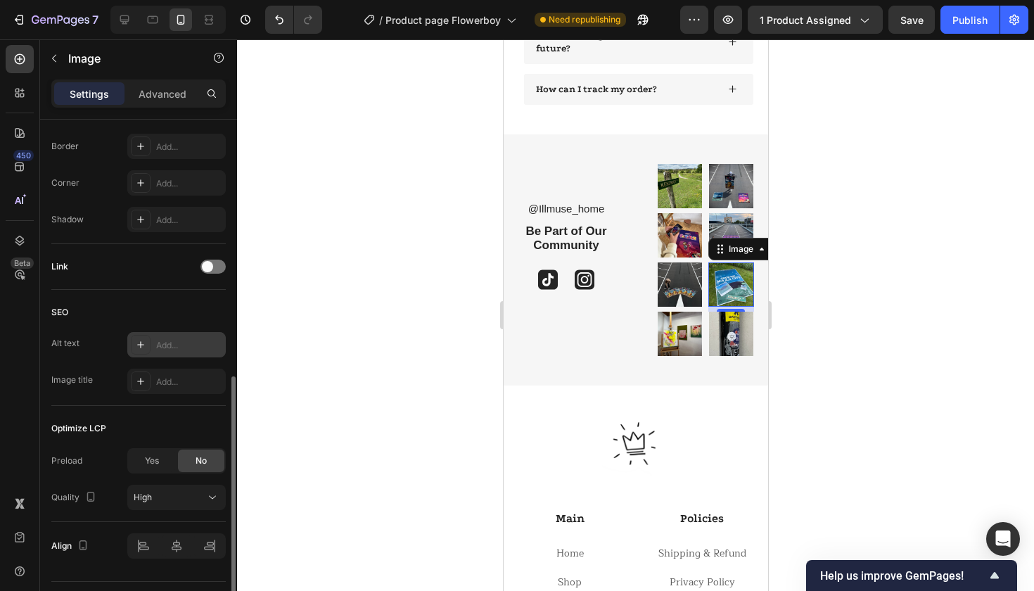
click at [143, 355] on div "Add..." at bounding box center [176, 344] width 98 height 25
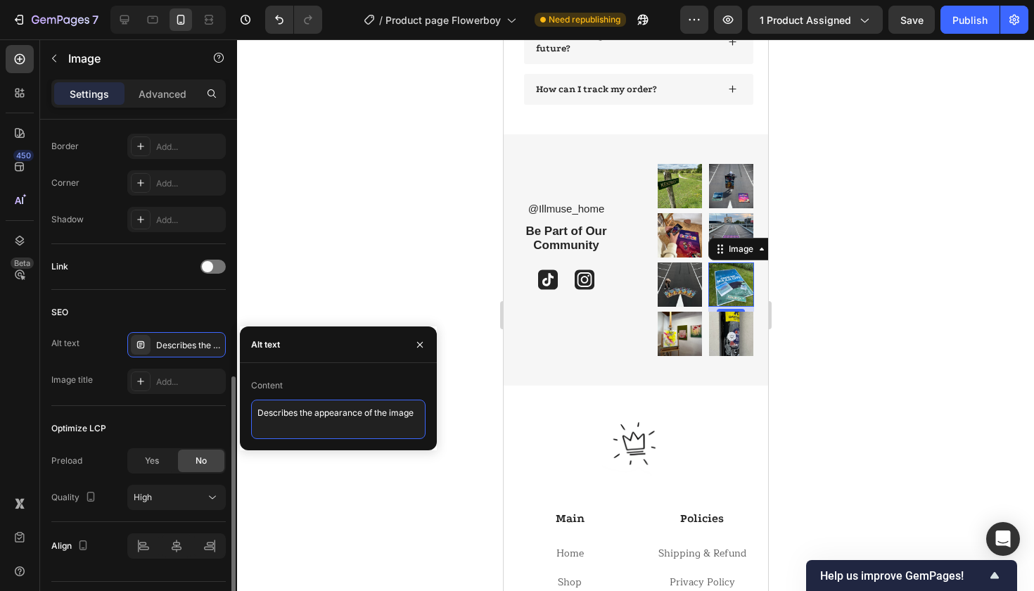
drag, startPoint x: 421, startPoint y: 417, endPoint x: 184, endPoint y: 418, distance: 237.0
click at [184, 418] on div "450 Beta Sections(18) Elements(84) Section Element Hero Section Product Detail …" at bounding box center [118, 314] width 237 height 551
paste textarea "GKMC rug – [PERSON_NAME] album rug voor hiphop decor"
type textarea "GKMC rug – [PERSON_NAME] album rug voor hiphop decor"
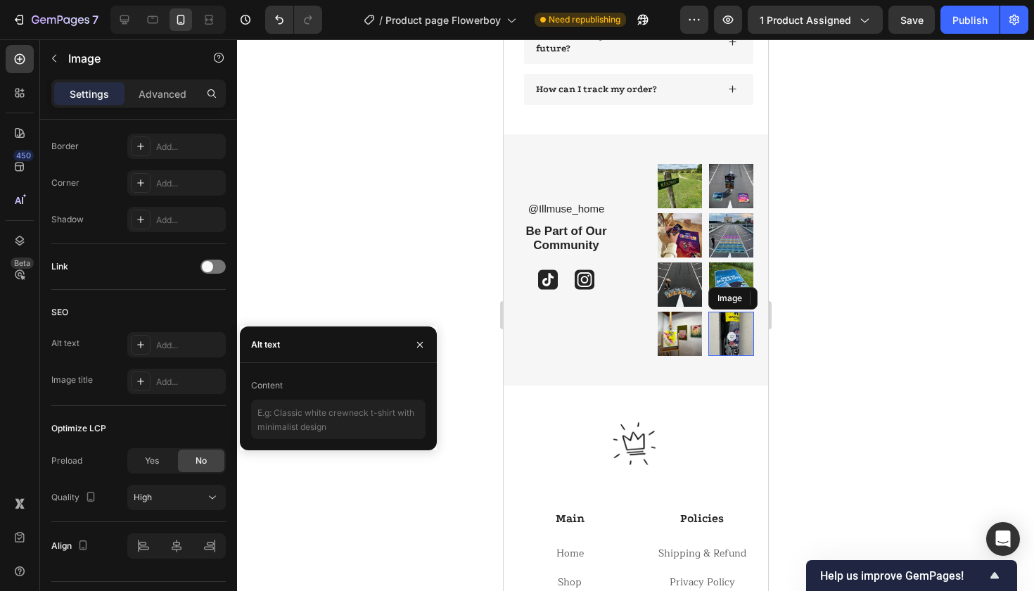
click at [726, 326] on img at bounding box center [730, 334] width 46 height 44
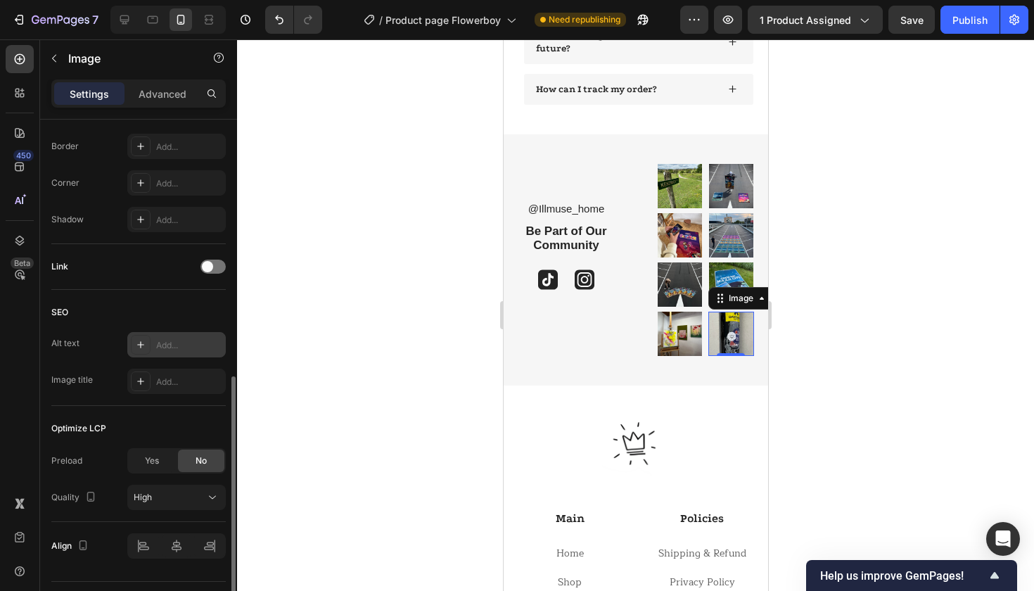
click at [163, 344] on div "Add..." at bounding box center [189, 345] width 66 height 13
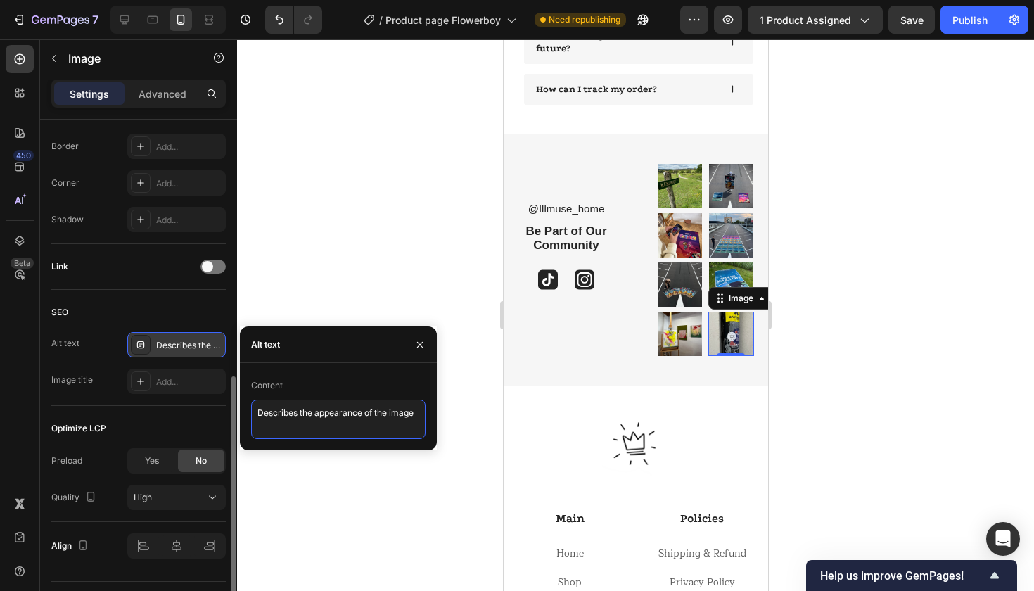
drag, startPoint x: 416, startPoint y: 416, endPoint x: 71, endPoint y: 418, distance: 344.6
click at [71, 418] on div "450 Beta Sections(18) Elements(84) Section Element Hero Section Product Detail …" at bounding box center [118, 314] width 237 height 551
paste textarea "Illmuse hiphop collectie – stijlvolle vloerkleden en room aesthetic"
type textarea "Illmuse hiphop collectie – stijlvolle vloerkleden en room aesthetic"
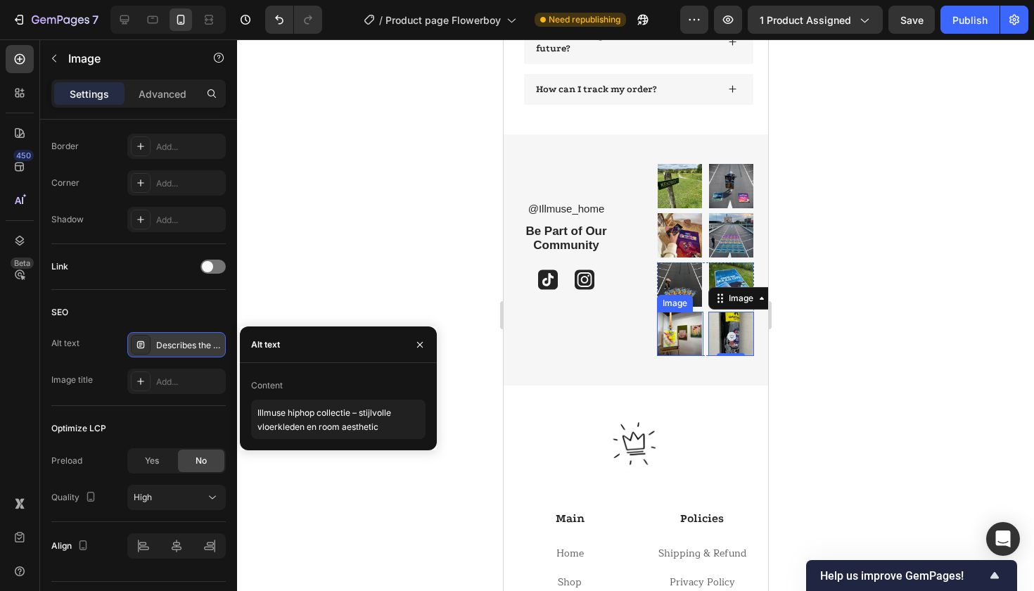
click at [681, 319] on img at bounding box center [679, 334] width 46 height 44
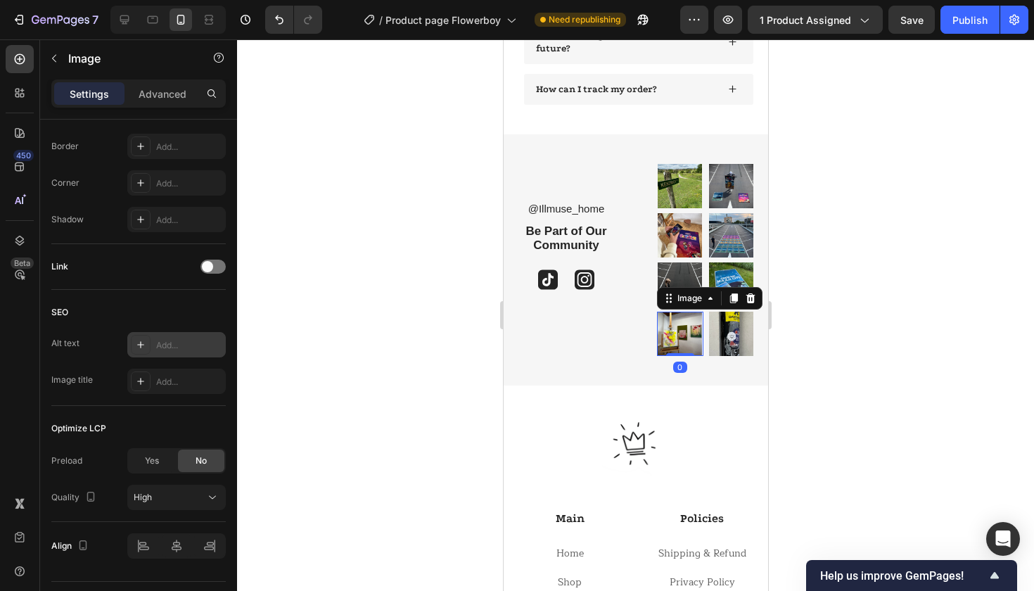
click at [180, 348] on div "Add..." at bounding box center [189, 345] width 66 height 13
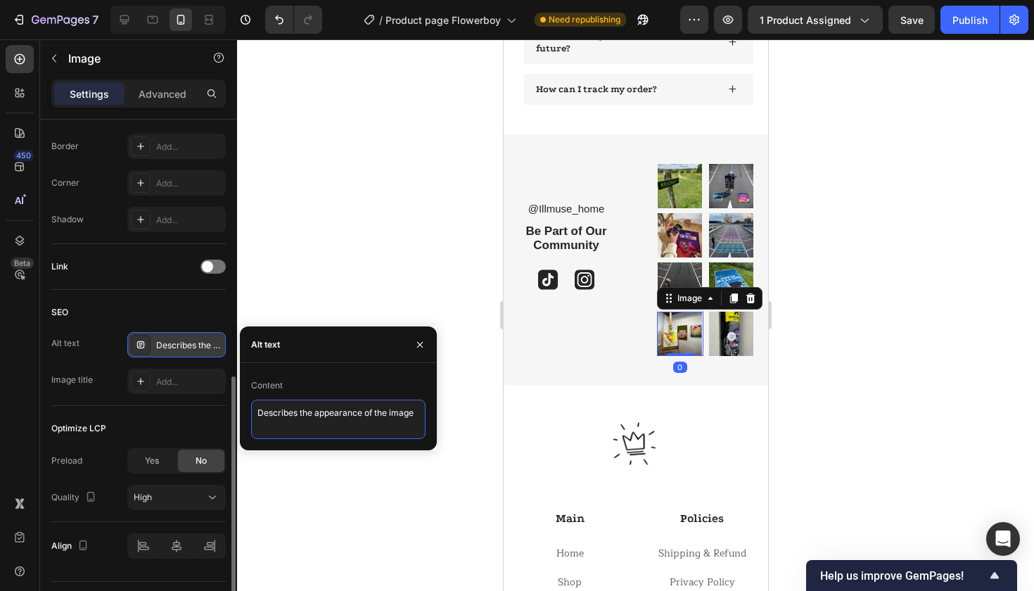
drag, startPoint x: 420, startPoint y: 414, endPoint x: 123, endPoint y: 412, distance: 296.8
click at [124, 412] on div "450 Beta Sections(18) Elements(84) Section Element Hero Section Product Detail …" at bounding box center [118, 314] width 237 height 551
paste textarea "Illmuse hiphop collectie – stijlvolle vloerkleden en room aesthetic"
type textarea "Illmuse hiphop collectie – stijlvolle vloerkleden en room aesthetic"
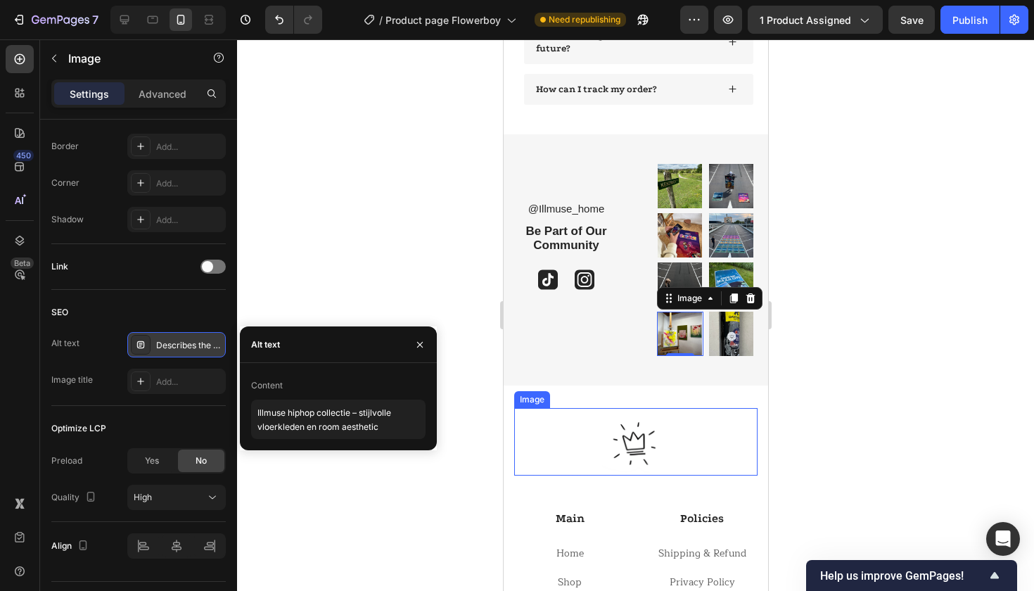
click at [628, 441] on img at bounding box center [635, 442] width 68 height 68
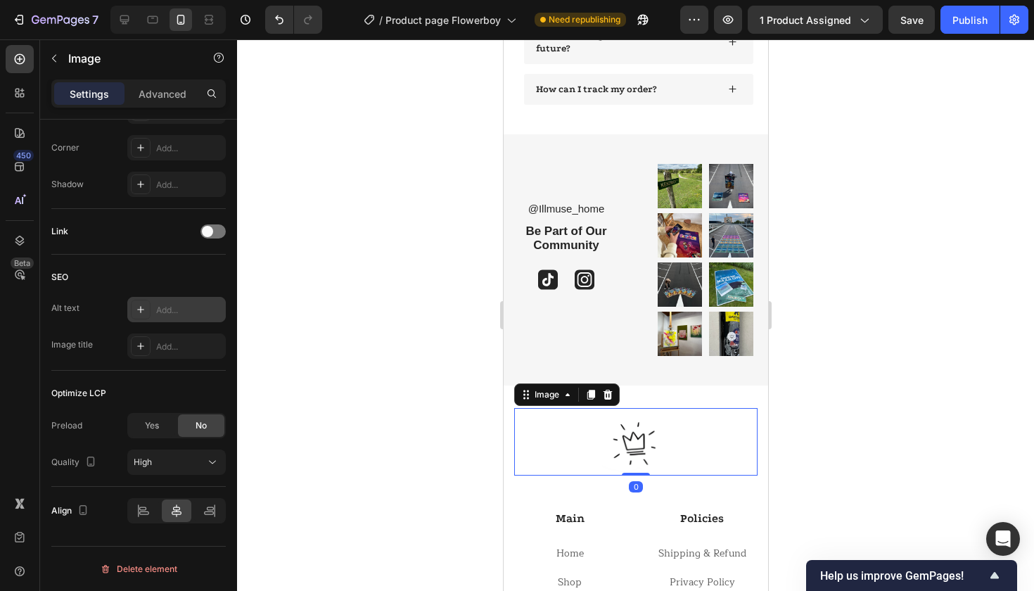
click at [134, 309] on div at bounding box center [141, 310] width 20 height 20
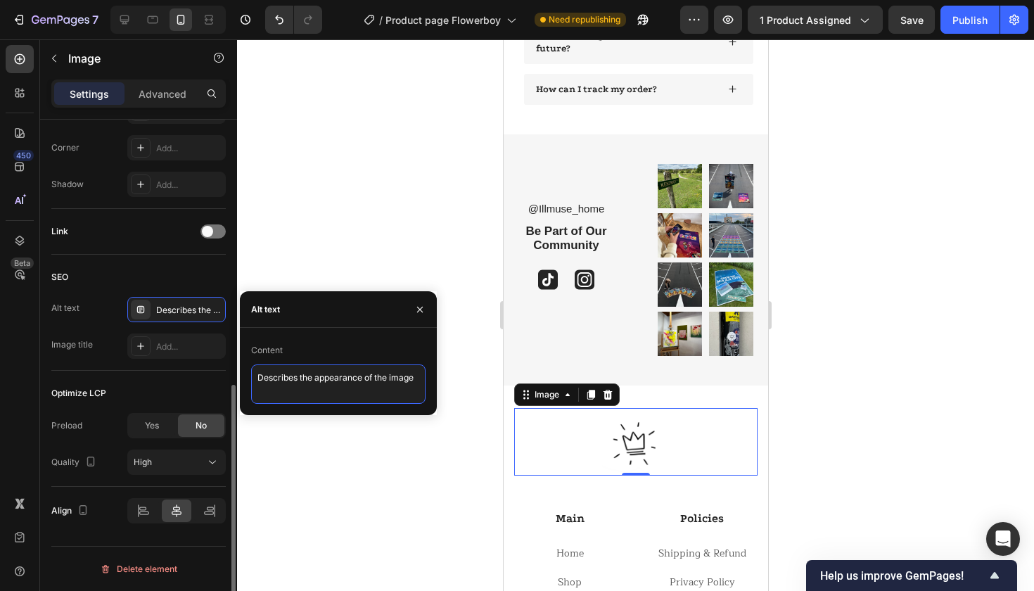
drag, startPoint x: 421, startPoint y: 382, endPoint x: 84, endPoint y: 382, distance: 336.9
click at [84, 382] on div "450 Beta Sections(18) Elements(84) Section Element Hero Section Product Detail …" at bounding box center [118, 314] width 237 height 551
paste textarea "Illmuse hiphop collectie – stijlvolle vloerkleden en room aesthetic"
type textarea "Illmuse hiphop collectie – stijlvolle vloerkleden en room aesthetic"
click at [423, 310] on icon "button" at bounding box center [419, 309] width 11 height 11
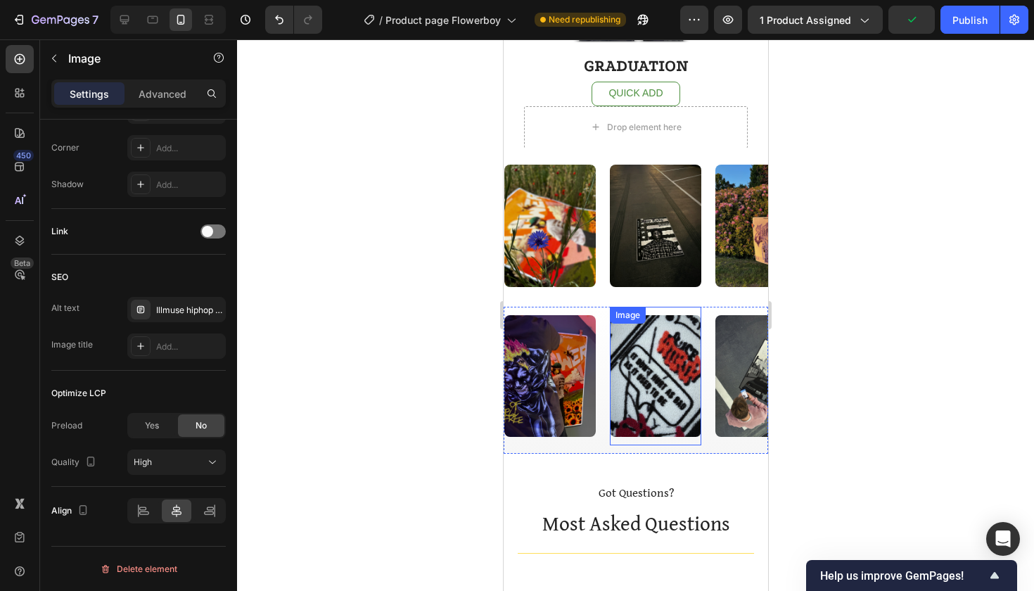
scroll to position [3338, 0]
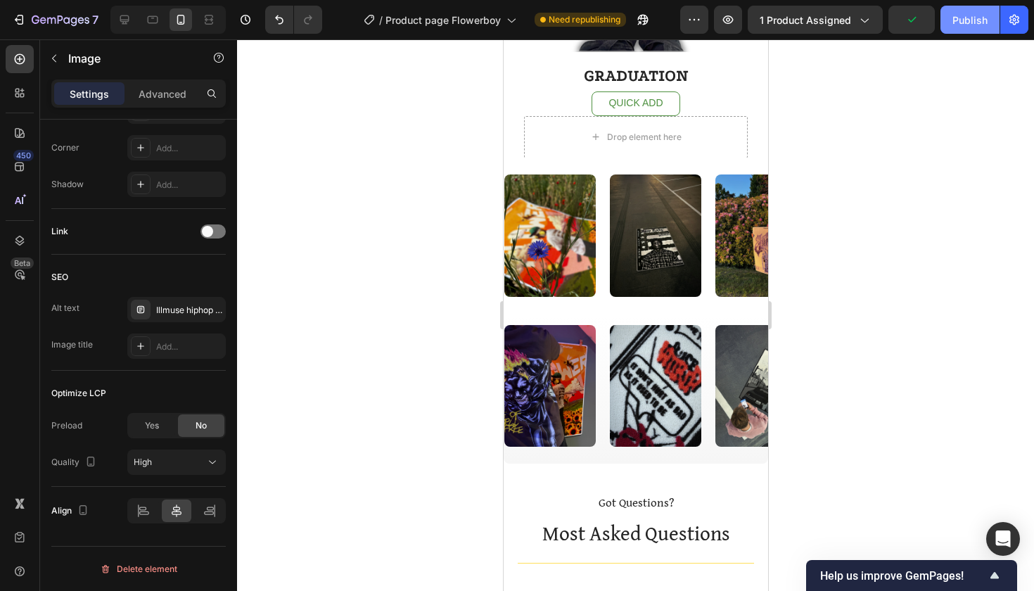
click at [971, 19] on div "Publish" at bounding box center [969, 20] width 35 height 15
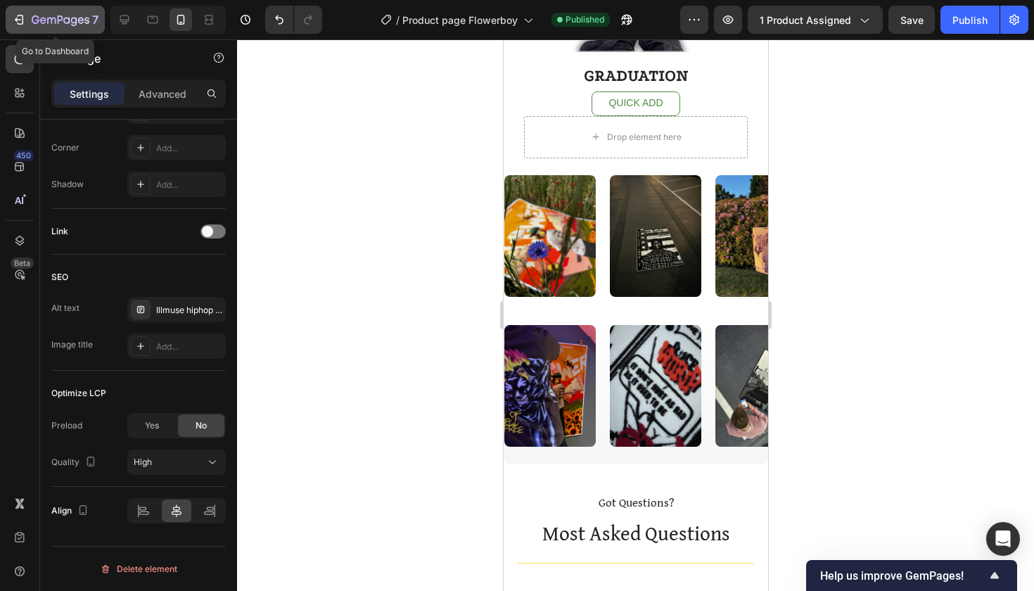
click at [37, 25] on icon "button" at bounding box center [61, 21] width 58 height 12
